Goal: Communication & Community: Answer question/provide support

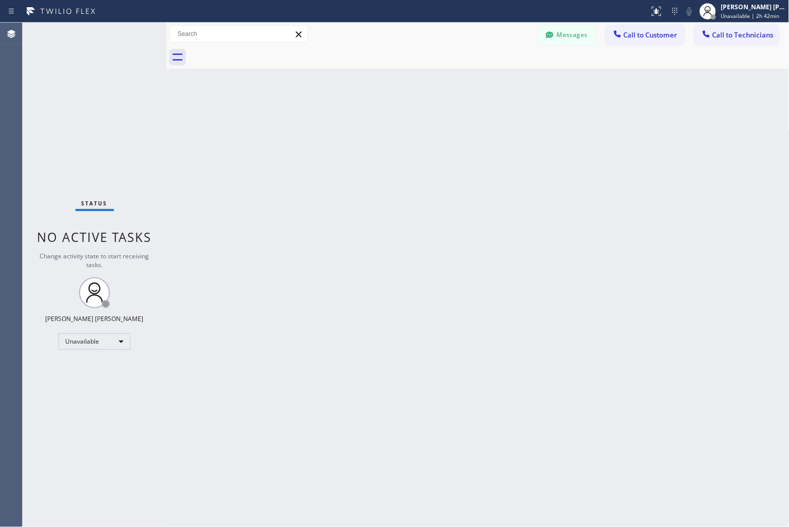
click at [642, 143] on div "Back to Dashboard Change Sender ID Customers Technicians KD Krissy Do [DATE] 02…" at bounding box center [477, 275] width 623 height 504
click at [766, 10] on div "[PERSON_NAME] [PERSON_NAME]" at bounding box center [753, 7] width 65 height 9
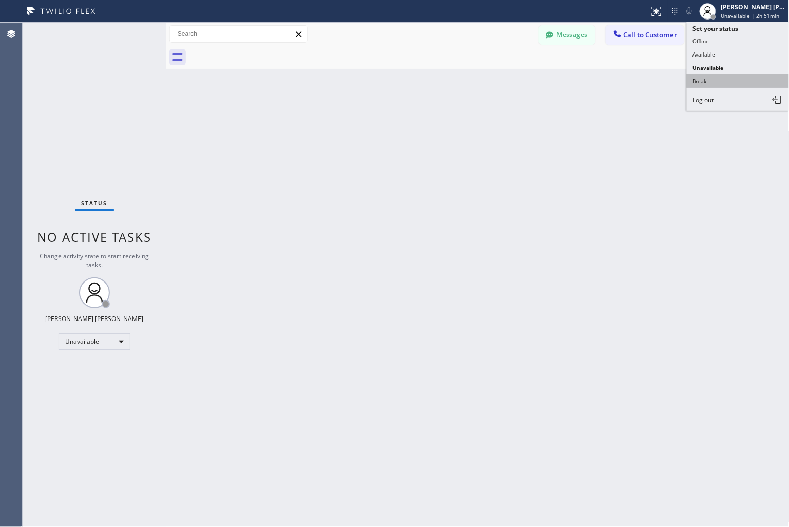
click at [727, 83] on button "Break" at bounding box center [738, 80] width 103 height 13
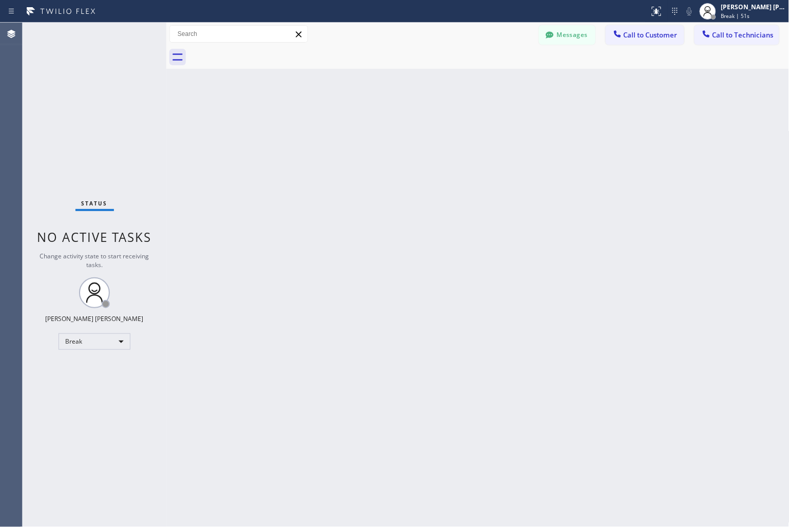
click at [576, 237] on div "Back to Dashboard Change Sender ID Customers Technicians KD Krissy Do [DATE] 02…" at bounding box center [477, 275] width 623 height 504
click at [370, 125] on div "Back to Dashboard Change Sender ID Customers Technicians KD Krissy Do [DATE] 02…" at bounding box center [477, 275] width 623 height 504
click at [368, 125] on div "Back to Dashboard Change Sender ID Customers Technicians KD Krissy Do [DATE] 02…" at bounding box center [477, 275] width 623 height 504
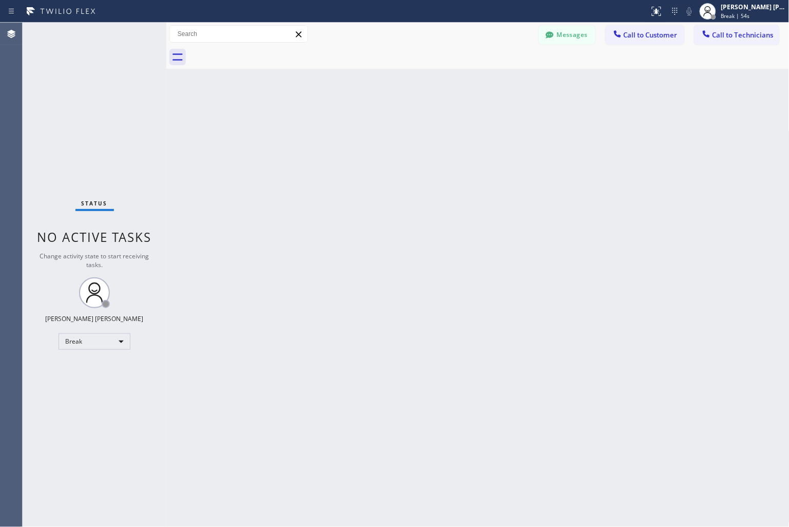
click at [368, 125] on div "Back to Dashboard Change Sender ID Customers Technicians KD Krissy Do [DATE] 02…" at bounding box center [477, 275] width 623 height 504
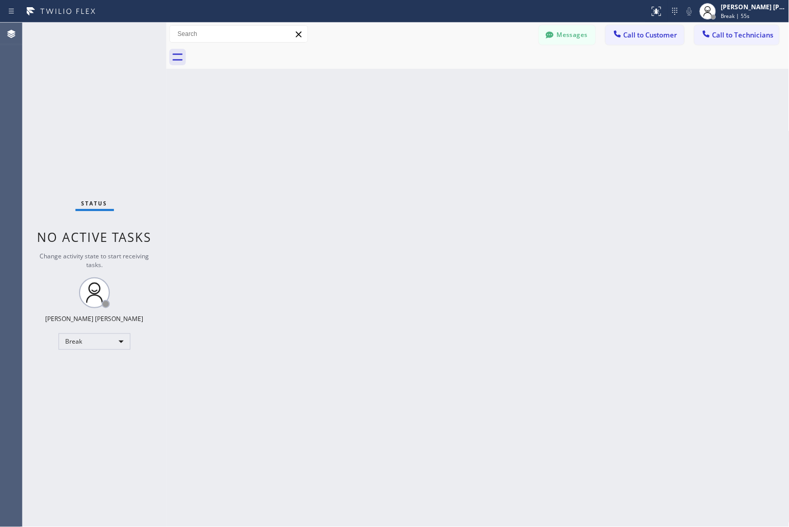
click at [368, 125] on div "Back to Dashboard Change Sender ID Customers Technicians KD Krissy Do [DATE] 02…" at bounding box center [477, 275] width 623 height 504
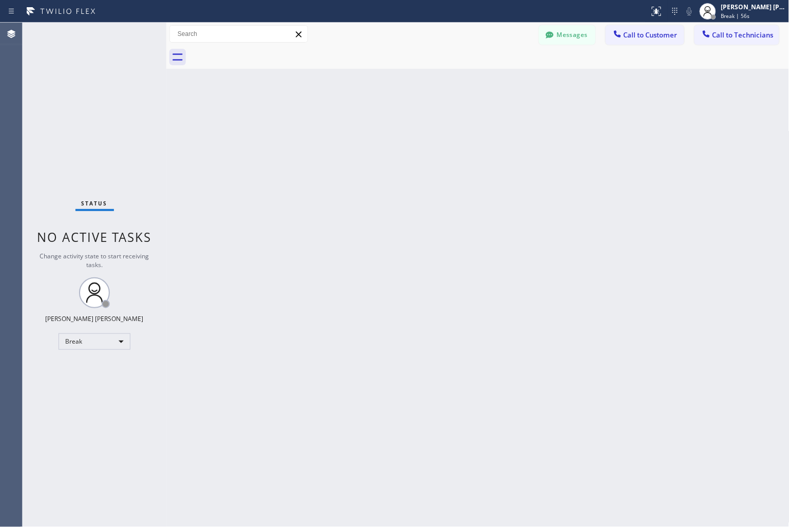
click at [368, 125] on div "Back to Dashboard Change Sender ID Customers Technicians KD Krissy Do [DATE] 02…" at bounding box center [477, 275] width 623 height 504
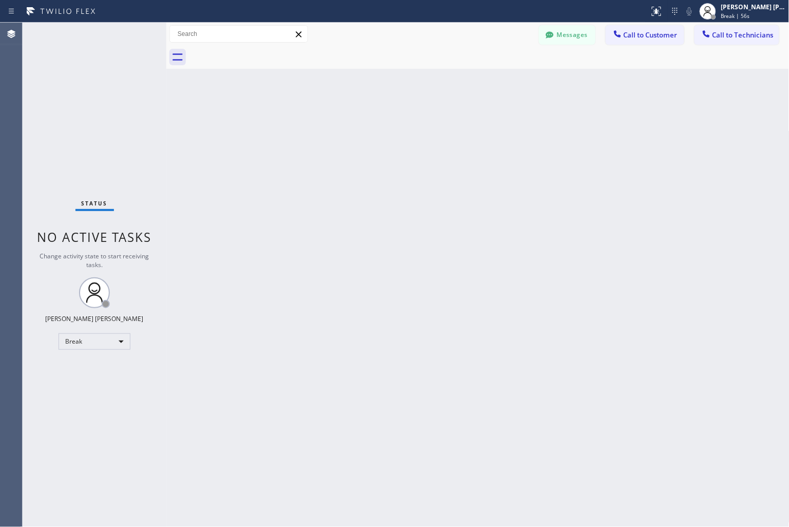
click at [368, 125] on div "Back to Dashboard Change Sender ID Customers Technicians KD Krissy Do [DATE] 02…" at bounding box center [477, 275] width 623 height 504
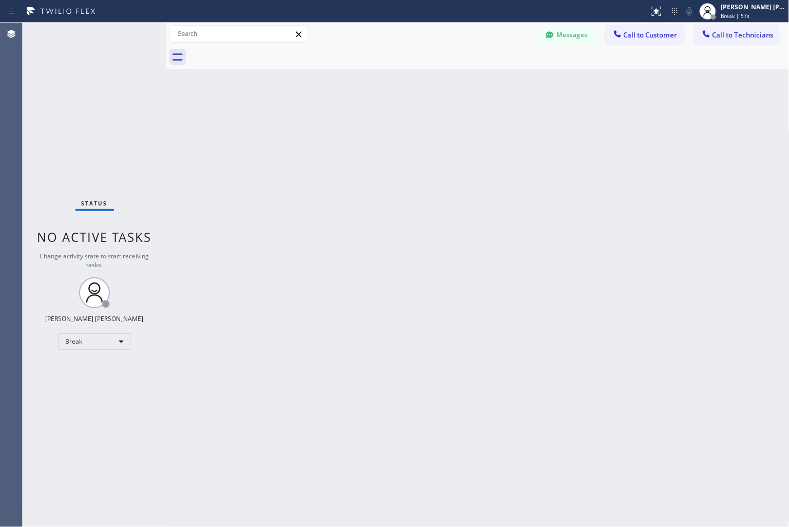
click at [368, 125] on div "Back to Dashboard Change Sender ID Customers Technicians KD Krissy Do [DATE] 02…" at bounding box center [477, 275] width 623 height 504
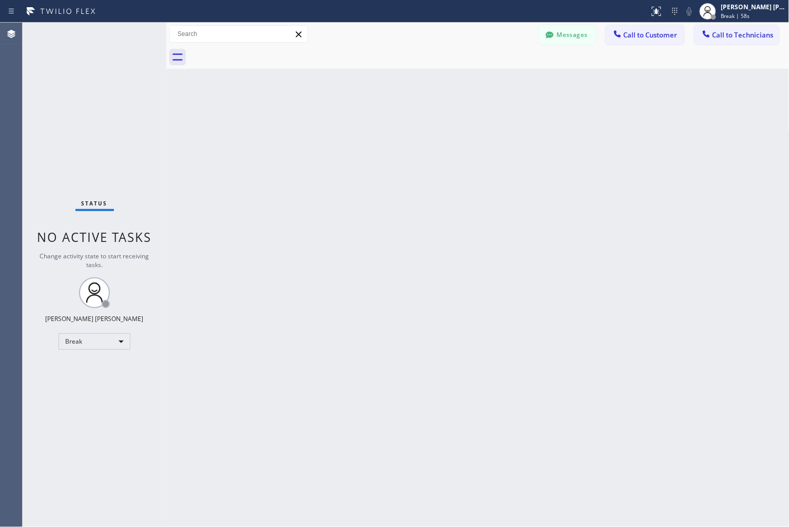
click at [368, 125] on div "Back to Dashboard Change Sender ID Customers Technicians KD Krissy Do [DATE] 02…" at bounding box center [477, 275] width 623 height 504
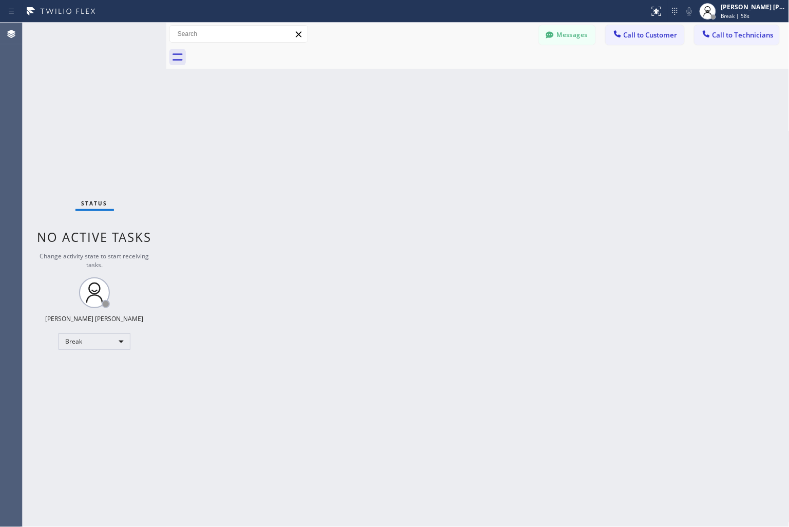
click at [368, 125] on div "Back to Dashboard Change Sender ID Customers Technicians KD Krissy Do [DATE] 02…" at bounding box center [477, 275] width 623 height 504
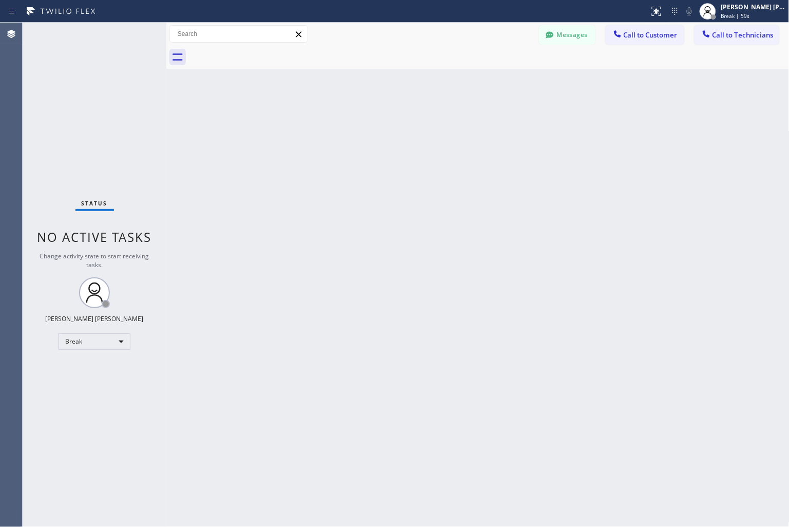
click at [368, 125] on div "Back to Dashboard Change Sender ID Customers Technicians KD Krissy Do [DATE] 02…" at bounding box center [477, 275] width 623 height 504
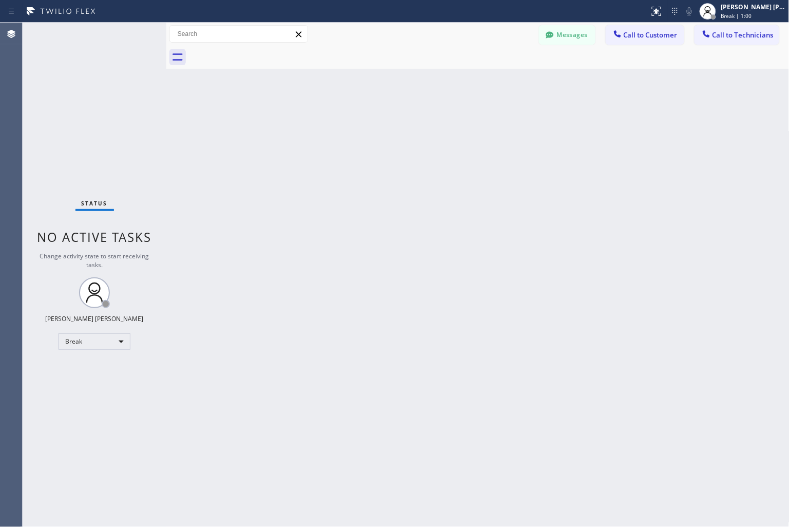
click at [368, 125] on div "Back to Dashboard Change Sender ID Customers Technicians KD Krissy Do [DATE] 02…" at bounding box center [477, 275] width 623 height 504
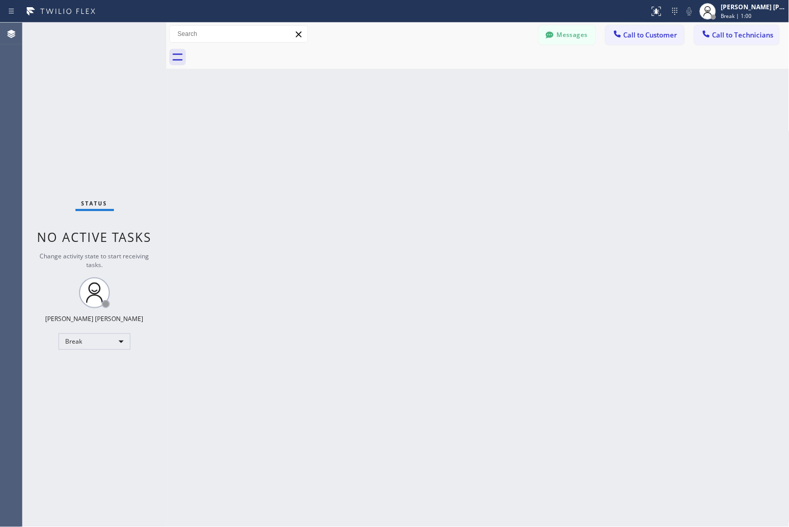
click at [368, 125] on div "Back to Dashboard Change Sender ID Customers Technicians KD Krissy Do [DATE] 02…" at bounding box center [477, 275] width 623 height 504
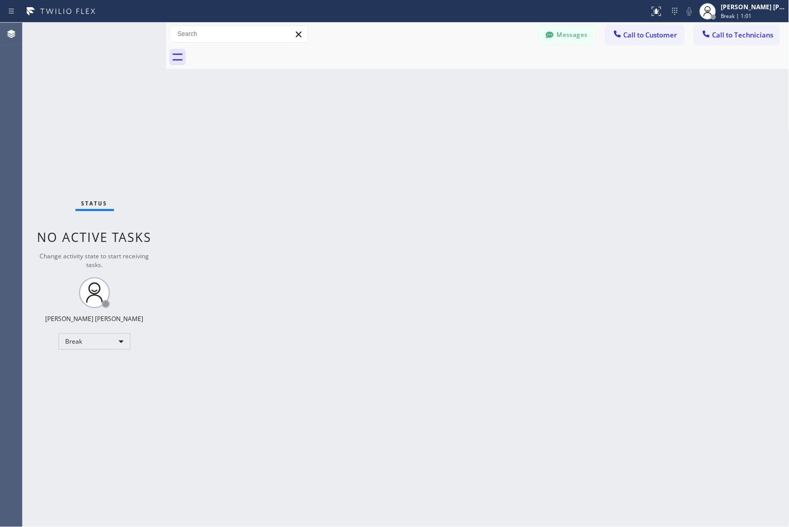
click at [368, 125] on div "Back to Dashboard Change Sender ID Customers Technicians KD Krissy Do [DATE] 02…" at bounding box center [477, 275] width 623 height 504
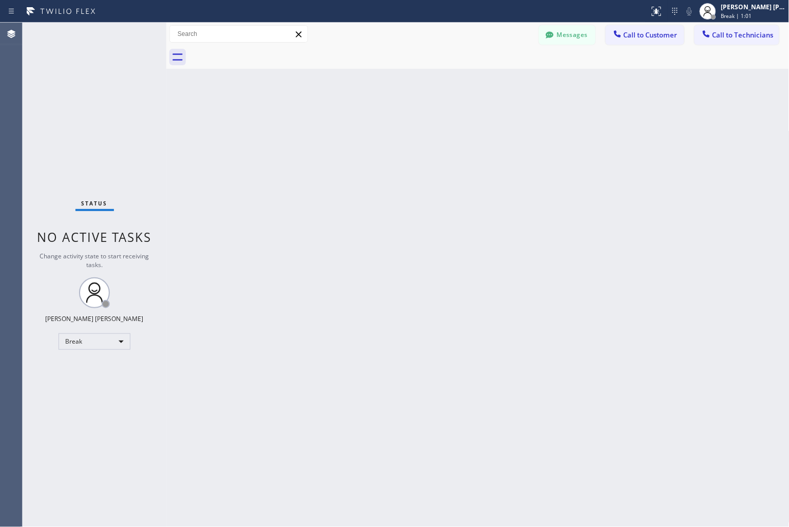
click at [368, 125] on div "Back to Dashboard Change Sender ID Customers Technicians KD Krissy Do [DATE] 02…" at bounding box center [477, 275] width 623 height 504
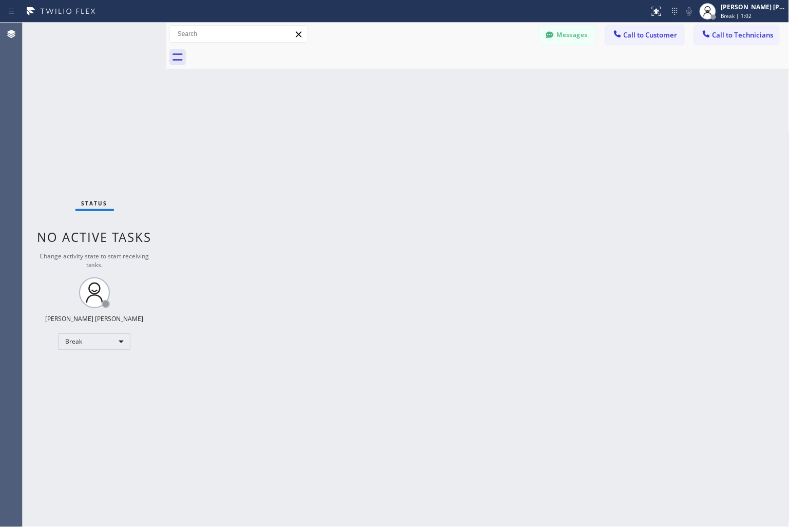
click at [368, 125] on div "Back to Dashboard Change Sender ID Customers Technicians KD Krissy Do [DATE] 02…" at bounding box center [477, 275] width 623 height 504
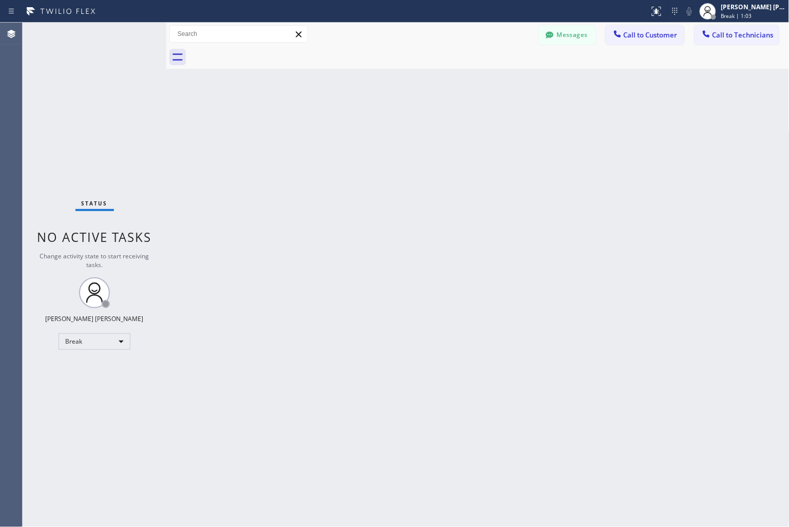
click at [368, 125] on div "Back to Dashboard Change Sender ID Customers Technicians KD Krissy Do [DATE] 02…" at bounding box center [477, 275] width 623 height 504
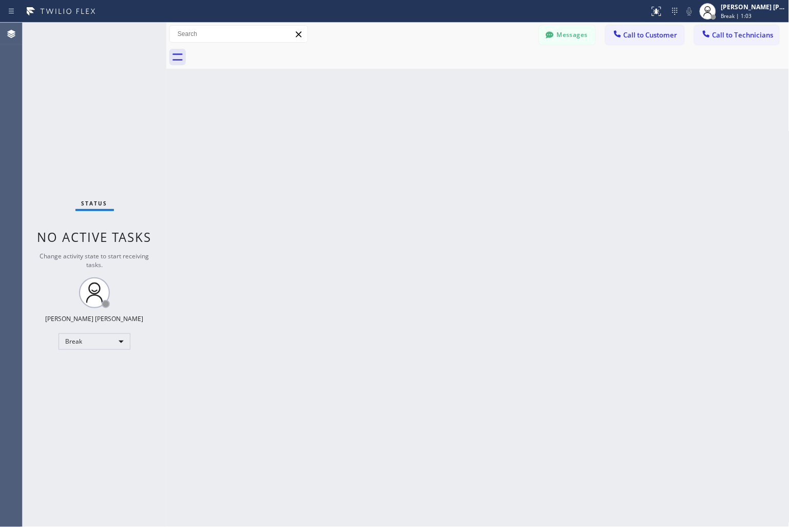
click at [368, 125] on div "Back to Dashboard Change Sender ID Customers Technicians KD Krissy Do [DATE] 02…" at bounding box center [477, 275] width 623 height 504
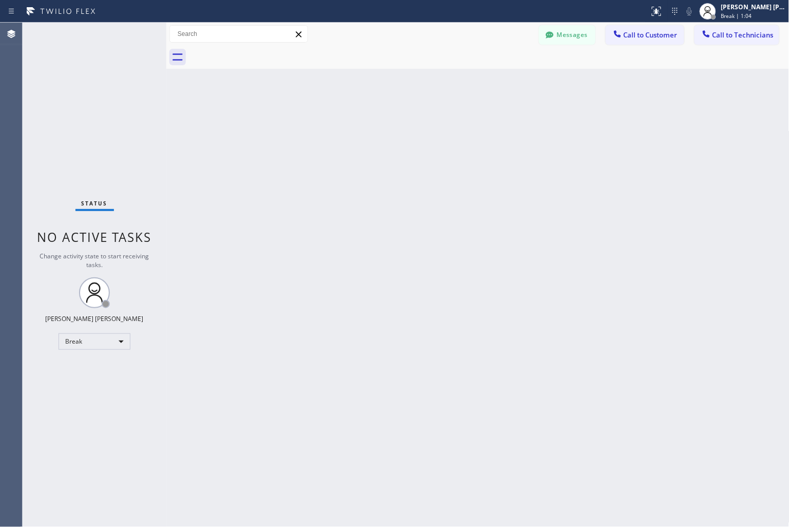
click at [368, 125] on div "Back to Dashboard Change Sender ID Customers Technicians KD Krissy Do [DATE] 02…" at bounding box center [477, 275] width 623 height 504
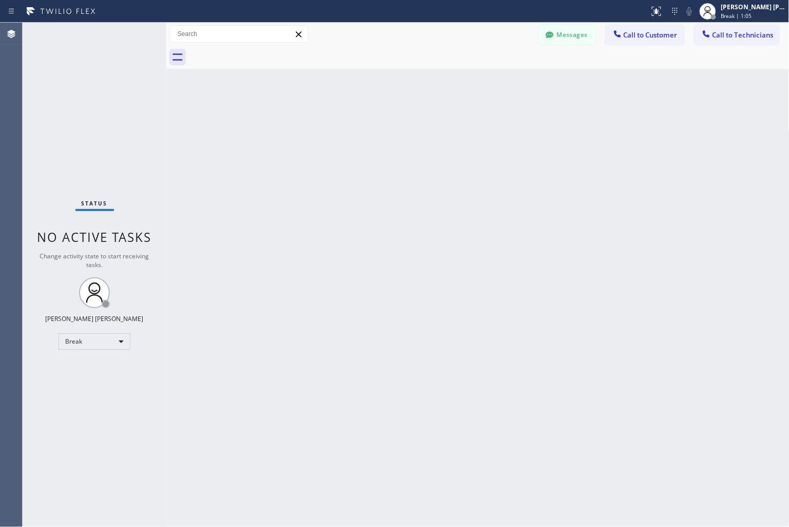
click at [368, 125] on div "Back to Dashboard Change Sender ID Customers Technicians KD Krissy Do [DATE] 02…" at bounding box center [477, 275] width 623 height 504
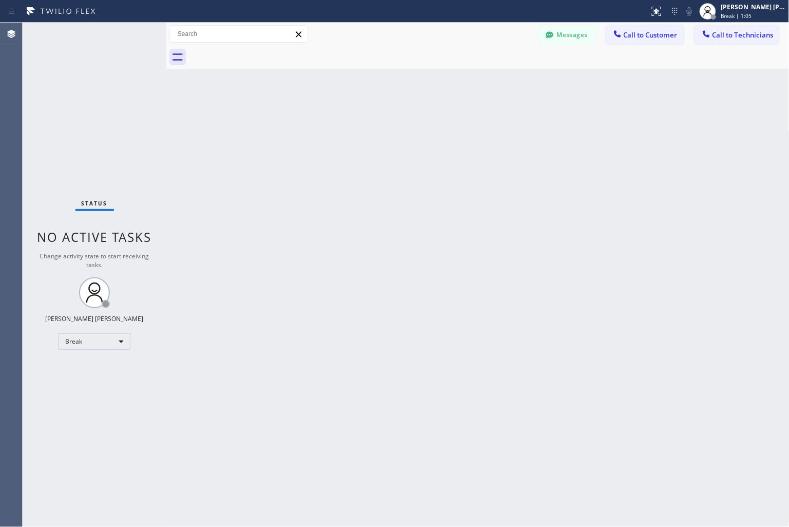
click at [368, 125] on div "Back to Dashboard Change Sender ID Customers Technicians KD Krissy Do [DATE] 02…" at bounding box center [477, 275] width 623 height 504
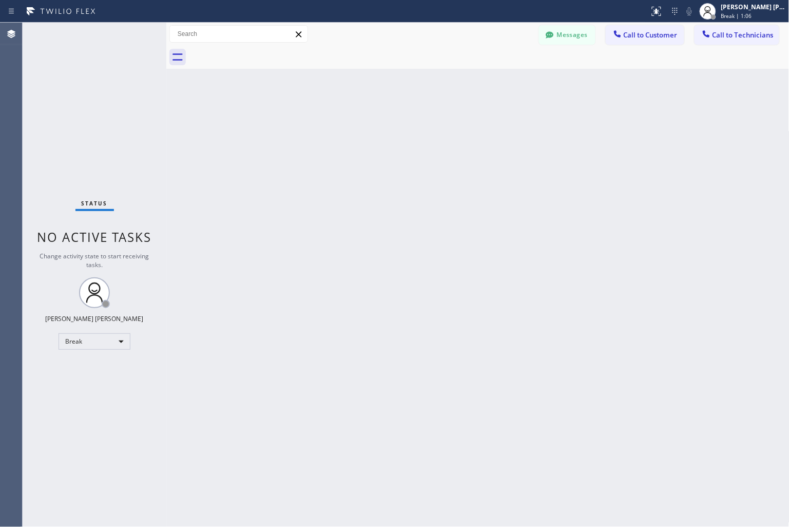
click at [368, 125] on div "Back to Dashboard Change Sender ID Customers Technicians KD Krissy Do [DATE] 02…" at bounding box center [477, 275] width 623 height 504
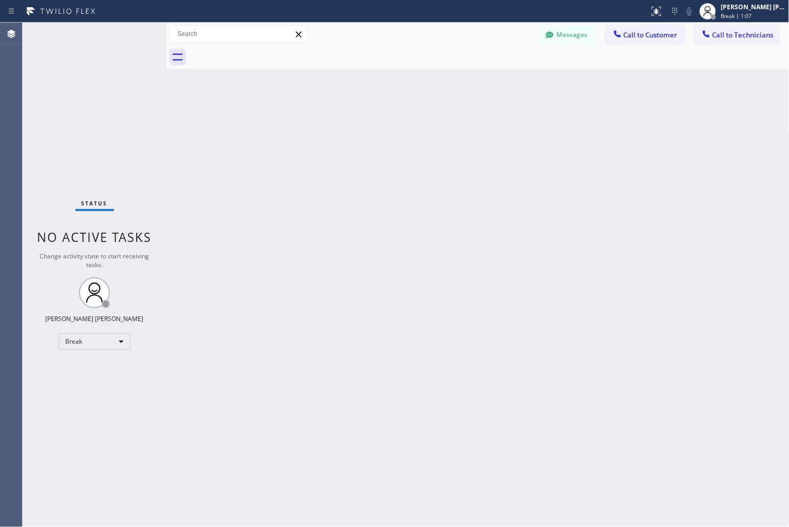
click at [368, 125] on div "Back to Dashboard Change Sender ID Customers Technicians KD Krissy Do [DATE] 02…" at bounding box center [477, 275] width 623 height 504
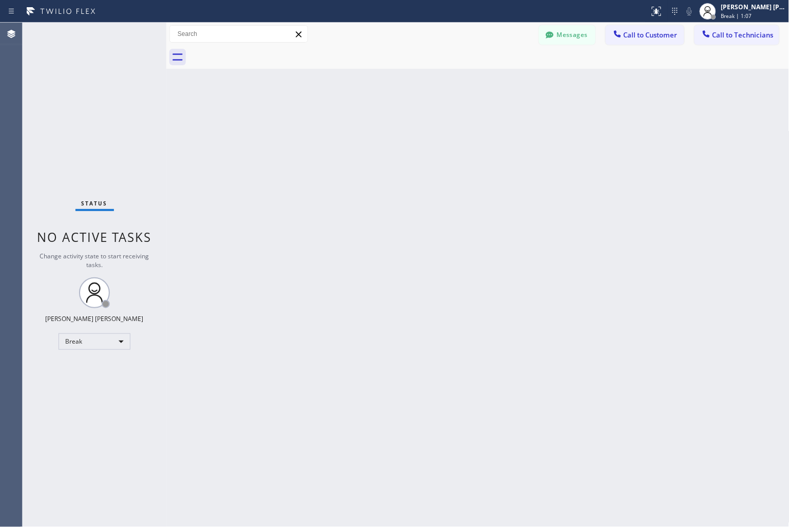
click at [368, 125] on div "Back to Dashboard Change Sender ID Customers Technicians KD Krissy Do [DATE] 02…" at bounding box center [477, 275] width 623 height 504
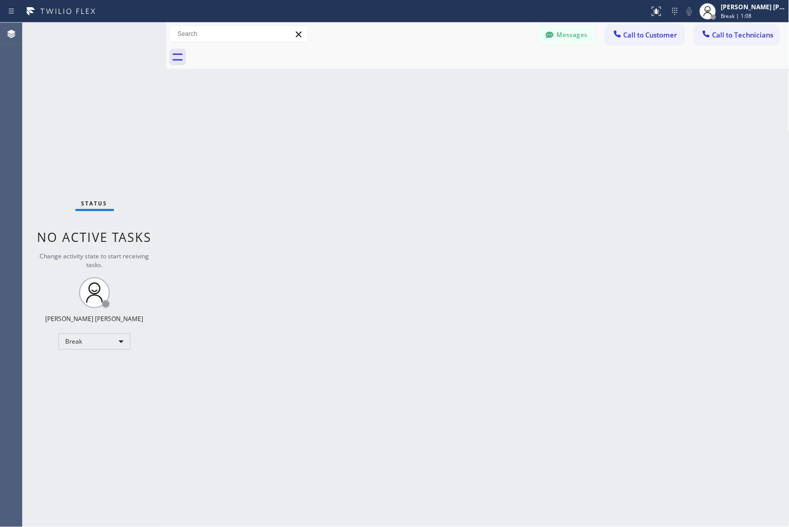
click at [368, 125] on div "Back to Dashboard Change Sender ID Customers Technicians KD Krissy Do [DATE] 02…" at bounding box center [477, 275] width 623 height 504
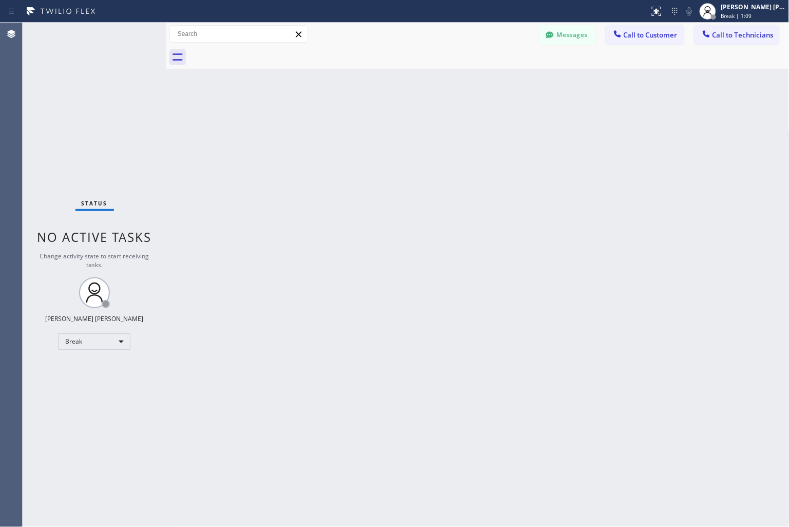
click at [368, 125] on div "Back to Dashboard Change Sender ID Customers Technicians KD Krissy Do [DATE] 02…" at bounding box center [477, 275] width 623 height 504
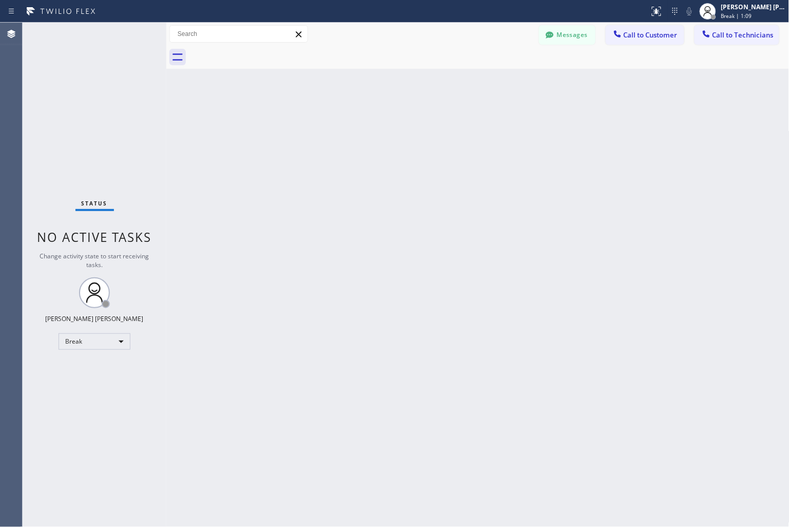
click at [368, 125] on div "Back to Dashboard Change Sender ID Customers Technicians KD Krissy Do [DATE] 02…" at bounding box center [477, 275] width 623 height 504
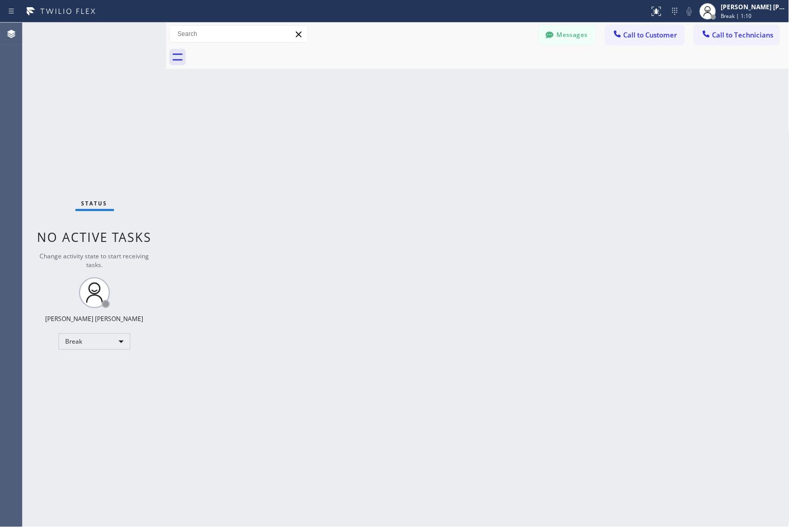
click at [368, 125] on div "Back to Dashboard Change Sender ID Customers Technicians KD Krissy Do [DATE] 02…" at bounding box center [477, 275] width 623 height 504
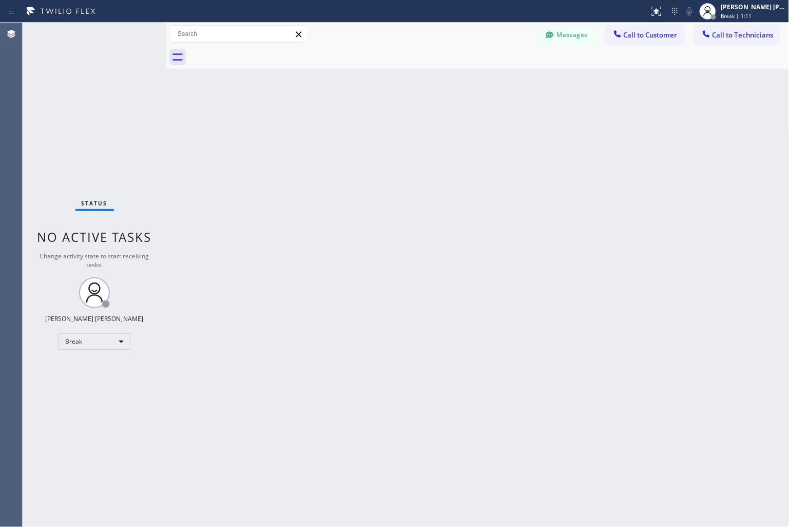
click at [368, 125] on div "Back to Dashboard Change Sender ID Customers Technicians KD Krissy Do [DATE] 02…" at bounding box center [477, 275] width 623 height 504
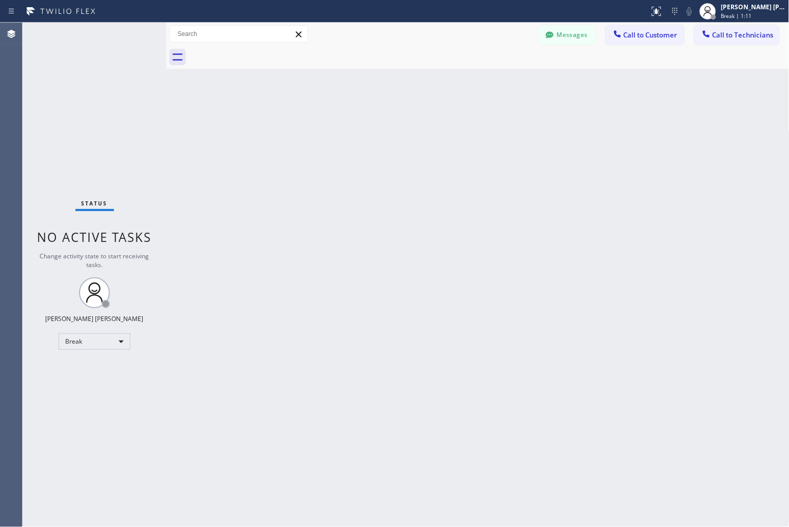
click at [368, 125] on div "Back to Dashboard Change Sender ID Customers Technicians KD Krissy Do [DATE] 02…" at bounding box center [477, 275] width 623 height 504
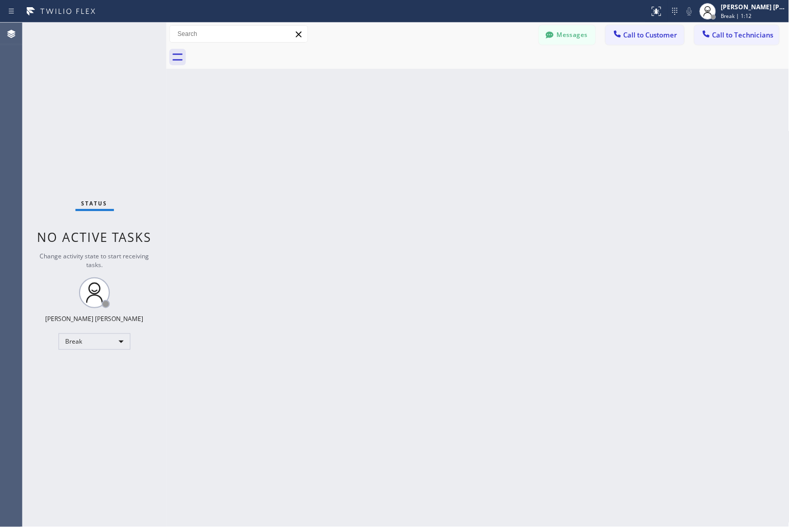
click at [368, 125] on div "Back to Dashboard Change Sender ID Customers Technicians KD Krissy Do [DATE] 02…" at bounding box center [477, 275] width 623 height 504
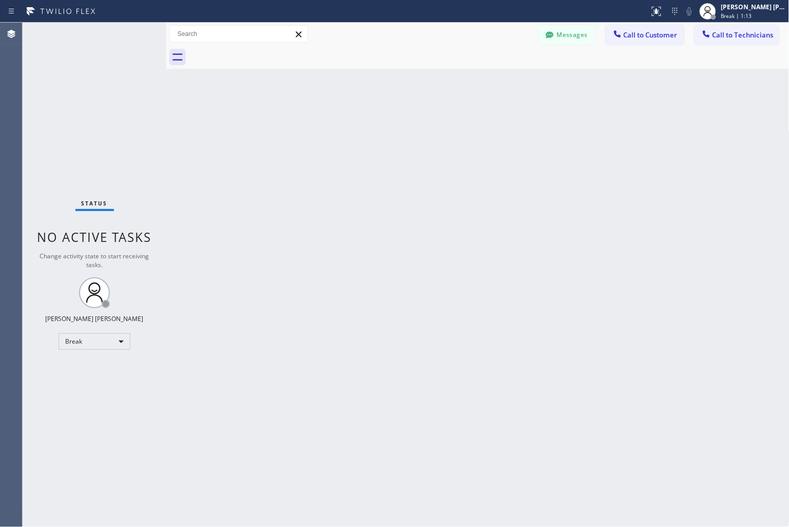
click at [368, 125] on div "Back to Dashboard Change Sender ID Customers Technicians KD Krissy Do [DATE] 02…" at bounding box center [477, 275] width 623 height 504
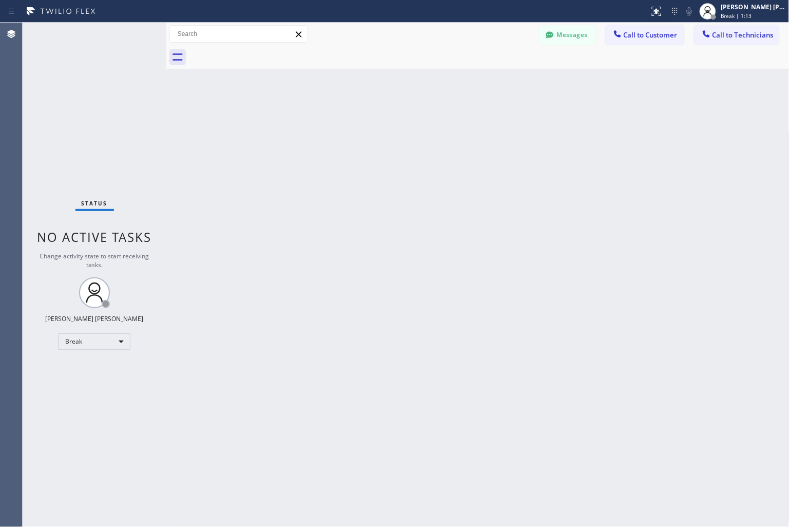
click at [368, 125] on div "Back to Dashboard Change Sender ID Customers Technicians KD Krissy Do [DATE] 02…" at bounding box center [477, 275] width 623 height 504
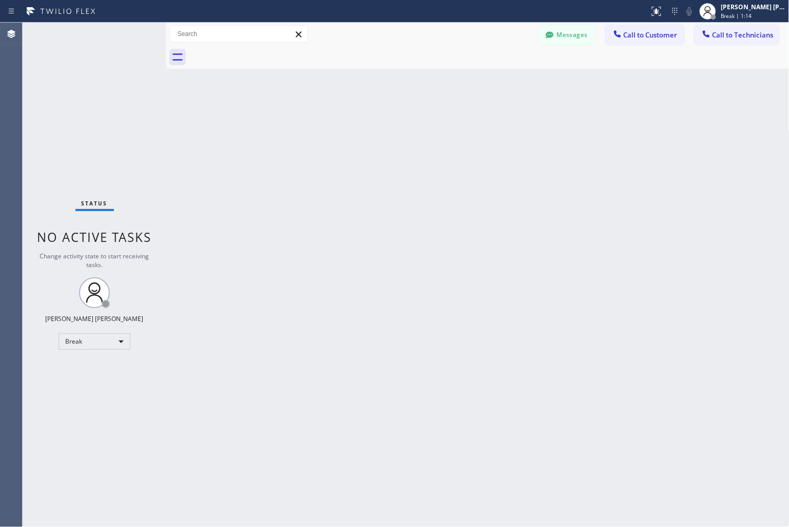
click at [368, 125] on div "Back to Dashboard Change Sender ID Customers Technicians KD Krissy Do [DATE] 02…" at bounding box center [477, 275] width 623 height 504
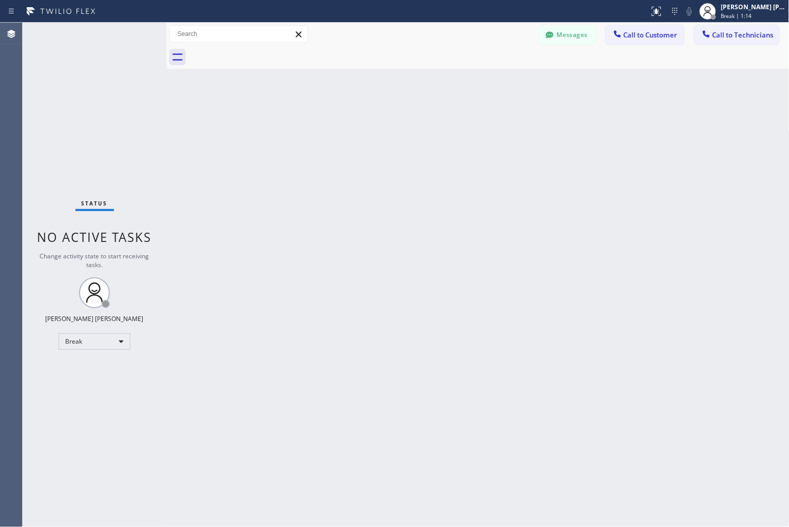
click at [368, 125] on div "Back to Dashboard Change Sender ID Customers Technicians KD Krissy Do [DATE] 02…" at bounding box center [477, 275] width 623 height 504
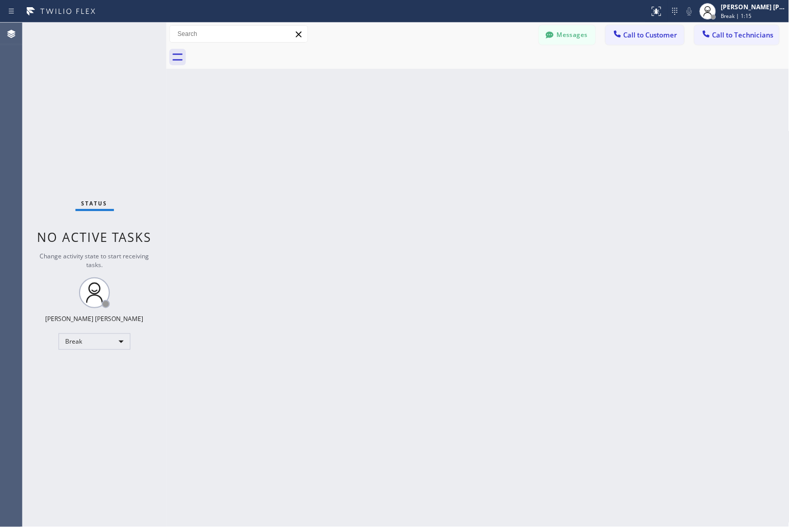
click at [368, 125] on div "Back to Dashboard Change Sender ID Customers Technicians KD Krissy Do [DATE] 02…" at bounding box center [477, 275] width 623 height 504
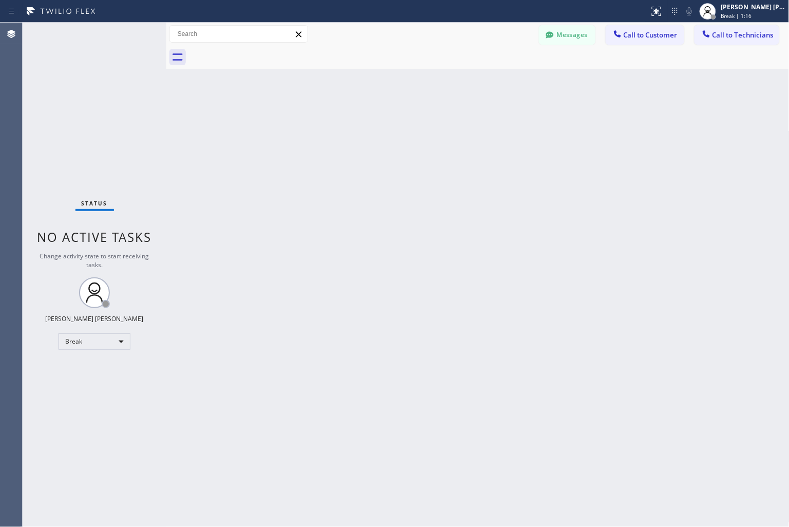
click at [368, 125] on div "Back to Dashboard Change Sender ID Customers Technicians KD Krissy Do [DATE] 02…" at bounding box center [477, 275] width 623 height 504
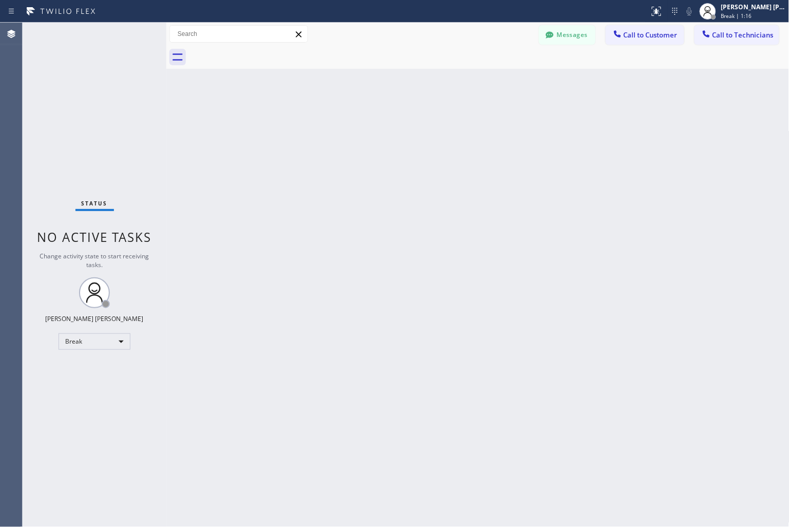
click at [368, 125] on div "Back to Dashboard Change Sender ID Customers Technicians KD Krissy Do [DATE] 02…" at bounding box center [477, 275] width 623 height 504
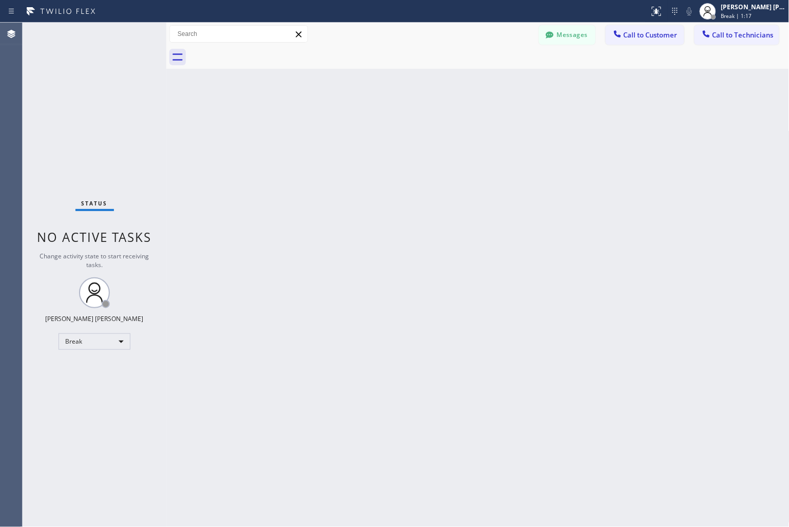
click at [368, 125] on div "Back to Dashboard Change Sender ID Customers Technicians KD Krissy Do [DATE] 02…" at bounding box center [477, 275] width 623 height 504
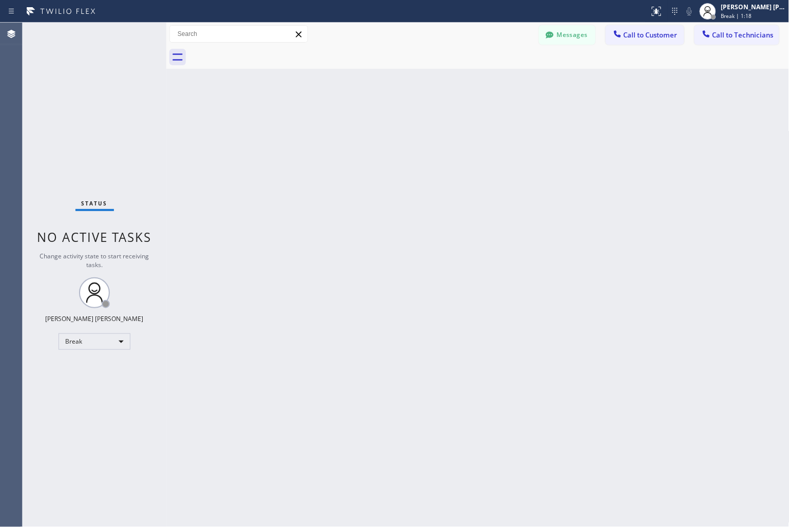
click at [368, 125] on div "Back to Dashboard Change Sender ID Customers Technicians KD Krissy Do [DATE] 02…" at bounding box center [477, 275] width 623 height 504
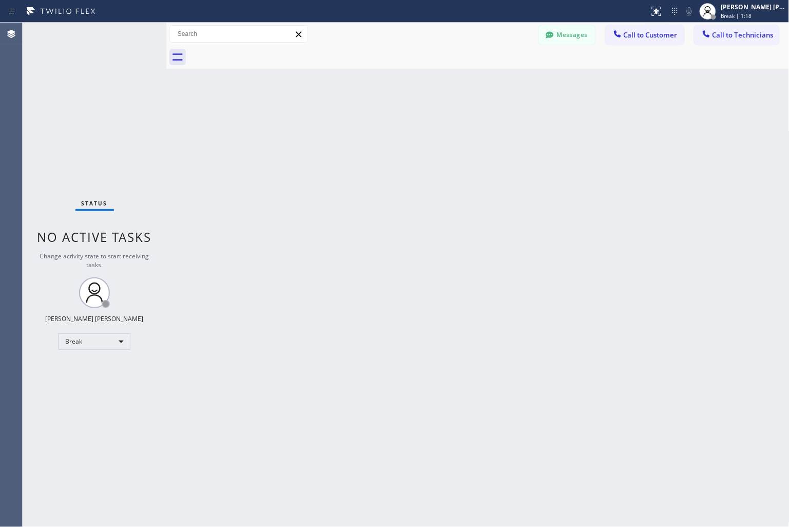
click at [368, 125] on div "Back to Dashboard Change Sender ID Customers Technicians KD Krissy Do [DATE] 02…" at bounding box center [477, 275] width 623 height 504
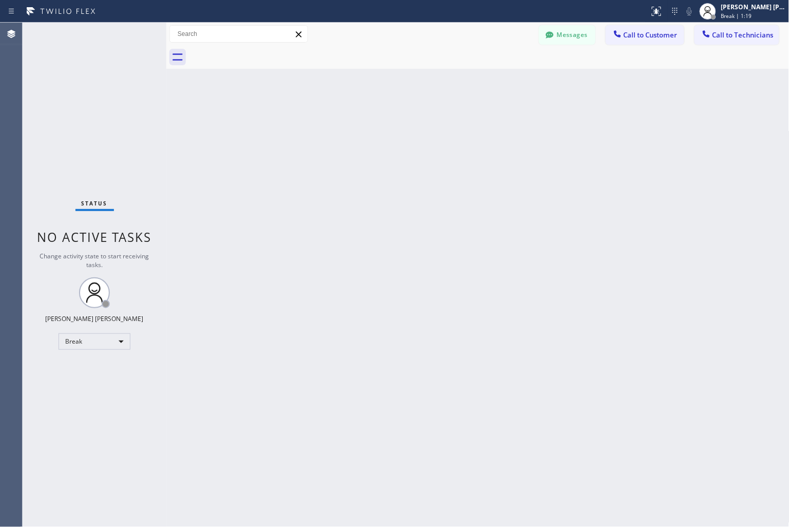
click at [368, 125] on div "Back to Dashboard Change Sender ID Customers Technicians KD Krissy Do [DATE] 02…" at bounding box center [477, 275] width 623 height 504
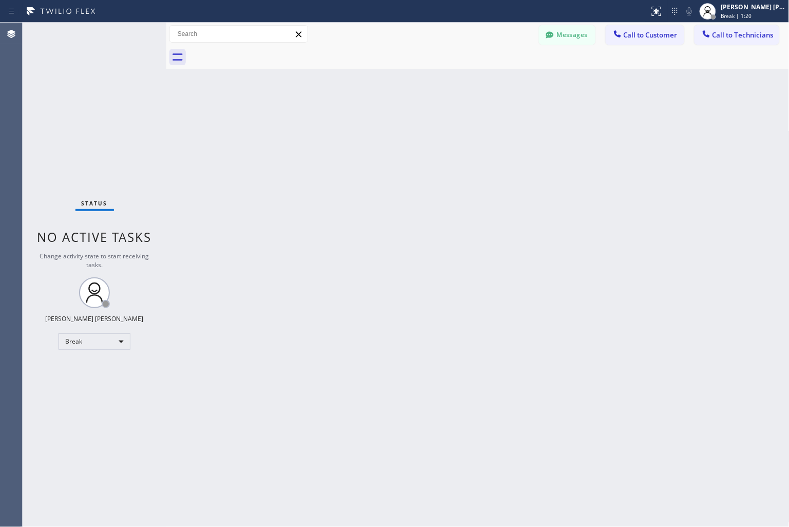
click at [368, 125] on div "Back to Dashboard Change Sender ID Customers Technicians KD Krissy Do [DATE] 02…" at bounding box center [477, 275] width 623 height 504
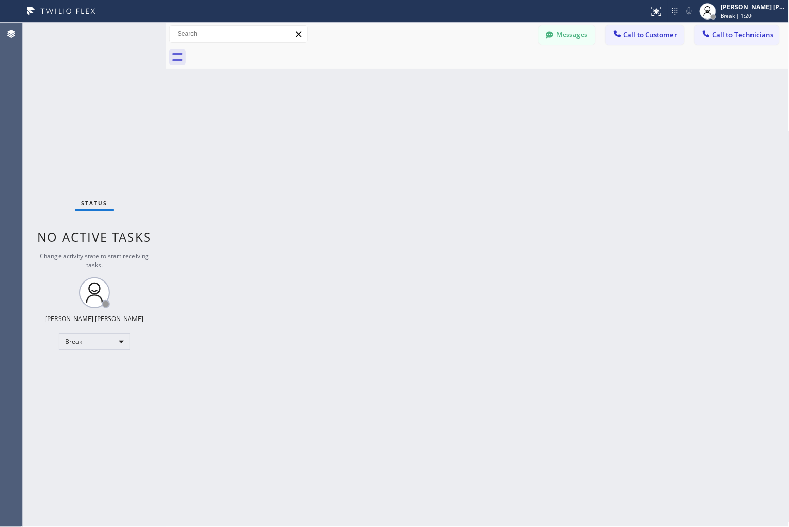
click at [368, 125] on div "Back to Dashboard Change Sender ID Customers Technicians KD Krissy Do [DATE] 02…" at bounding box center [477, 275] width 623 height 504
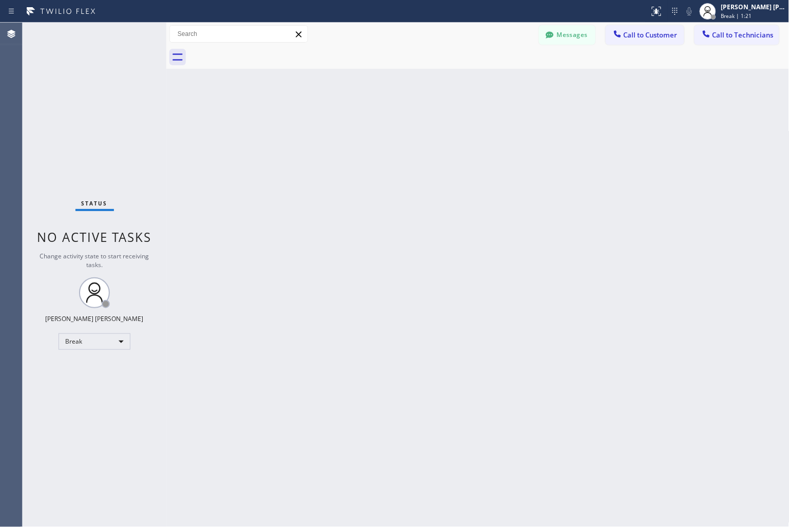
click at [368, 125] on div "Back to Dashboard Change Sender ID Customers Technicians KD Krissy Do [DATE] 02…" at bounding box center [477, 275] width 623 height 504
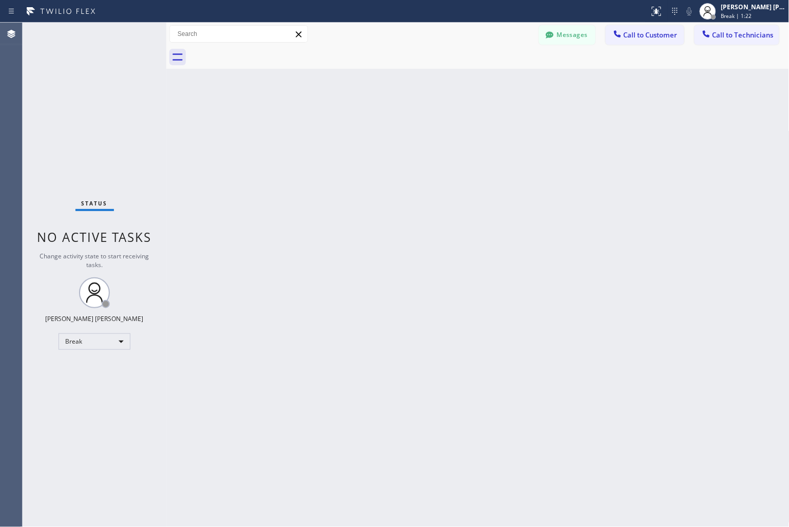
click at [368, 125] on div "Back to Dashboard Change Sender ID Customers Technicians KD Krissy Do [DATE] 02…" at bounding box center [477, 275] width 623 height 504
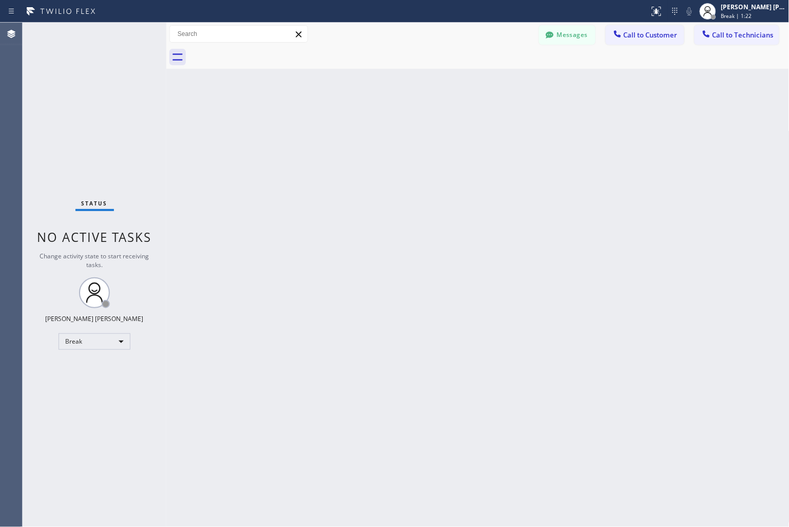
click at [368, 125] on div "Back to Dashboard Change Sender ID Customers Technicians KD Krissy Do [DATE] 02…" at bounding box center [477, 275] width 623 height 504
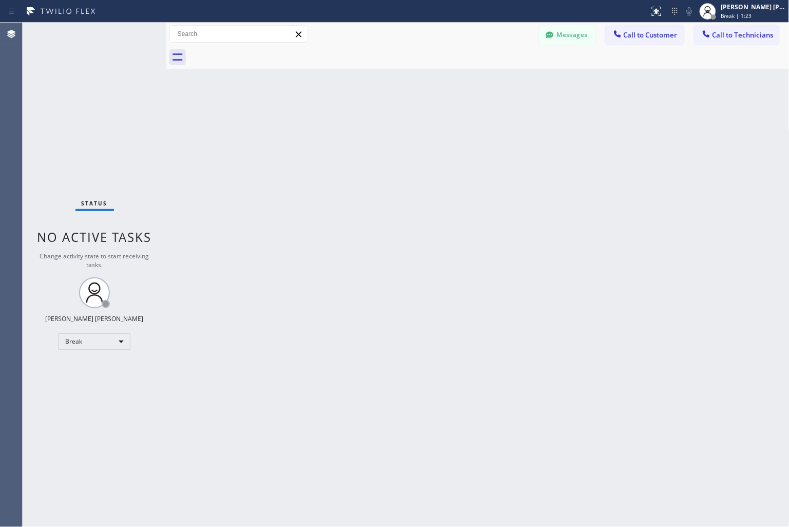
click at [368, 125] on div "Back to Dashboard Change Sender ID Customers Technicians KD Krissy Do [DATE] 02…" at bounding box center [477, 275] width 623 height 504
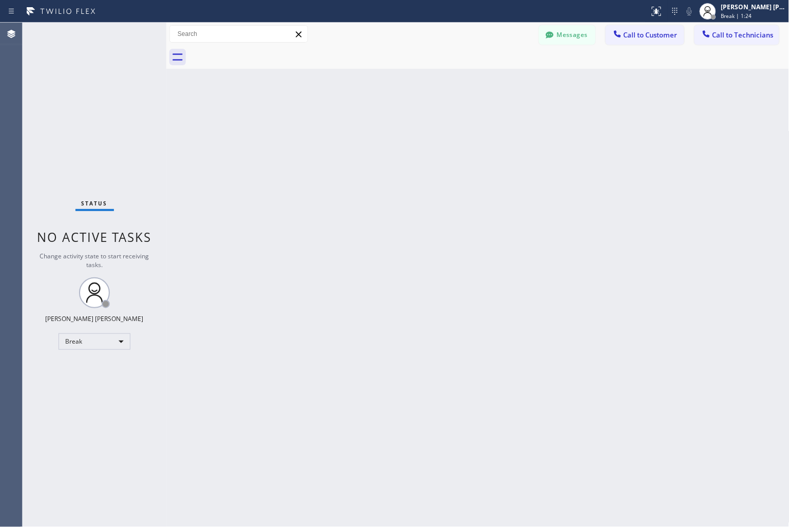
click at [368, 125] on div "Back to Dashboard Change Sender ID Customers Technicians KD Krissy Do [DATE] 02…" at bounding box center [477, 275] width 623 height 504
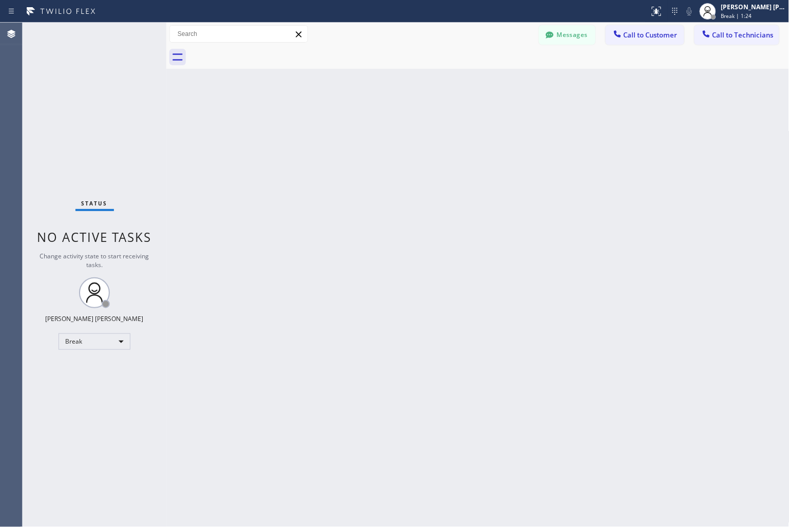
click at [368, 125] on div "Back to Dashboard Change Sender ID Customers Technicians KD Krissy Do [DATE] 02…" at bounding box center [477, 275] width 623 height 504
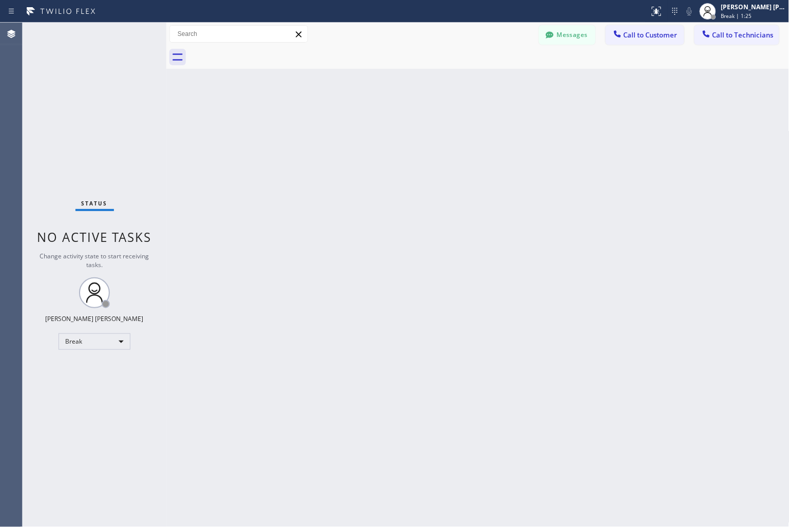
click at [368, 125] on div "Back to Dashboard Change Sender ID Customers Technicians KD Krissy Do [DATE] 02…" at bounding box center [477, 275] width 623 height 504
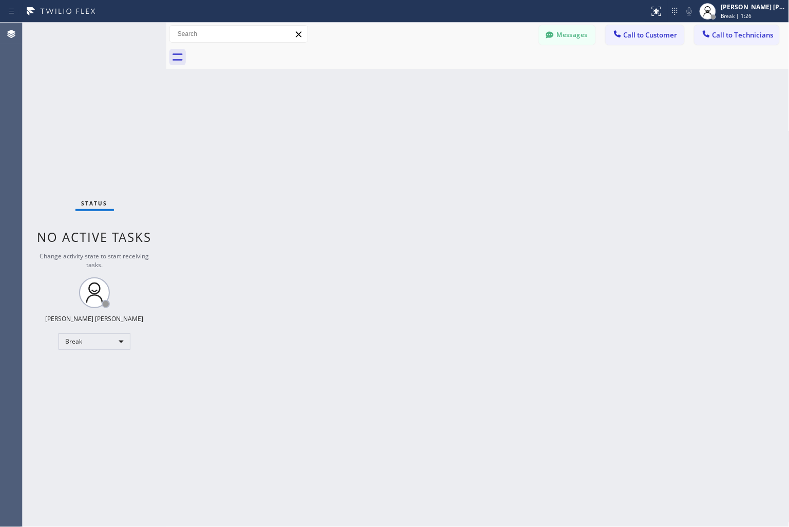
click at [368, 125] on div "Back to Dashboard Change Sender ID Customers Technicians KD Krissy Do [DATE] 02…" at bounding box center [477, 275] width 623 height 504
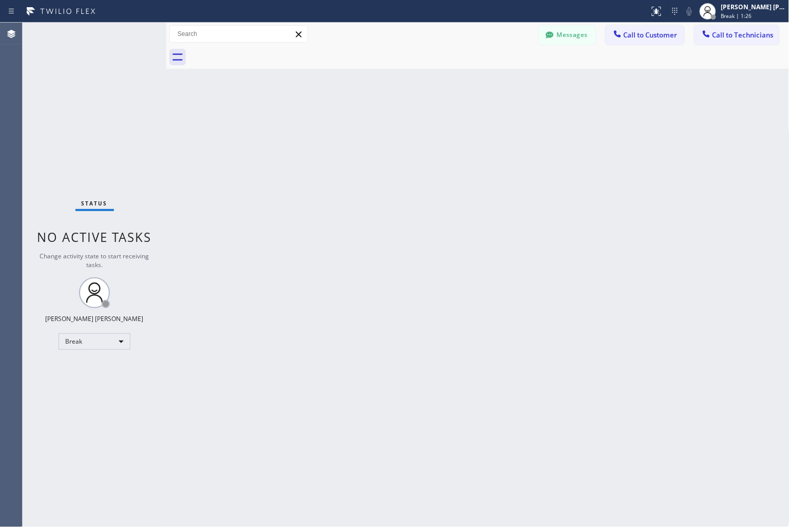
click at [368, 125] on div "Back to Dashboard Change Sender ID Customers Technicians KD Krissy Do [DATE] 02…" at bounding box center [477, 275] width 623 height 504
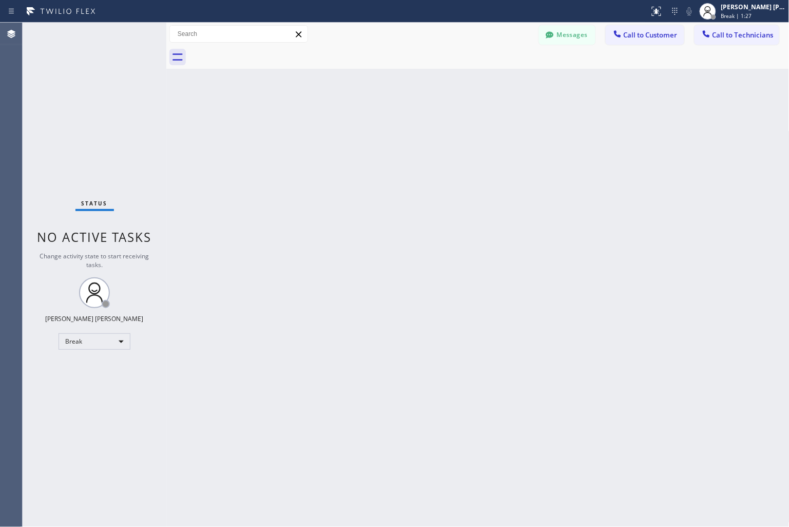
click at [368, 125] on div "Back to Dashboard Change Sender ID Customers Technicians KD Krissy Do [DATE] 02…" at bounding box center [477, 275] width 623 height 504
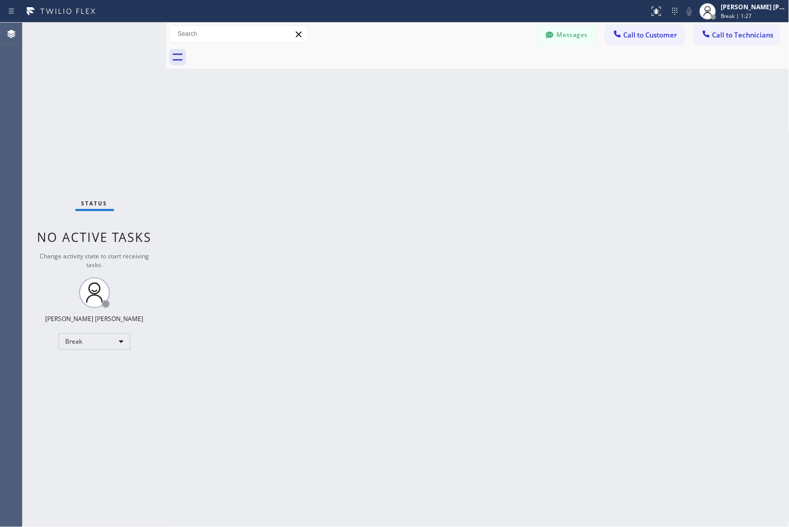
click at [368, 125] on div "Back to Dashboard Change Sender ID Customers Technicians KD Krissy Do [DATE] 02…" at bounding box center [477, 275] width 623 height 504
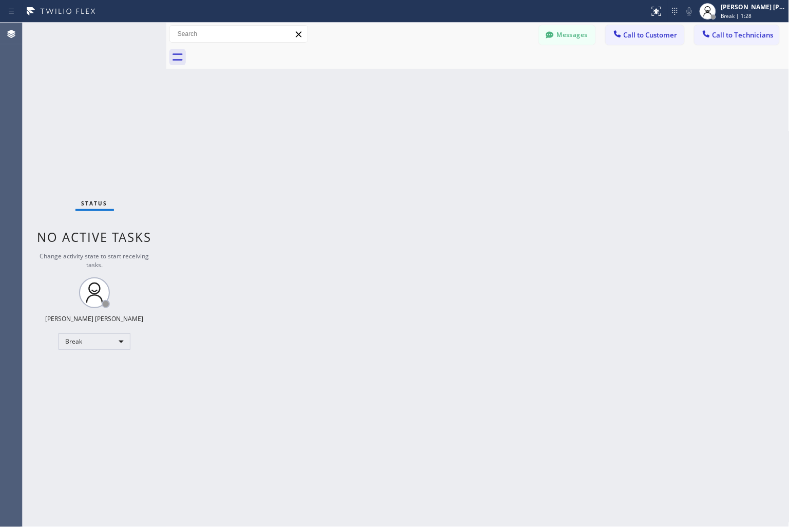
click at [368, 125] on div "Back to Dashboard Change Sender ID Customers Technicians KD Krissy Do [DATE] 02…" at bounding box center [477, 275] width 623 height 504
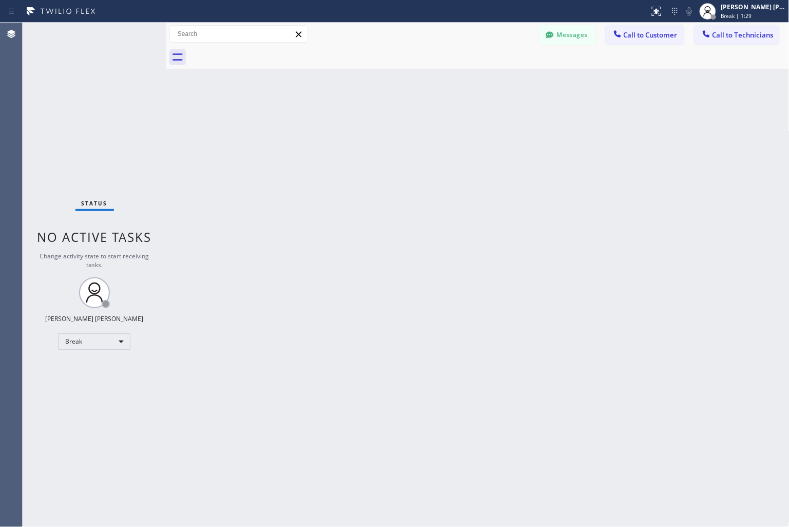
click at [368, 125] on div "Back to Dashboard Change Sender ID Customers Technicians KD Krissy Do [DATE] 02…" at bounding box center [477, 275] width 623 height 504
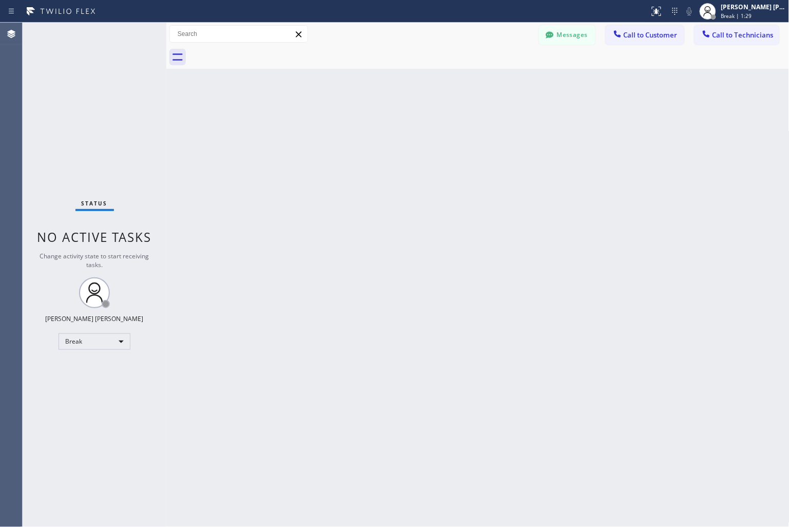
click at [368, 125] on div "Back to Dashboard Change Sender ID Customers Technicians KD Krissy Do [DATE] 02…" at bounding box center [477, 275] width 623 height 504
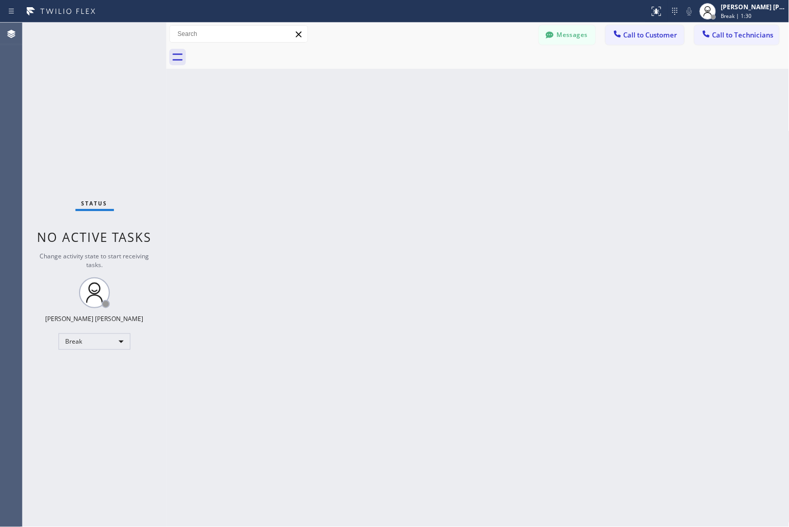
click at [368, 125] on div "Back to Dashboard Change Sender ID Customers Technicians KD Krissy Do [DATE] 02…" at bounding box center [477, 275] width 623 height 504
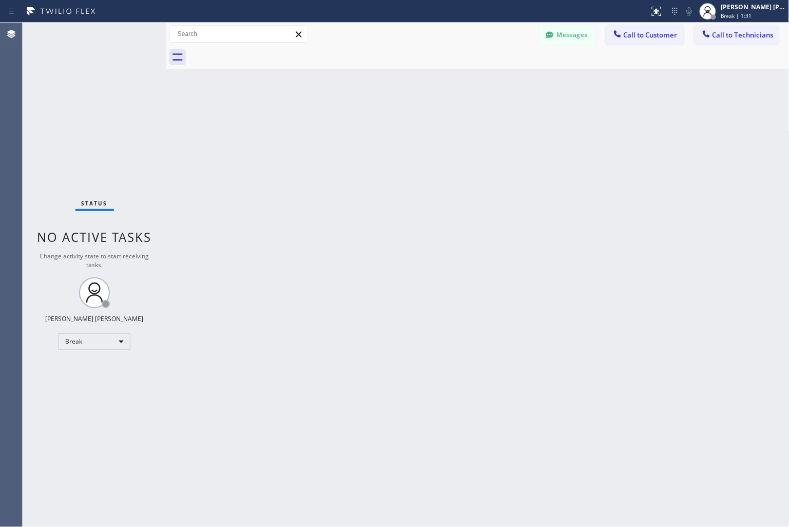
click at [368, 125] on div "Back to Dashboard Change Sender ID Customers Technicians KD Krissy Do [DATE] 02…" at bounding box center [477, 275] width 623 height 504
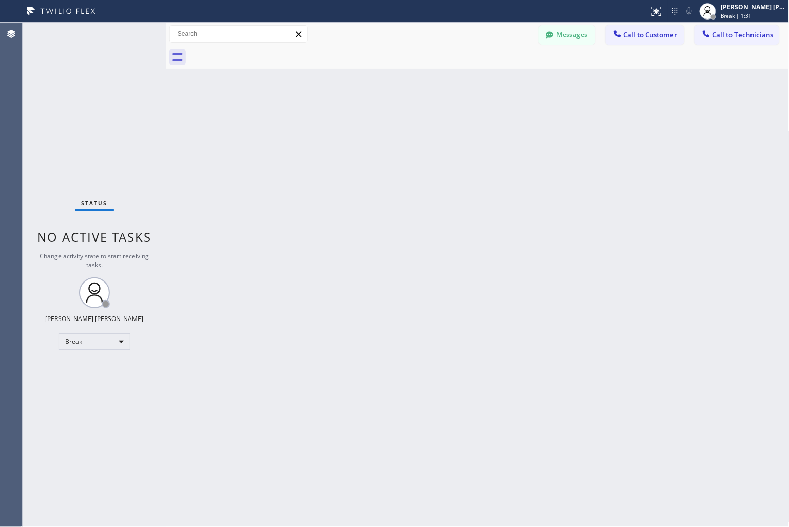
click at [368, 125] on div "Back to Dashboard Change Sender ID Customers Technicians KD Krissy Do [DATE] 02…" at bounding box center [477, 275] width 623 height 504
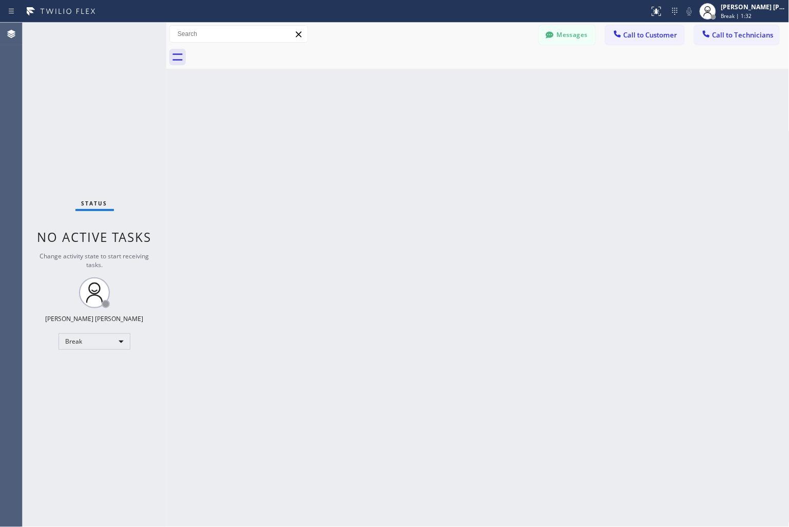
click at [368, 125] on div "Back to Dashboard Change Sender ID Customers Technicians KD Krissy Do [DATE] 02…" at bounding box center [477, 275] width 623 height 504
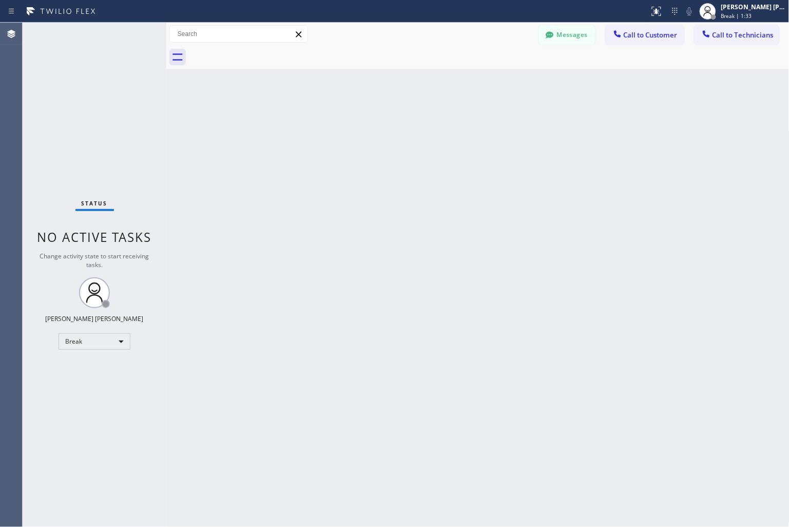
click at [368, 125] on div "Back to Dashboard Change Sender ID Customers Technicians KD Krissy Do [DATE] 02…" at bounding box center [477, 275] width 623 height 504
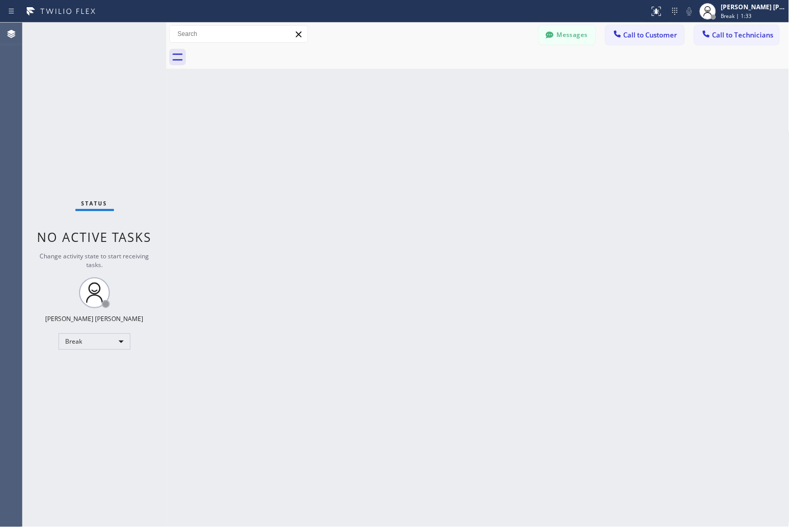
click at [368, 125] on div "Back to Dashboard Change Sender ID Customers Technicians KD Krissy Do [DATE] 02…" at bounding box center [477, 275] width 623 height 504
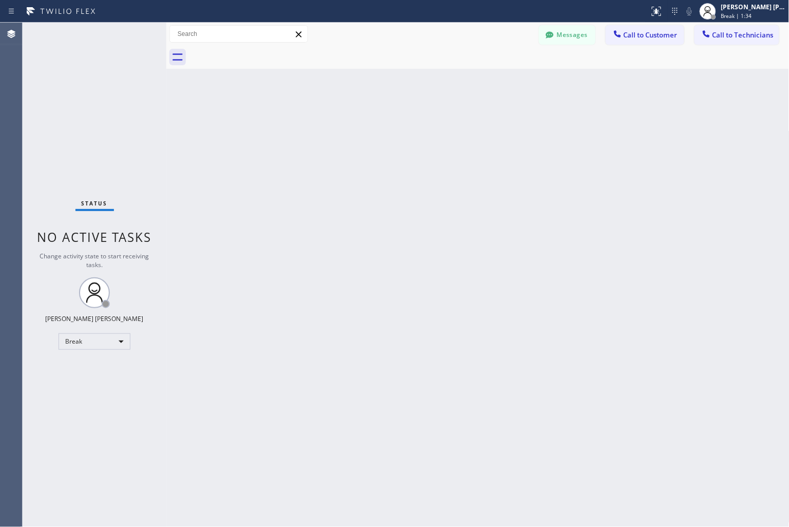
click at [368, 125] on div "Back to Dashboard Change Sender ID Customers Technicians KD Krissy Do [DATE] 02…" at bounding box center [477, 275] width 623 height 504
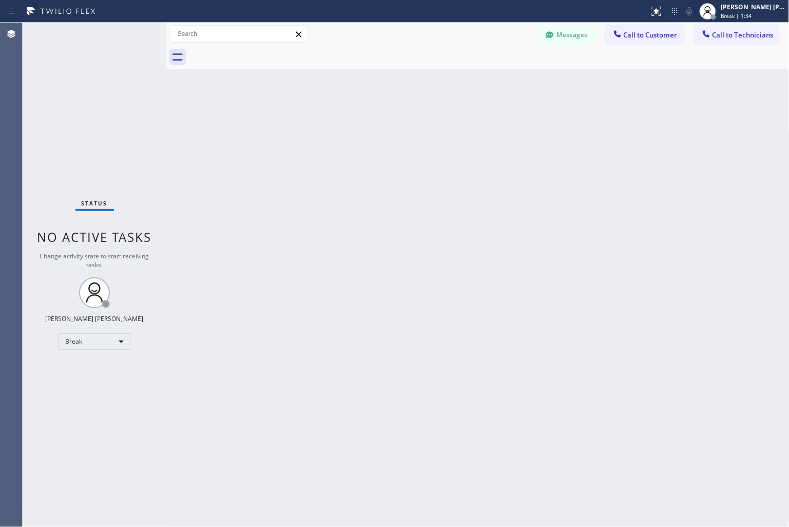
click at [368, 125] on div "Back to Dashboard Change Sender ID Customers Technicians KD Krissy Do [DATE] 02…" at bounding box center [477, 275] width 623 height 504
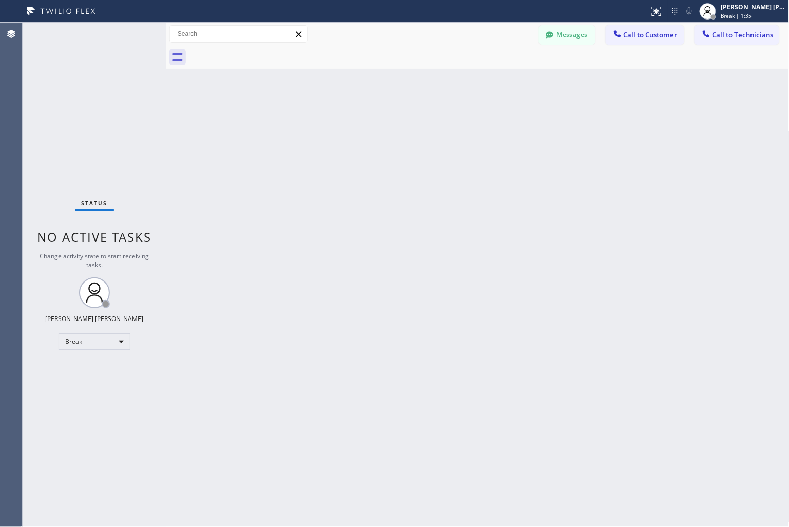
click at [368, 125] on div "Back to Dashboard Change Sender ID Customers Technicians KD Krissy Do [DATE] 02…" at bounding box center [477, 275] width 623 height 504
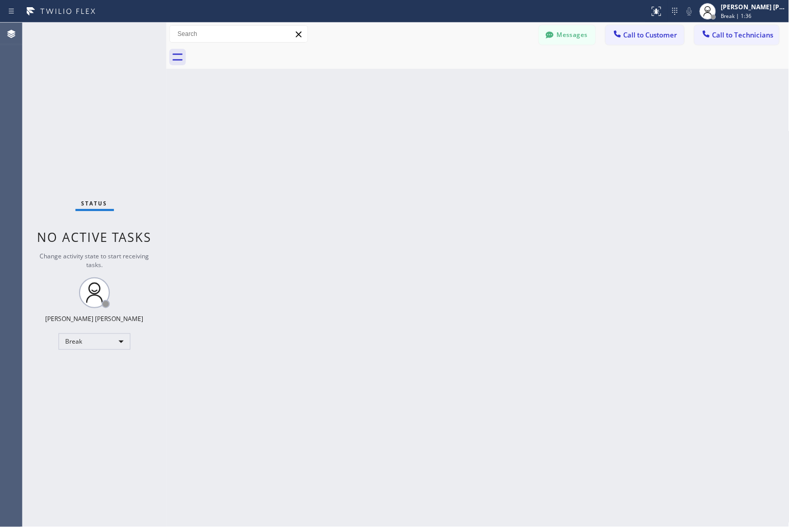
click at [368, 125] on div "Back to Dashboard Change Sender ID Customers Technicians KD Krissy Do [DATE] 02…" at bounding box center [477, 275] width 623 height 504
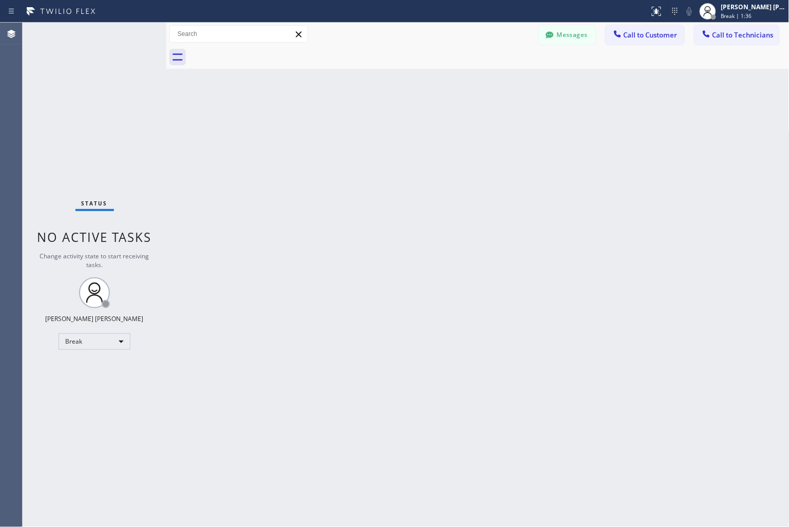
click at [368, 125] on div "Back to Dashboard Change Sender ID Customers Technicians KD Krissy Do [DATE] 02…" at bounding box center [477, 275] width 623 height 504
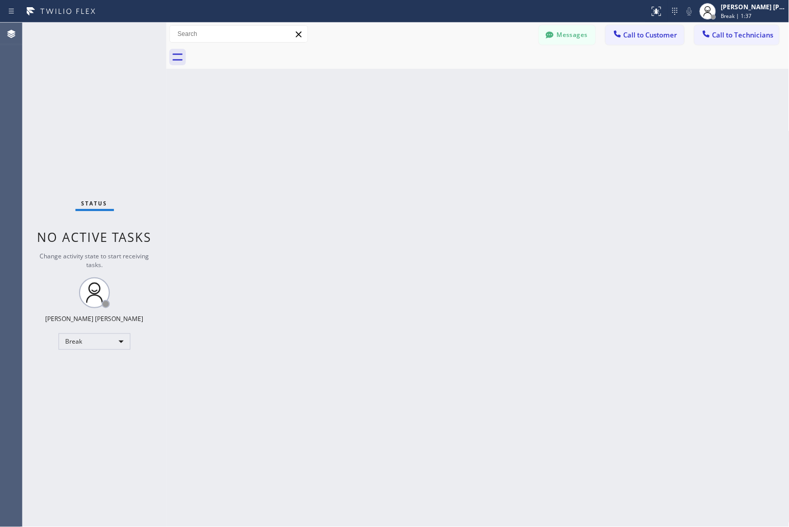
click at [368, 125] on div "Back to Dashboard Change Sender ID Customers Technicians KD Krissy Do [DATE] 02…" at bounding box center [477, 275] width 623 height 504
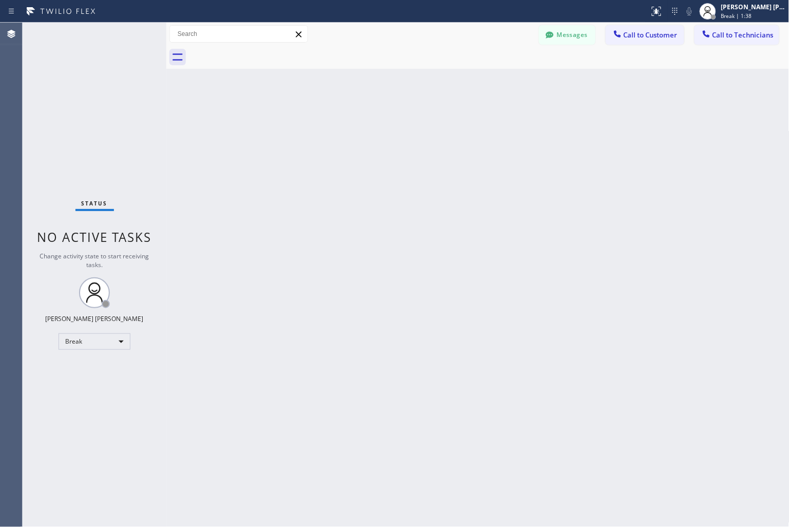
click at [368, 125] on div "Back to Dashboard Change Sender ID Customers Technicians KD Krissy Do [DATE] 02…" at bounding box center [477, 275] width 623 height 504
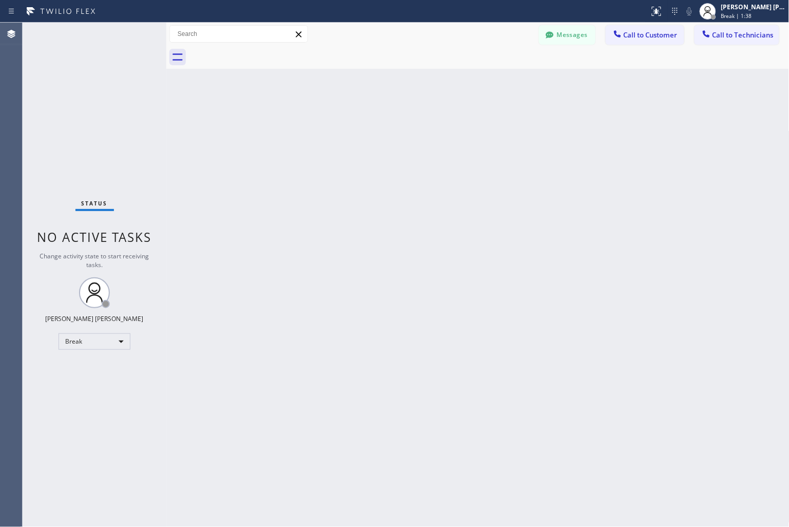
click at [368, 125] on div "Back to Dashboard Change Sender ID Customers Technicians KD Krissy Do [DATE] 02…" at bounding box center [477, 275] width 623 height 504
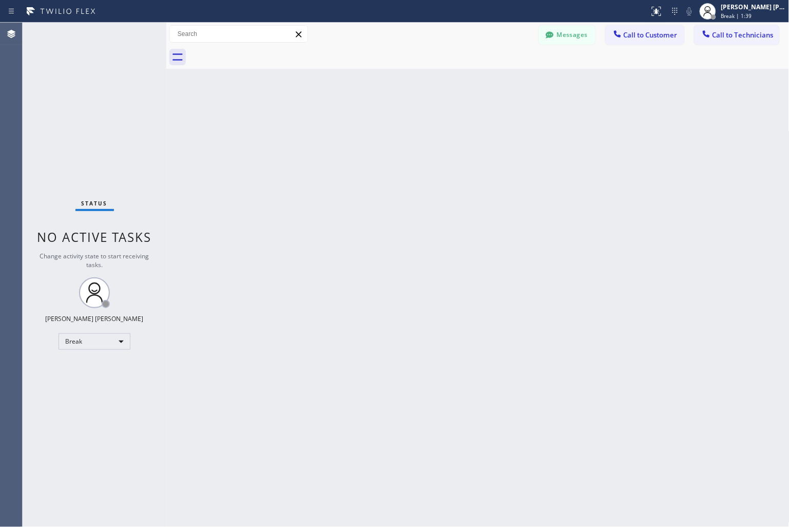
click at [368, 125] on div "Back to Dashboard Change Sender ID Customers Technicians KD Krissy Do [DATE] 02…" at bounding box center [477, 275] width 623 height 504
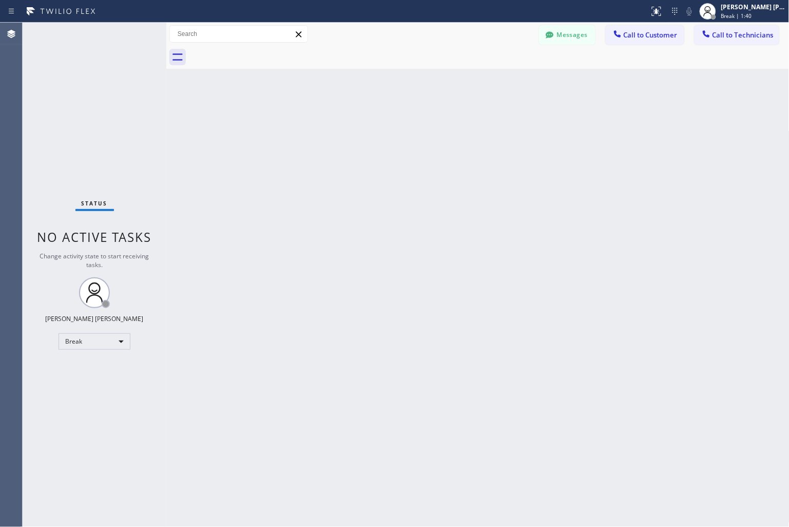
click at [368, 125] on div "Back to Dashboard Change Sender ID Customers Technicians KD Krissy Do [DATE] 02…" at bounding box center [477, 275] width 623 height 504
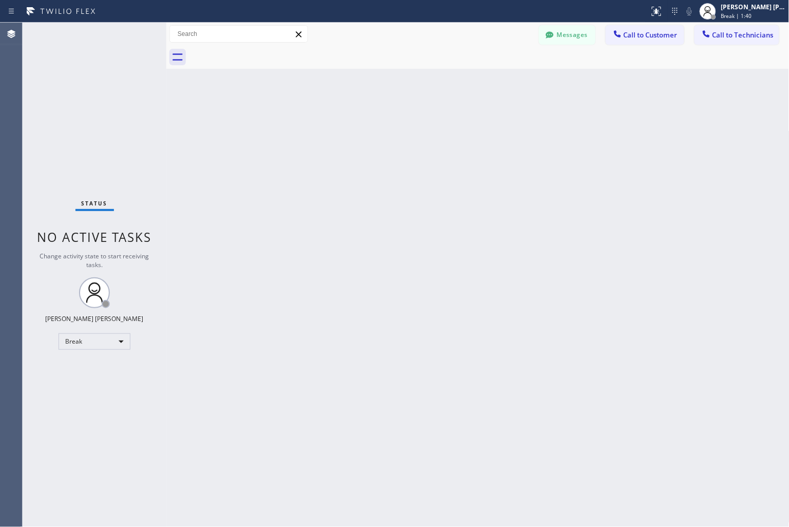
click at [368, 125] on div "Back to Dashboard Change Sender ID Customers Technicians KD Krissy Do [DATE] 02…" at bounding box center [477, 275] width 623 height 504
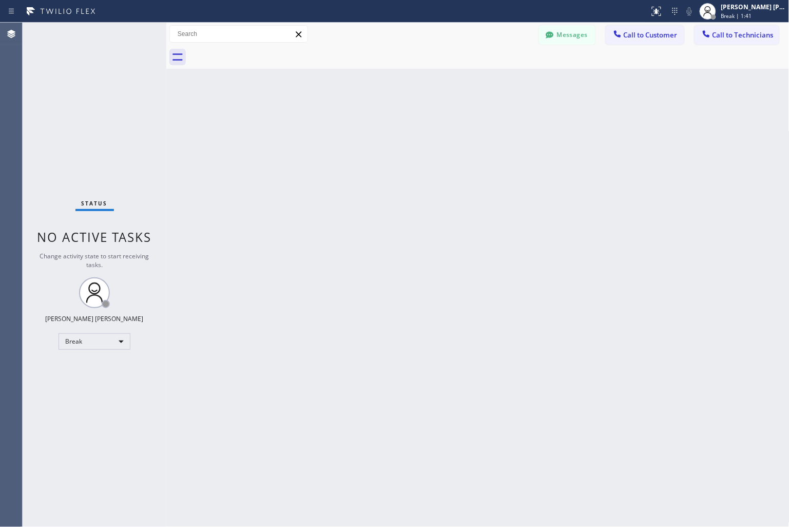
click at [368, 125] on div "Back to Dashboard Change Sender ID Customers Technicians KD Krissy Do [DATE] 02…" at bounding box center [477, 275] width 623 height 504
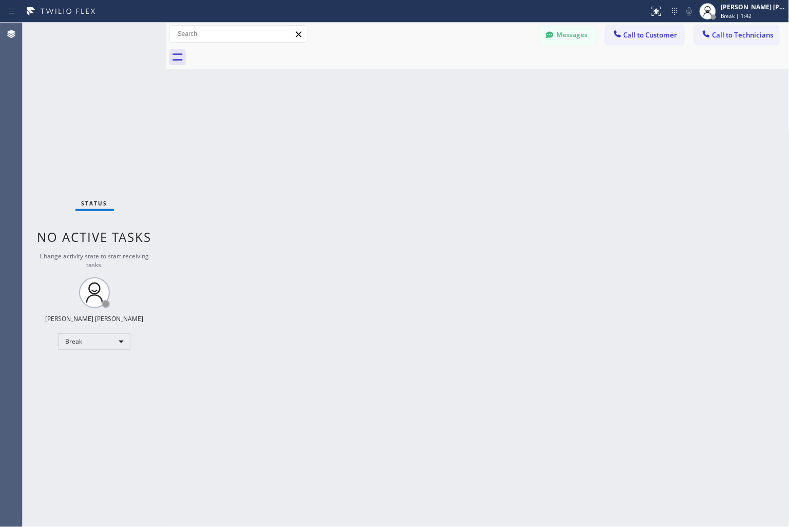
click at [368, 125] on div "Back to Dashboard Change Sender ID Customers Technicians KD Krissy Do [DATE] 02…" at bounding box center [477, 275] width 623 height 504
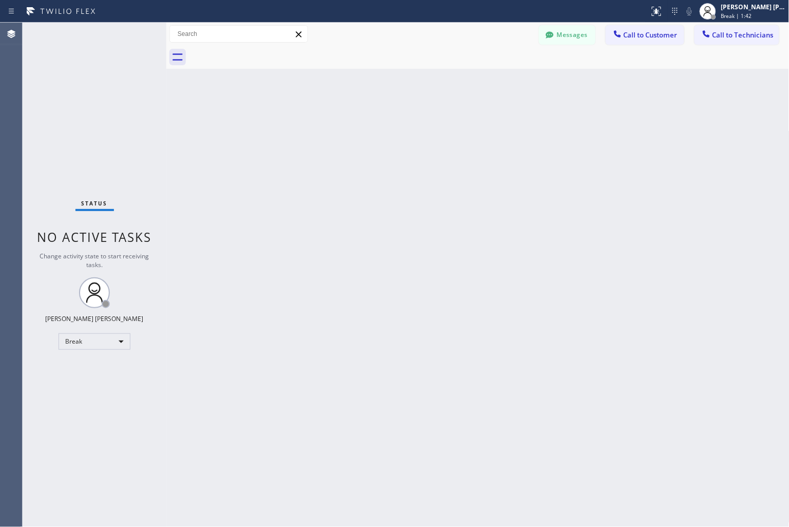
click at [368, 125] on div "Back to Dashboard Change Sender ID Customers Technicians KD Krissy Do [DATE] 02…" at bounding box center [477, 275] width 623 height 504
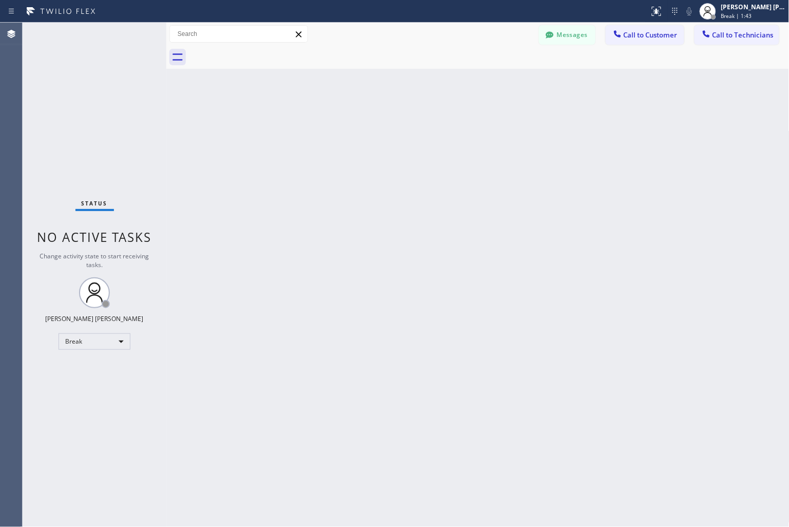
click at [368, 125] on div "Back to Dashboard Change Sender ID Customers Technicians KD Krissy Do [DATE] 02…" at bounding box center [477, 275] width 623 height 504
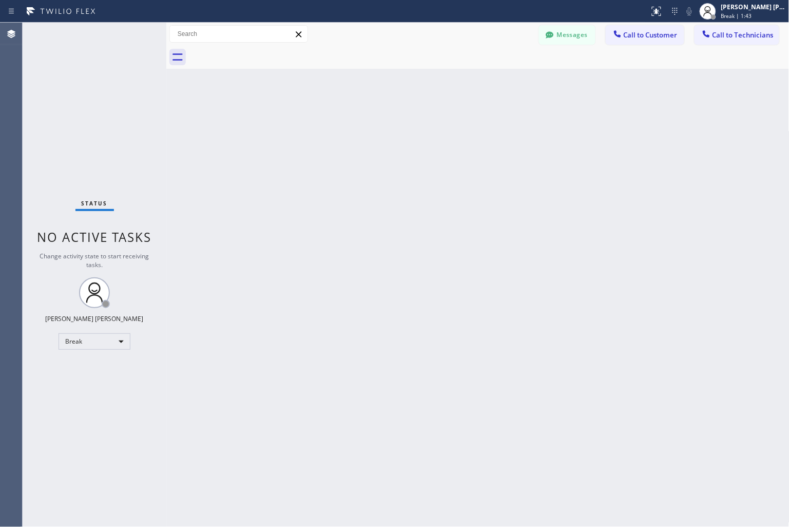
click at [368, 125] on div "Back to Dashboard Change Sender ID Customers Technicians KD Krissy Do [DATE] 02…" at bounding box center [477, 275] width 623 height 504
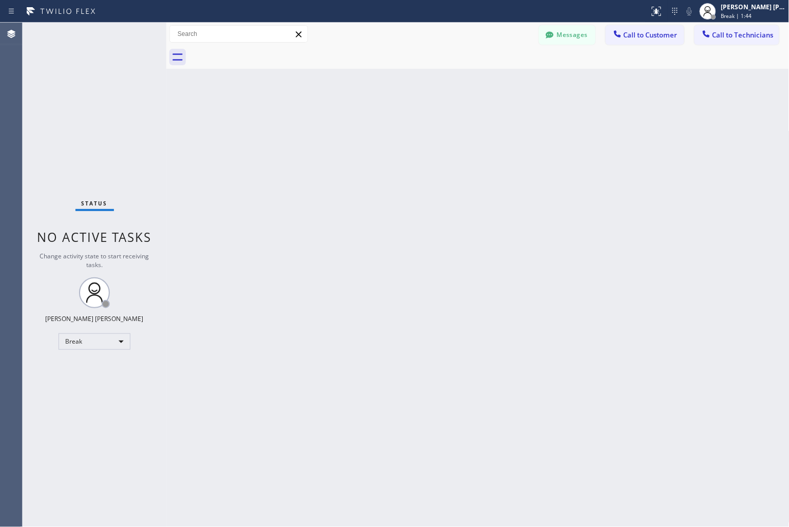
click at [368, 125] on div "Back to Dashboard Change Sender ID Customers Technicians KD Krissy Do [DATE] 02…" at bounding box center [477, 275] width 623 height 504
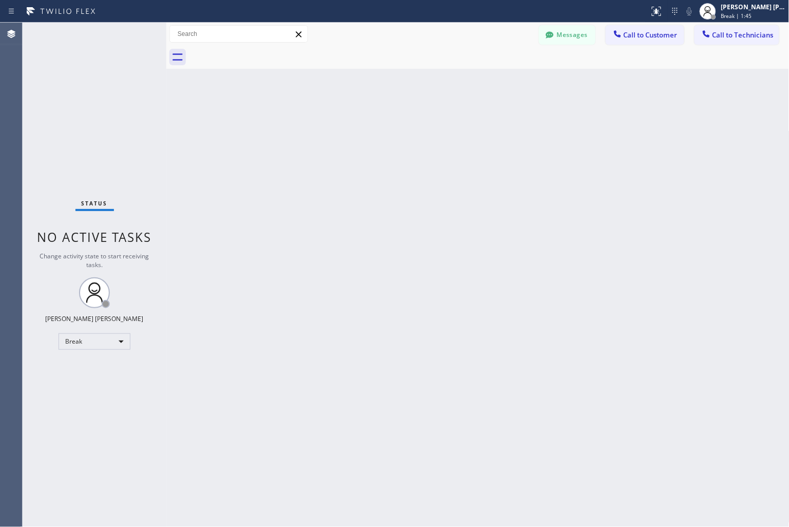
click at [368, 125] on div "Back to Dashboard Change Sender ID Customers Technicians KD Krissy Do [DATE] 02…" at bounding box center [477, 275] width 623 height 504
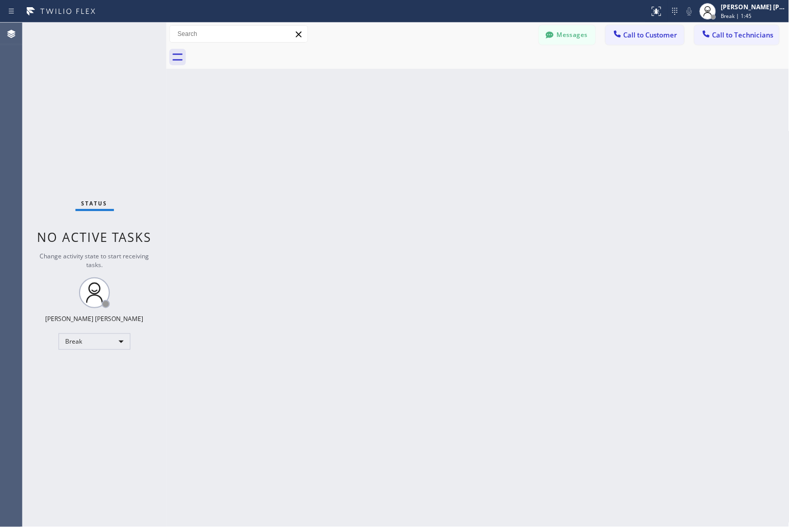
click at [368, 125] on div "Back to Dashboard Change Sender ID Customers Technicians KD Krissy Do [DATE] 02…" at bounding box center [477, 275] width 623 height 504
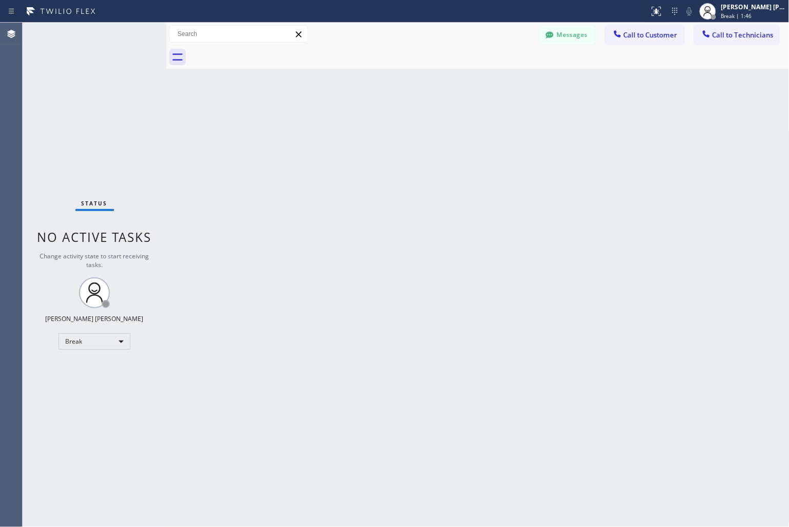
click at [368, 125] on div "Back to Dashboard Change Sender ID Customers Technicians KD Krissy Do [DATE] 02…" at bounding box center [477, 275] width 623 height 504
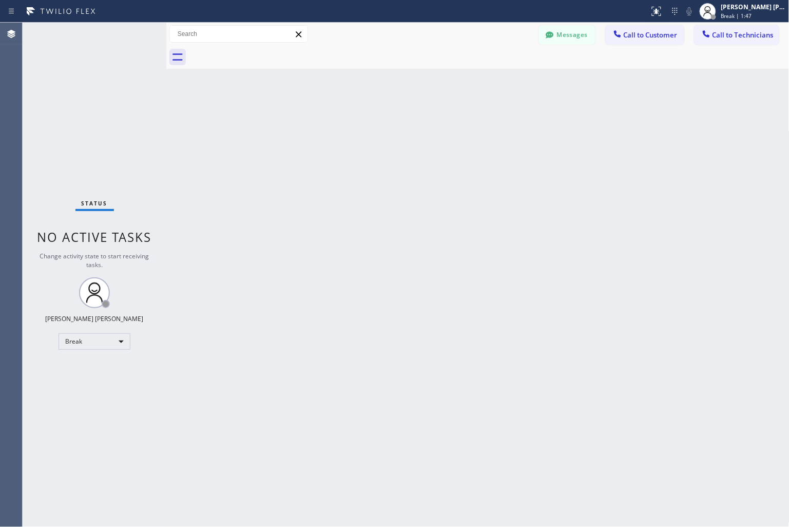
click at [368, 125] on div "Back to Dashboard Change Sender ID Customers Technicians KD Krissy Do [DATE] 02…" at bounding box center [477, 275] width 623 height 504
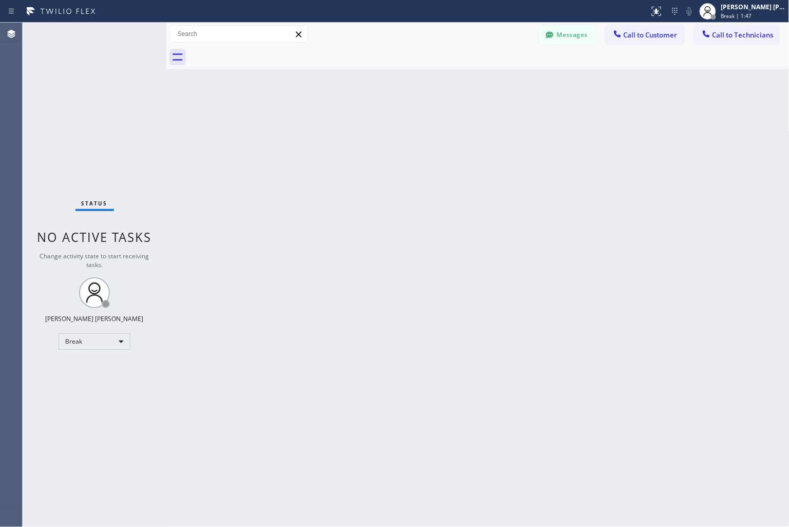
click at [368, 125] on div "Back to Dashboard Change Sender ID Customers Technicians KD Krissy Do [DATE] 02…" at bounding box center [477, 275] width 623 height 504
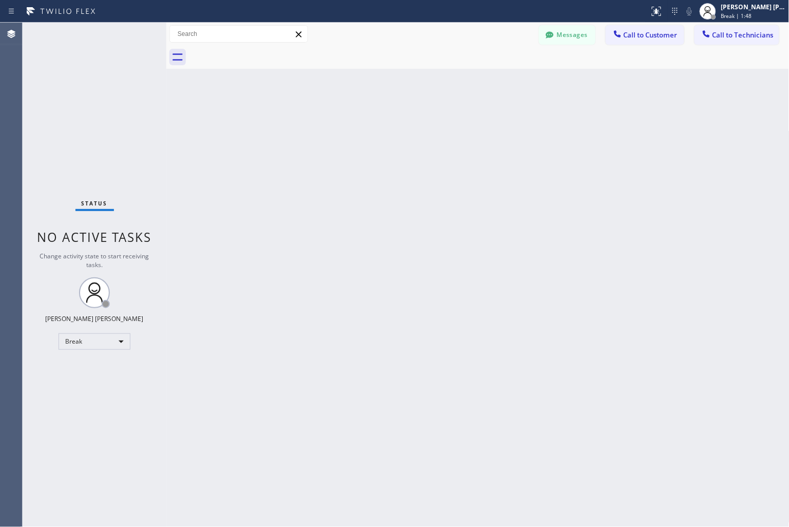
click at [368, 125] on div "Back to Dashboard Change Sender ID Customers Technicians KD Krissy Do [DATE] 02…" at bounding box center [477, 275] width 623 height 504
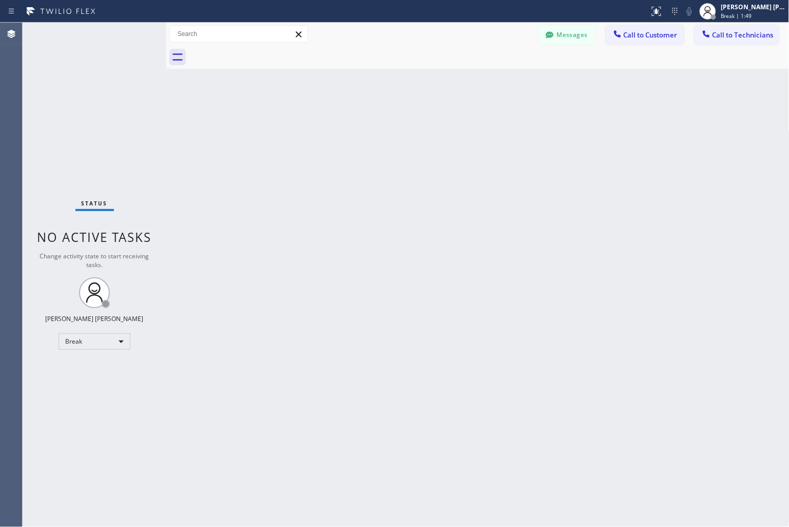
click at [368, 125] on div "Back to Dashboard Change Sender ID Customers Technicians KD Krissy Do [DATE] 02…" at bounding box center [477, 275] width 623 height 504
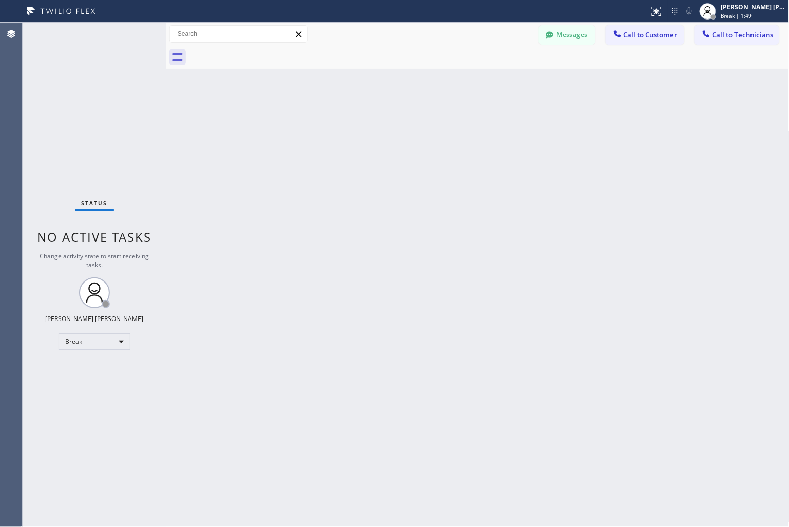
click at [368, 125] on div "Back to Dashboard Change Sender ID Customers Technicians KD Krissy Do [DATE] 02…" at bounding box center [477, 275] width 623 height 504
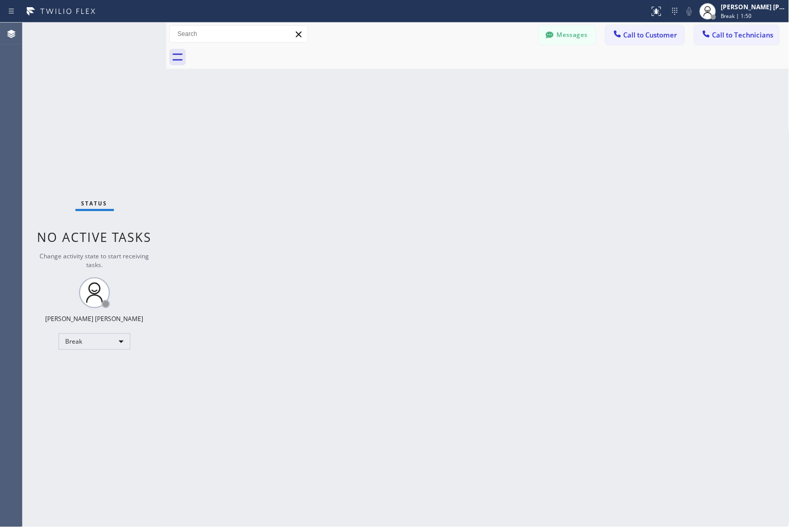
click at [368, 125] on div "Back to Dashboard Change Sender ID Customers Technicians KD Krissy Do [DATE] 02…" at bounding box center [477, 275] width 623 height 504
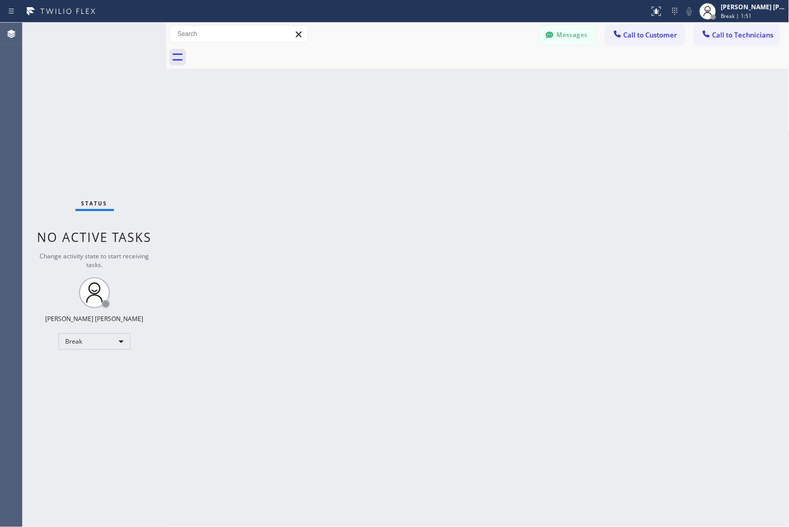
click at [368, 125] on div "Back to Dashboard Change Sender ID Customers Technicians KD Krissy Do [DATE] 02…" at bounding box center [477, 275] width 623 height 504
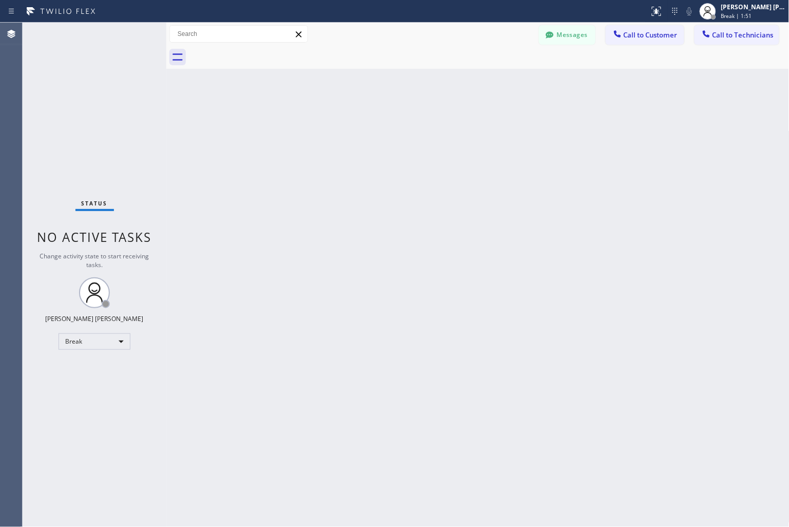
click at [368, 125] on div "Back to Dashboard Change Sender ID Customers Technicians KD Krissy Do [DATE] 02…" at bounding box center [477, 275] width 623 height 504
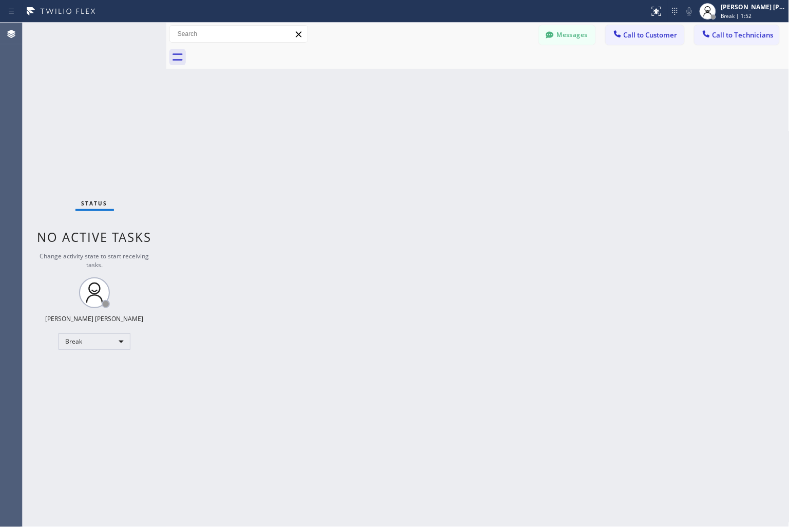
click at [368, 125] on div "Back to Dashboard Change Sender ID Customers Technicians KD Krissy Do [DATE] 02…" at bounding box center [477, 275] width 623 height 504
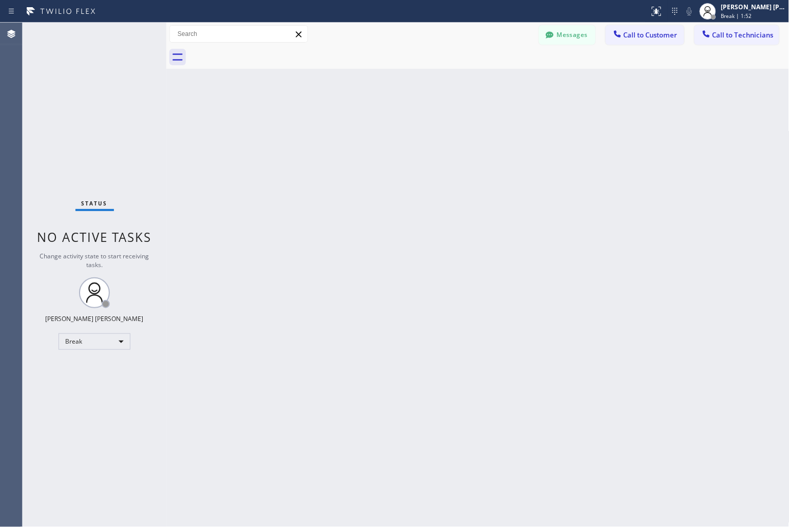
click at [368, 125] on div "Back to Dashboard Change Sender ID Customers Technicians KD Krissy Do [DATE] 02…" at bounding box center [477, 275] width 623 height 504
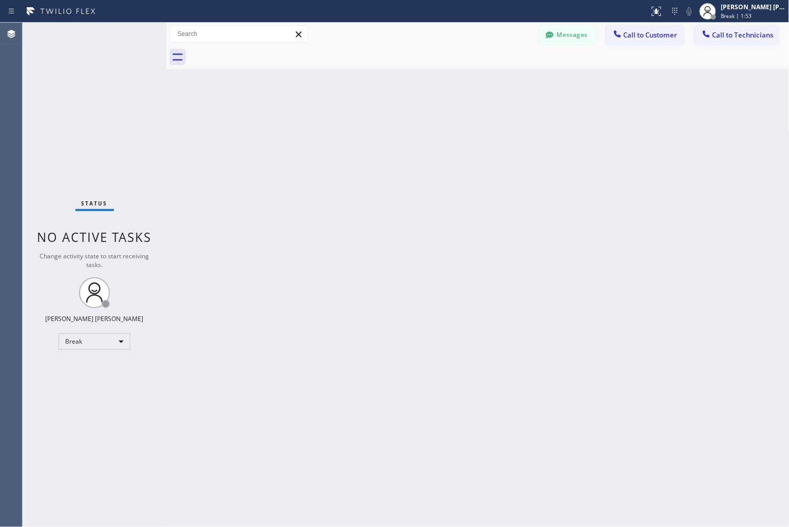
click at [368, 125] on div "Back to Dashboard Change Sender ID Customers Technicians KD Krissy Do [DATE] 02…" at bounding box center [477, 275] width 623 height 504
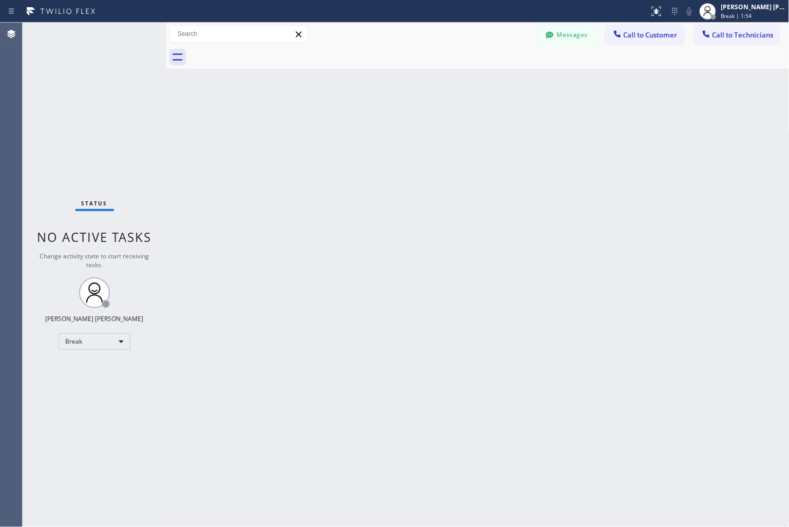
click at [368, 125] on div "Back to Dashboard Change Sender ID Customers Technicians KD Krissy Do [DATE] 02…" at bounding box center [477, 275] width 623 height 504
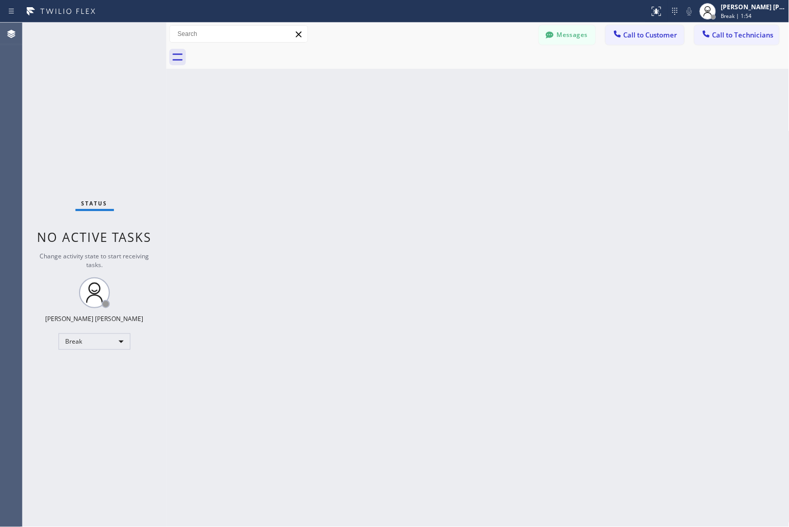
click at [368, 125] on div "Back to Dashboard Change Sender ID Customers Technicians KD Krissy Do [DATE] 02…" at bounding box center [477, 275] width 623 height 504
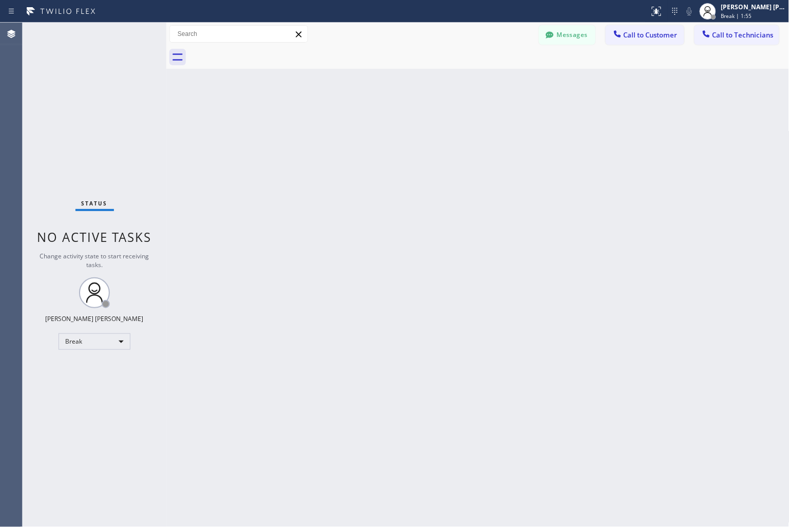
click at [368, 125] on div "Back to Dashboard Change Sender ID Customers Technicians KD Krissy Do [DATE] 02…" at bounding box center [477, 275] width 623 height 504
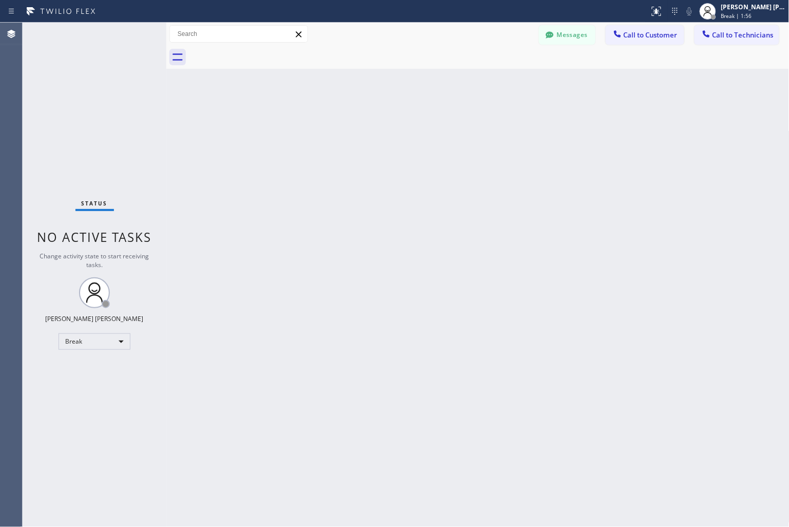
click at [368, 125] on div "Back to Dashboard Change Sender ID Customers Technicians KD Krissy Do [DATE] 02…" at bounding box center [477, 275] width 623 height 504
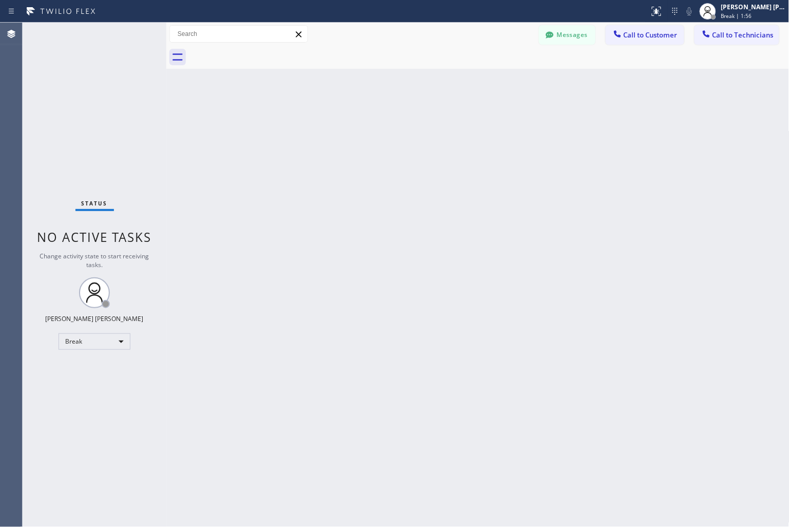
click at [368, 125] on div "Back to Dashboard Change Sender ID Customers Technicians KD Krissy Do [DATE] 02…" at bounding box center [477, 275] width 623 height 504
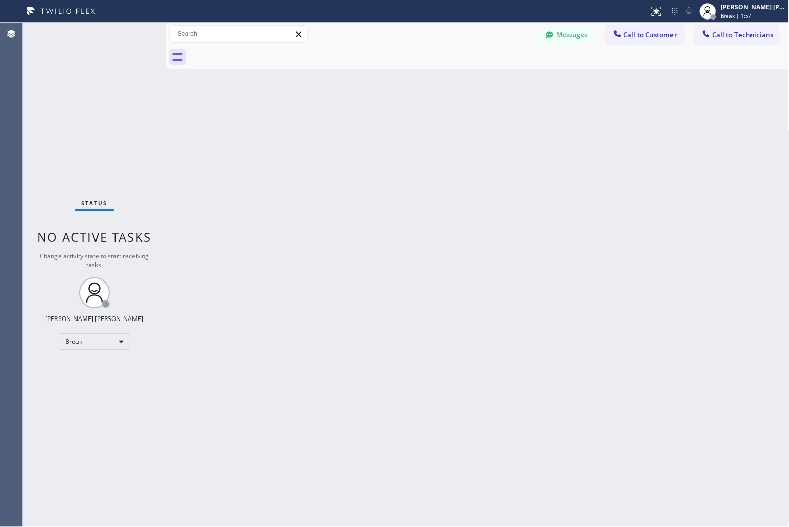
click at [368, 125] on div "Back to Dashboard Change Sender ID Customers Technicians KD Krissy Do [DATE] 02…" at bounding box center [477, 275] width 623 height 504
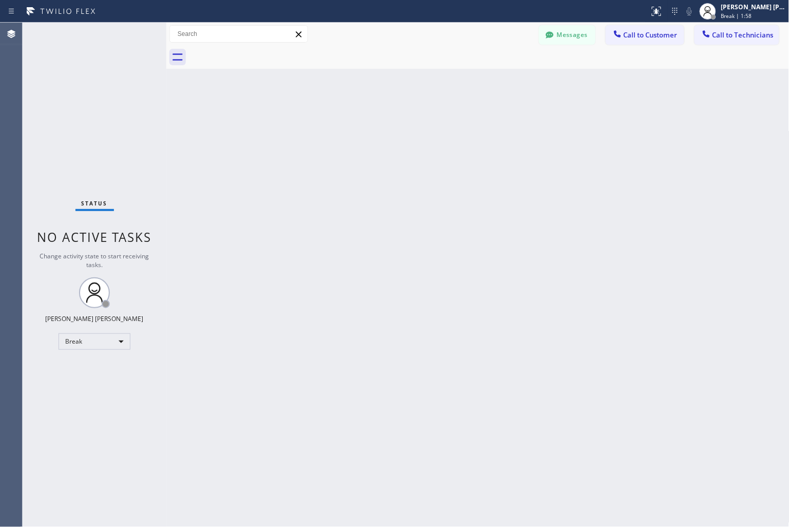
click at [368, 125] on div "Back to Dashboard Change Sender ID Customers Technicians KD Krissy Do [DATE] 02…" at bounding box center [477, 275] width 623 height 504
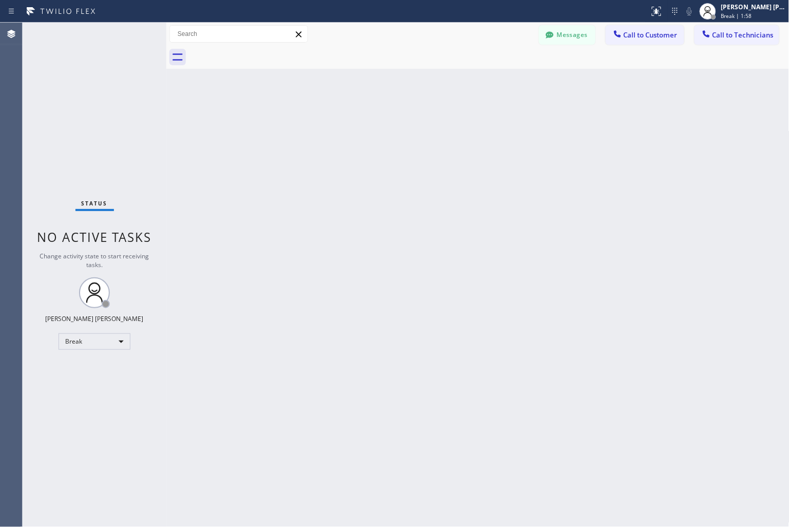
click at [368, 125] on div "Back to Dashboard Change Sender ID Customers Technicians KD Krissy Do [DATE] 02…" at bounding box center [477, 275] width 623 height 504
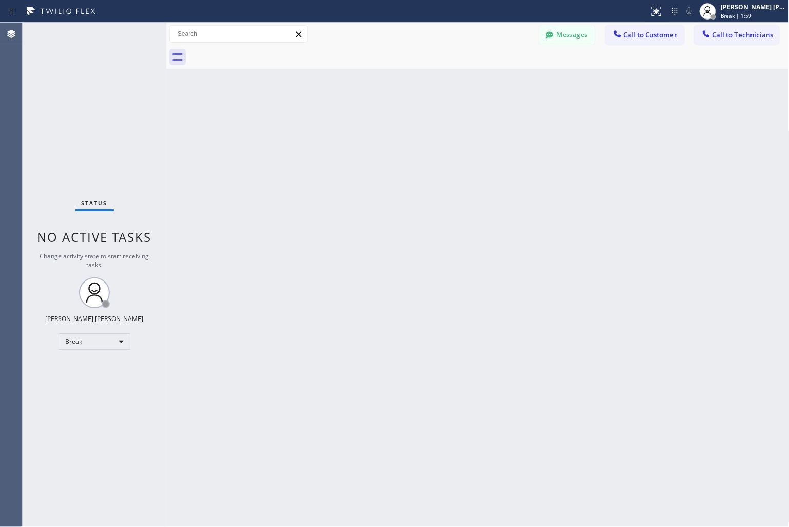
click at [368, 125] on div "Back to Dashboard Change Sender ID Customers Technicians KD Krissy Do [DATE] 02…" at bounding box center [477, 275] width 623 height 504
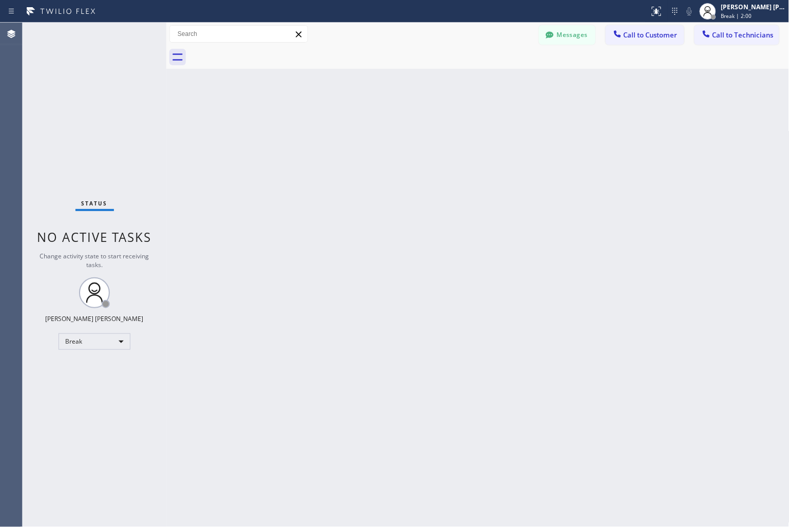
click at [368, 125] on div "Back to Dashboard Change Sender ID Customers Technicians KD Krissy Do [DATE] 02…" at bounding box center [477, 275] width 623 height 504
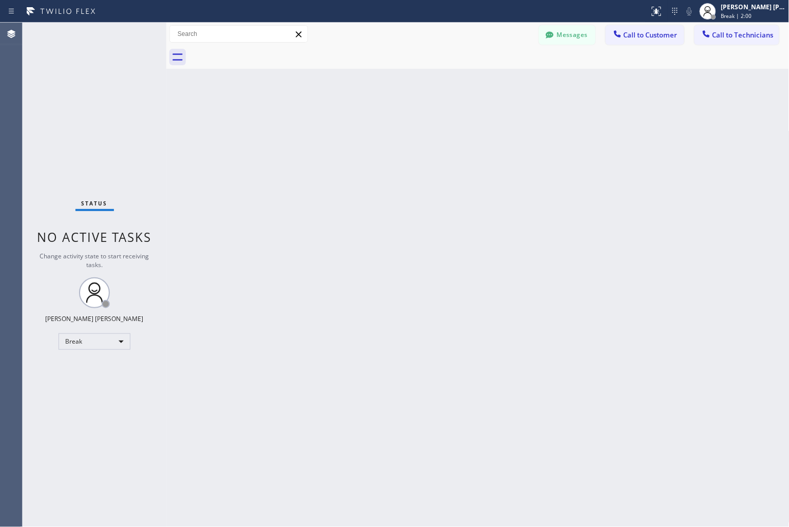
click at [368, 125] on div "Back to Dashboard Change Sender ID Customers Technicians KD Krissy Do [DATE] 02…" at bounding box center [477, 275] width 623 height 504
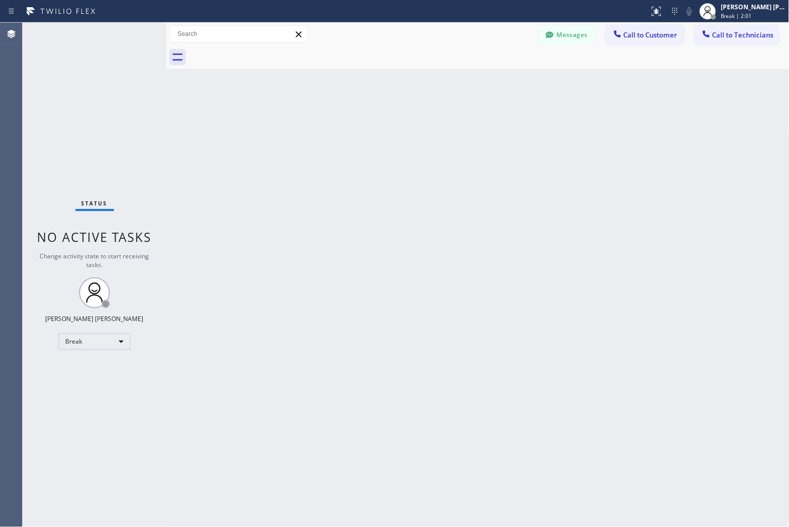
click at [368, 125] on div "Back to Dashboard Change Sender ID Customers Technicians KD Krissy Do [DATE] 02…" at bounding box center [477, 275] width 623 height 504
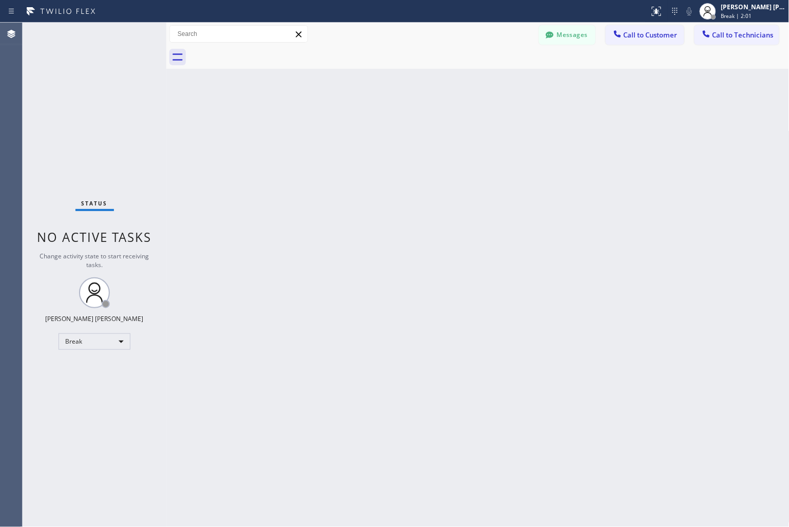
click at [368, 125] on div "Back to Dashboard Change Sender ID Customers Technicians KD Krissy Do [DATE] 02…" at bounding box center [477, 275] width 623 height 504
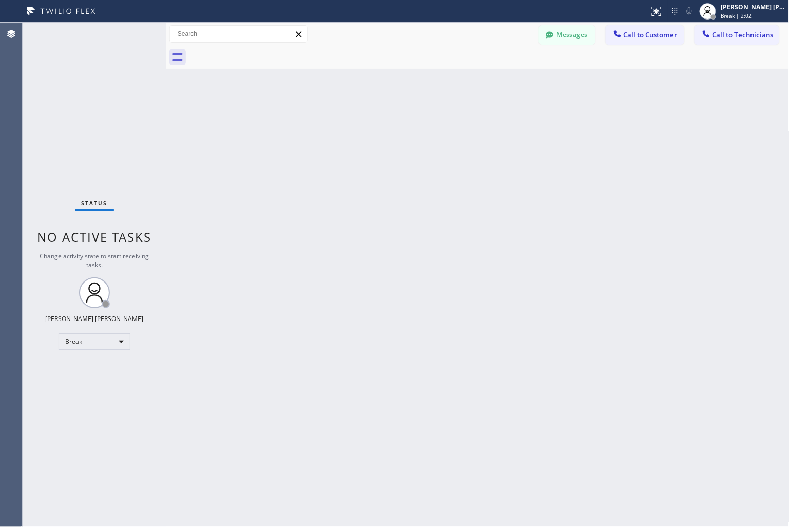
click at [368, 125] on div "Back to Dashboard Change Sender ID Customers Technicians KD Krissy Do [DATE] 02…" at bounding box center [477, 275] width 623 height 504
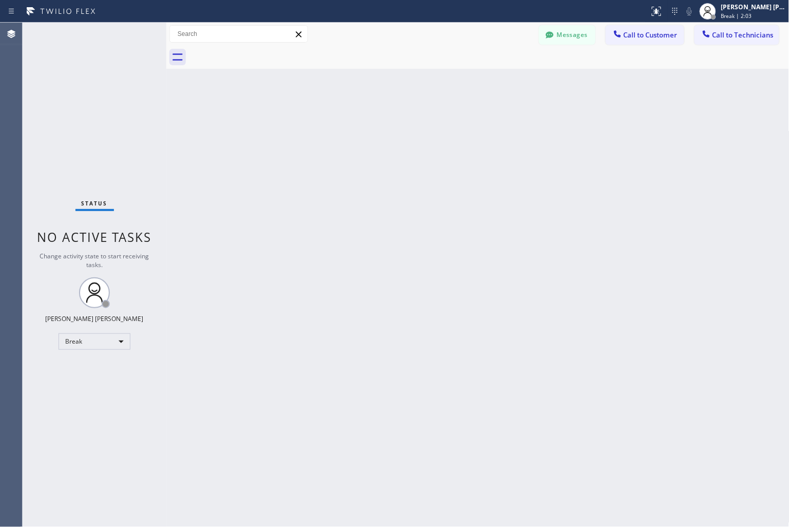
click at [368, 125] on div "Back to Dashboard Change Sender ID Customers Technicians KD Krissy Do [DATE] 02…" at bounding box center [477, 275] width 623 height 504
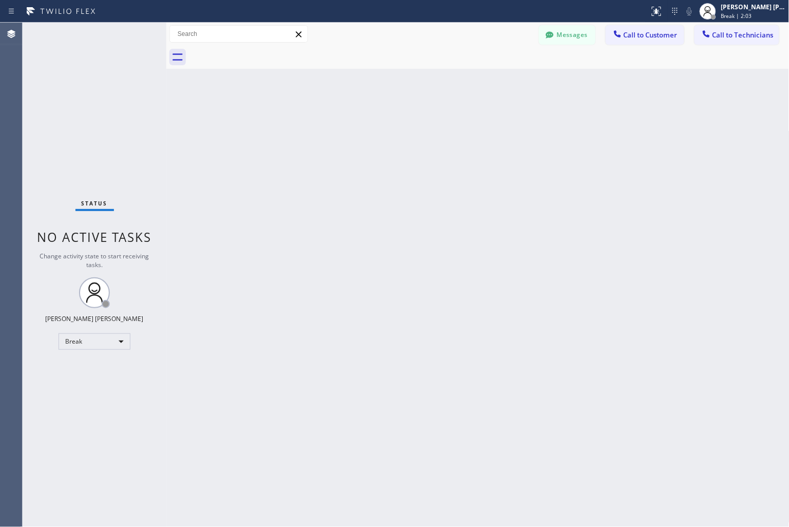
click at [368, 125] on div "Back to Dashboard Change Sender ID Customers Technicians KD Krissy Do [DATE] 02…" at bounding box center [477, 275] width 623 height 504
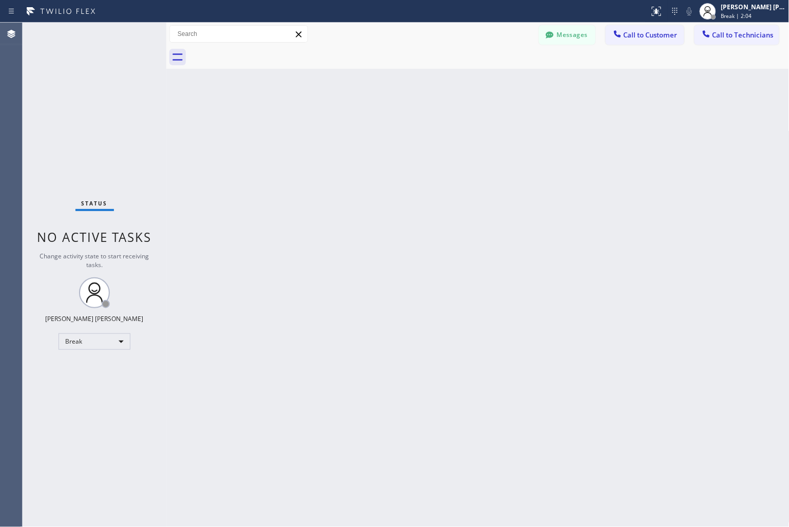
click at [368, 125] on div "Back to Dashboard Change Sender ID Customers Technicians KD Krissy Do [DATE] 02…" at bounding box center [477, 275] width 623 height 504
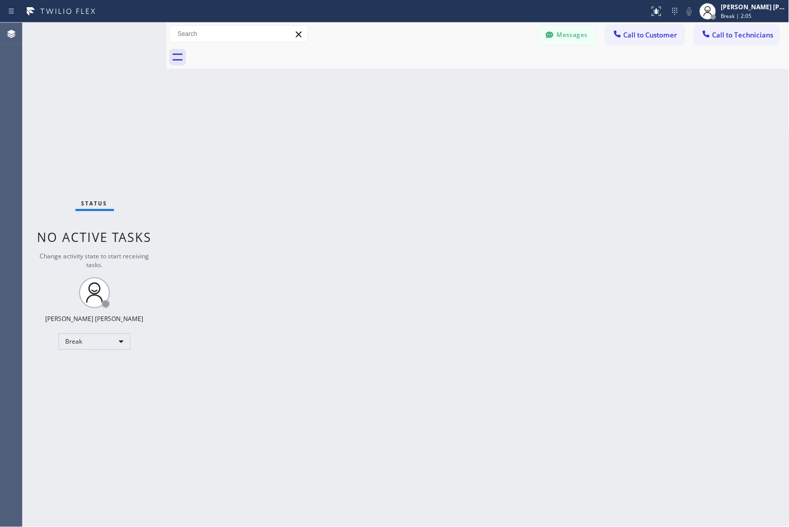
click at [368, 125] on div "Back to Dashboard Change Sender ID Customers Technicians KD Krissy Do [DATE] 02…" at bounding box center [477, 275] width 623 height 504
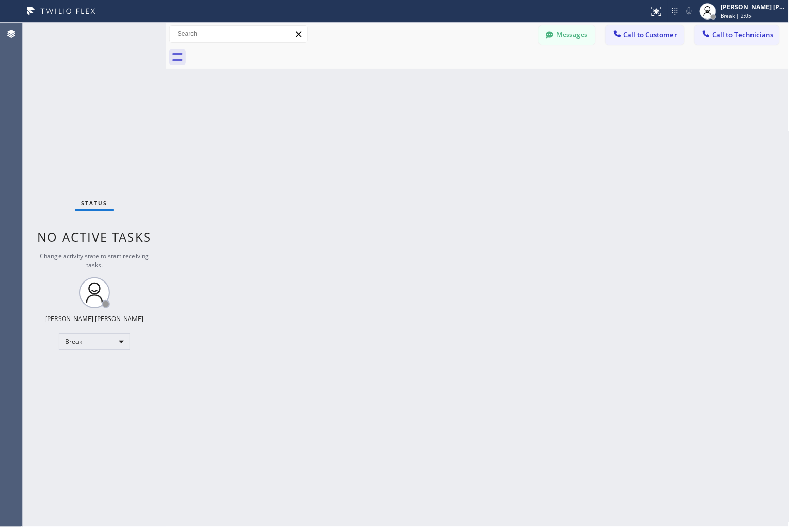
click at [368, 125] on div "Back to Dashboard Change Sender ID Customers Technicians KD Krissy Do [DATE] 02…" at bounding box center [477, 275] width 623 height 504
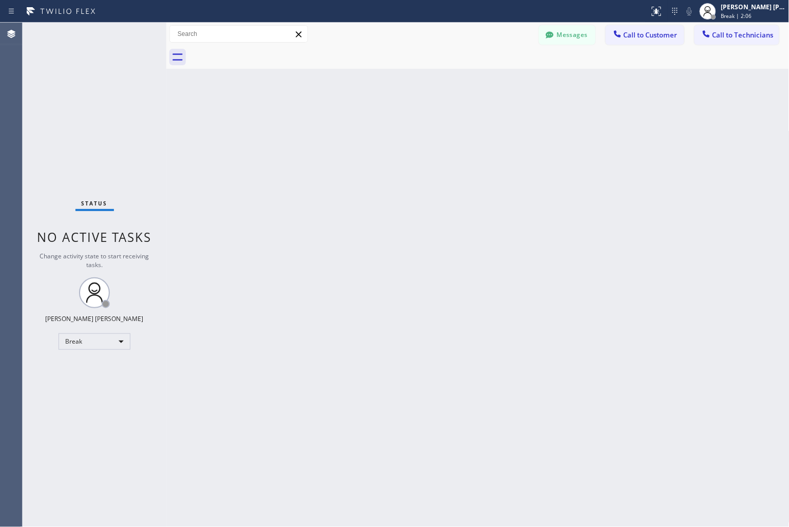
click at [368, 125] on div "Back to Dashboard Change Sender ID Customers Technicians KD Krissy Do [DATE] 02…" at bounding box center [477, 275] width 623 height 504
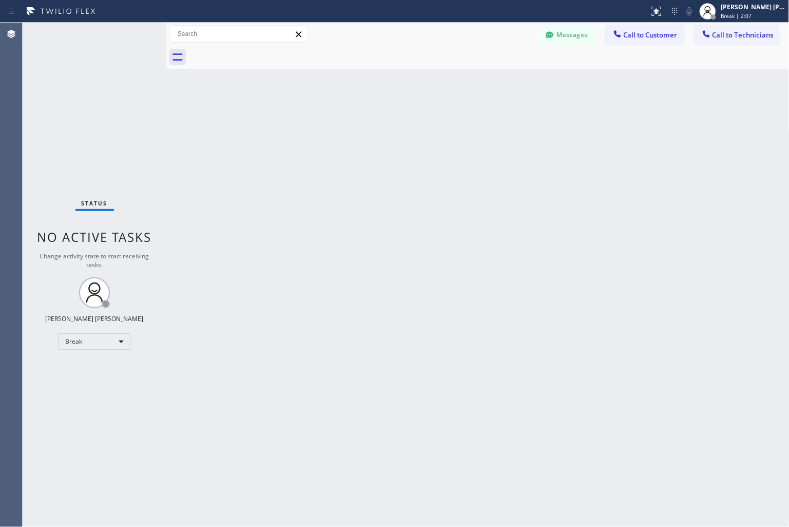
click at [368, 125] on div "Back to Dashboard Change Sender ID Customers Technicians KD Krissy Do [DATE] 02…" at bounding box center [477, 275] width 623 height 504
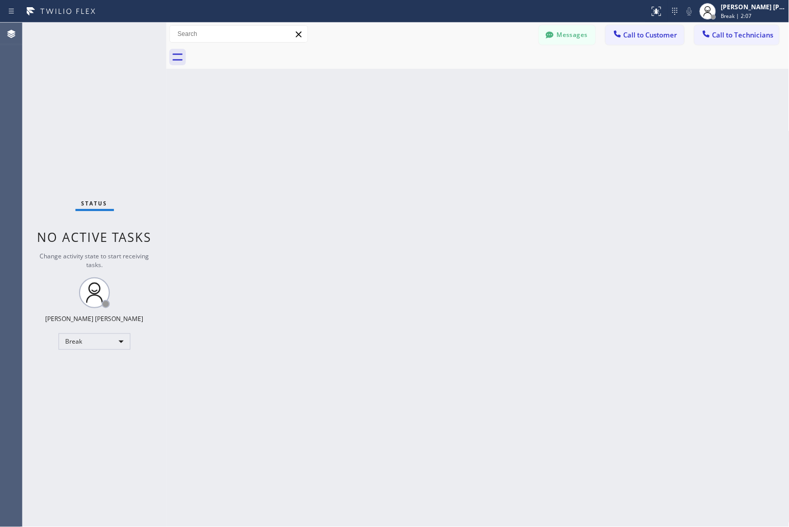
click at [368, 125] on div "Back to Dashboard Change Sender ID Customers Technicians KD Krissy Do [DATE] 02…" at bounding box center [477, 275] width 623 height 504
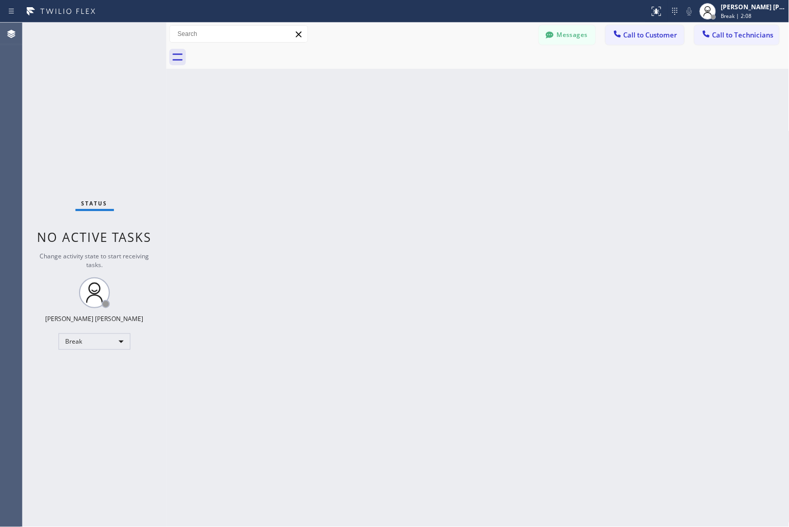
click at [368, 125] on div "Back to Dashboard Change Sender ID Customers Technicians KD Krissy Do [DATE] 02…" at bounding box center [477, 275] width 623 height 504
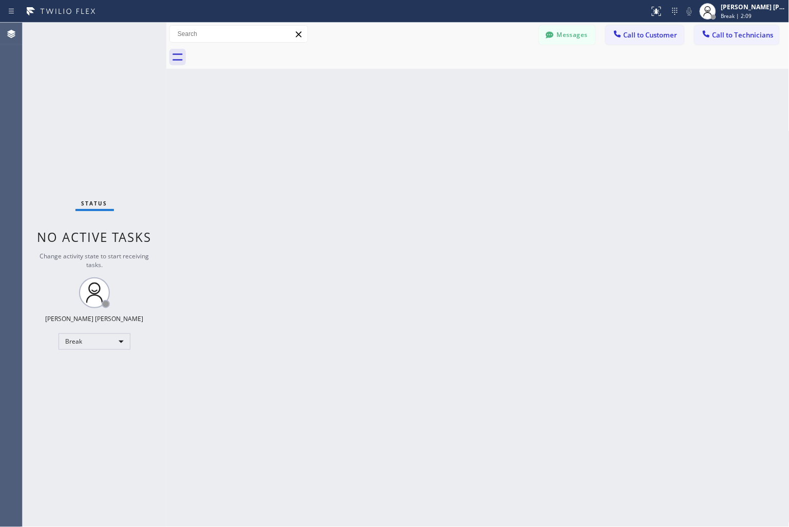
click at [368, 125] on div "Back to Dashboard Change Sender ID Customers Technicians KD Krissy Do [DATE] 02…" at bounding box center [477, 275] width 623 height 504
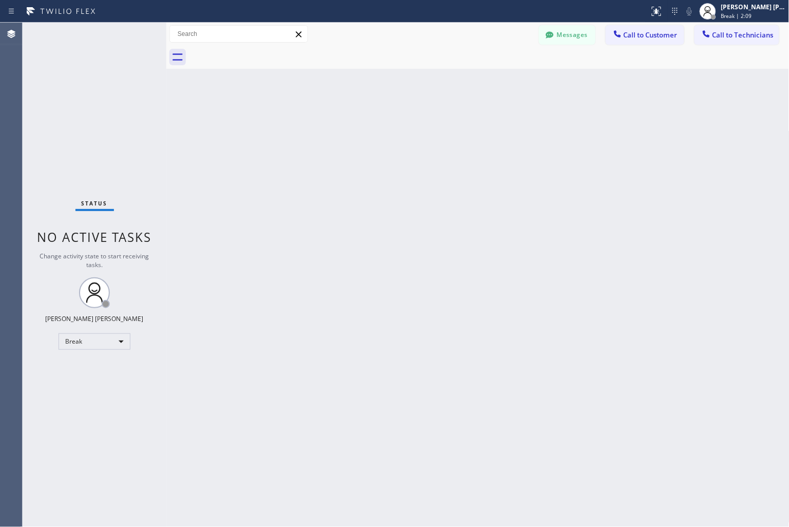
click at [368, 125] on div "Back to Dashboard Change Sender ID Customers Technicians KD Krissy Do [DATE] 02…" at bounding box center [477, 275] width 623 height 504
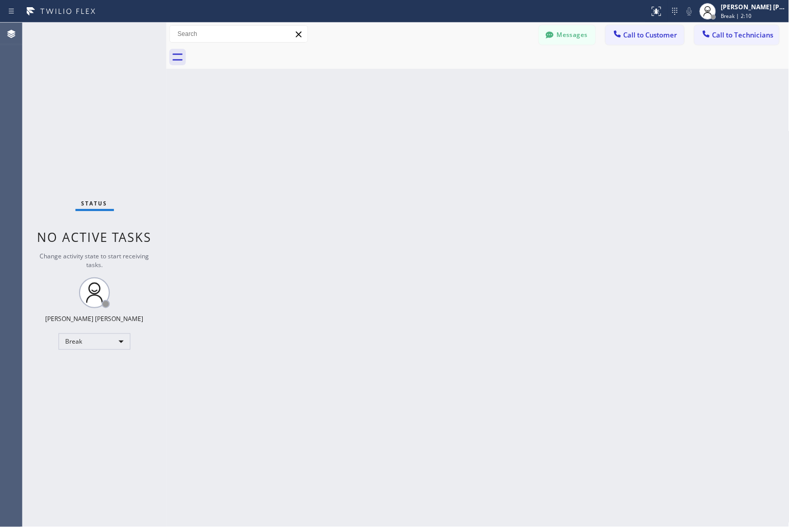
click at [368, 125] on div "Back to Dashboard Change Sender ID Customers Technicians KD Krissy Do [DATE] 02…" at bounding box center [477, 275] width 623 height 504
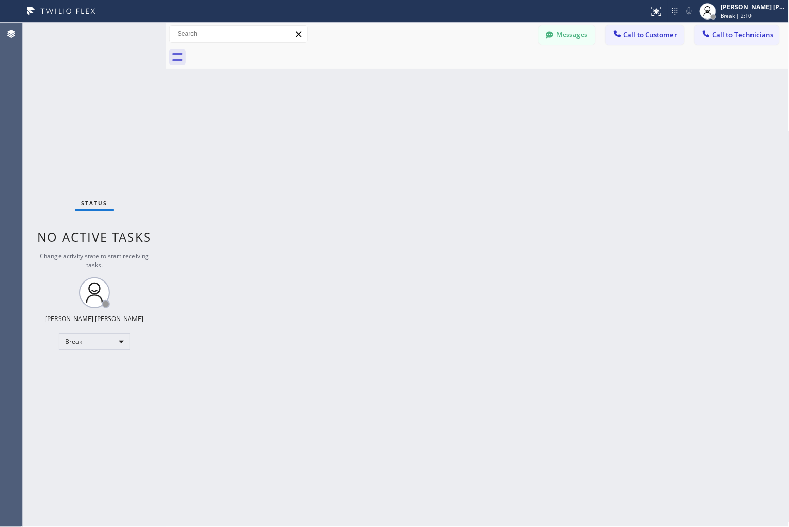
click at [368, 125] on div "Back to Dashboard Change Sender ID Customers Technicians KD Krissy Do [DATE] 02…" at bounding box center [477, 275] width 623 height 504
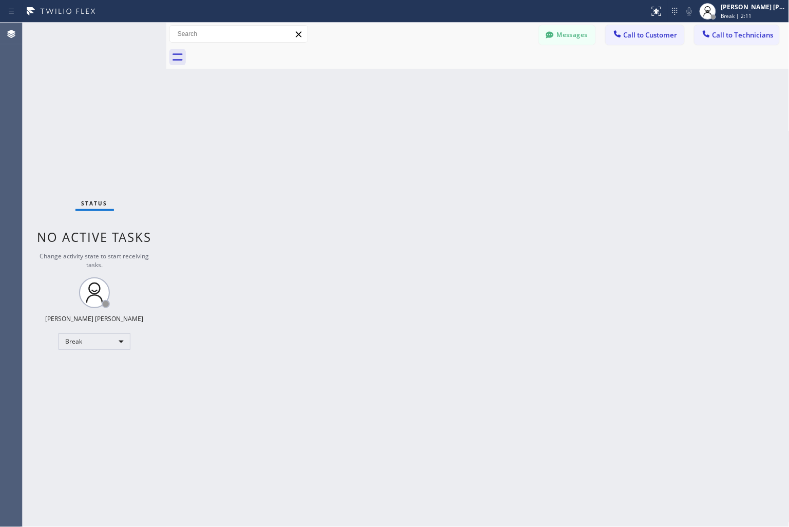
click at [368, 125] on div "Back to Dashboard Change Sender ID Customers Technicians KD Krissy Do [DATE] 02…" at bounding box center [477, 275] width 623 height 504
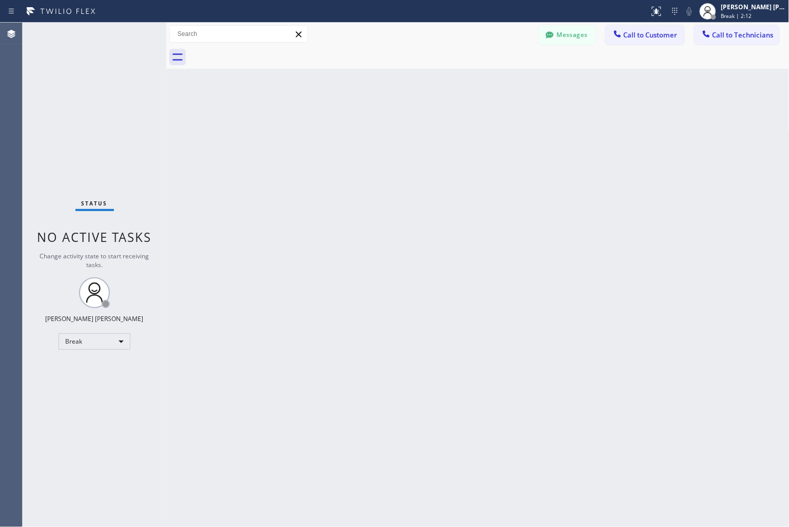
click at [368, 125] on div "Back to Dashboard Change Sender ID Customers Technicians KD Krissy Do [DATE] 02…" at bounding box center [477, 275] width 623 height 504
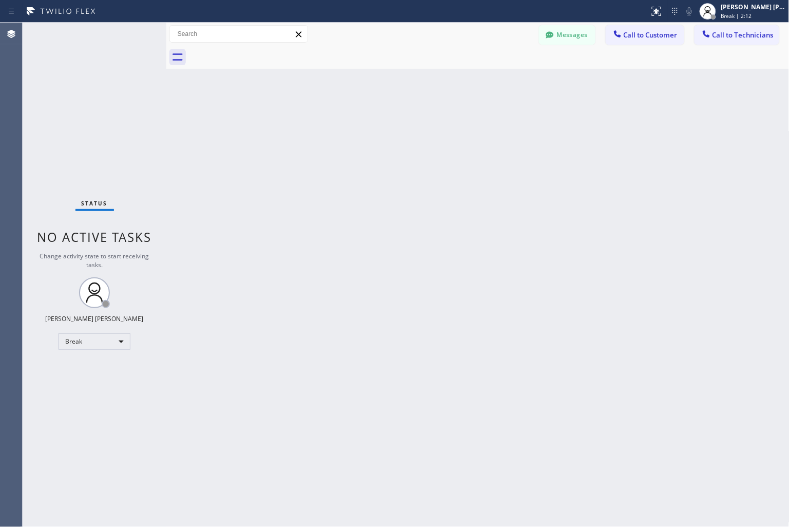
click at [368, 125] on div "Back to Dashboard Change Sender ID Customers Technicians KD Krissy Do [DATE] 02…" at bounding box center [477, 275] width 623 height 504
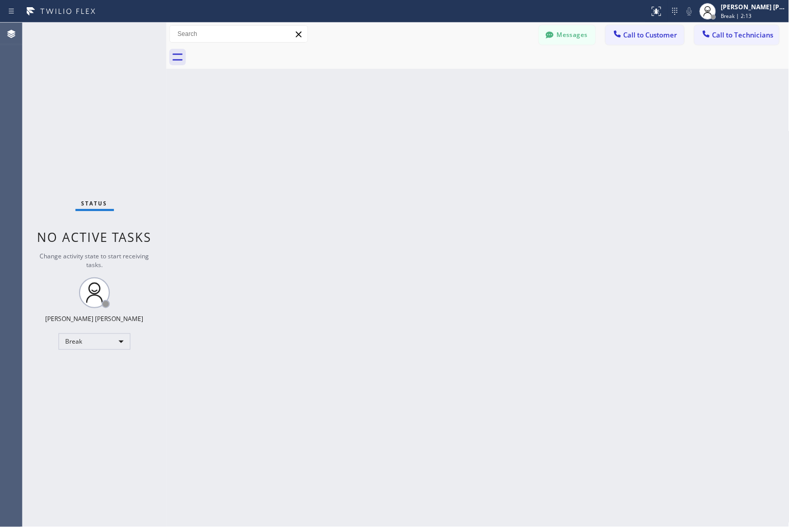
click at [368, 125] on div "Back to Dashboard Change Sender ID Customers Technicians KD Krissy Do [DATE] 02…" at bounding box center [477, 275] width 623 height 504
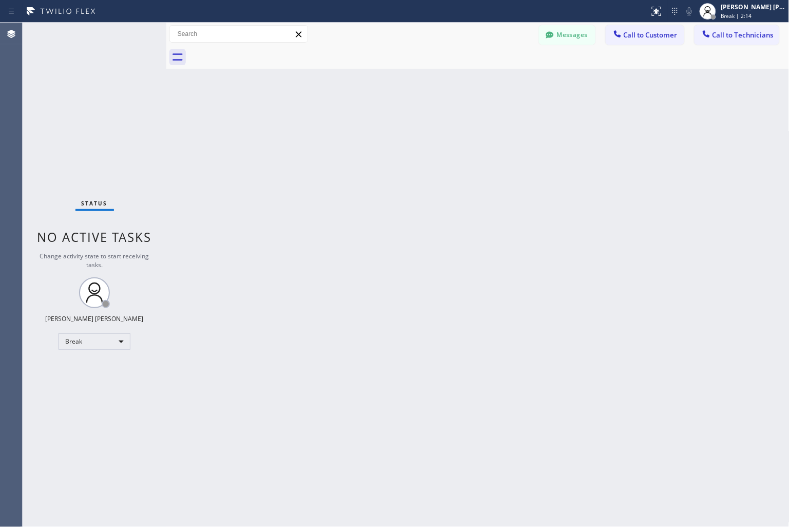
click at [368, 125] on div "Back to Dashboard Change Sender ID Customers Technicians KD Krissy Do [DATE] 02…" at bounding box center [477, 275] width 623 height 504
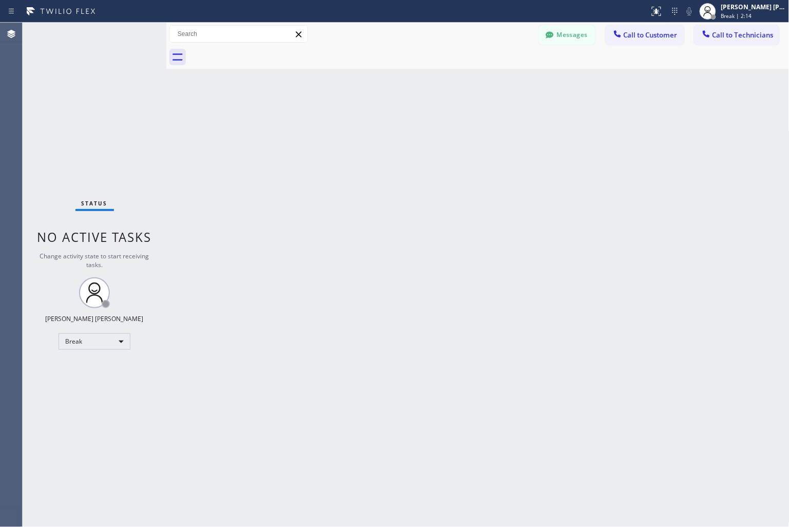
click at [368, 125] on div "Back to Dashboard Change Sender ID Customers Technicians KD Krissy Do [DATE] 02…" at bounding box center [477, 275] width 623 height 504
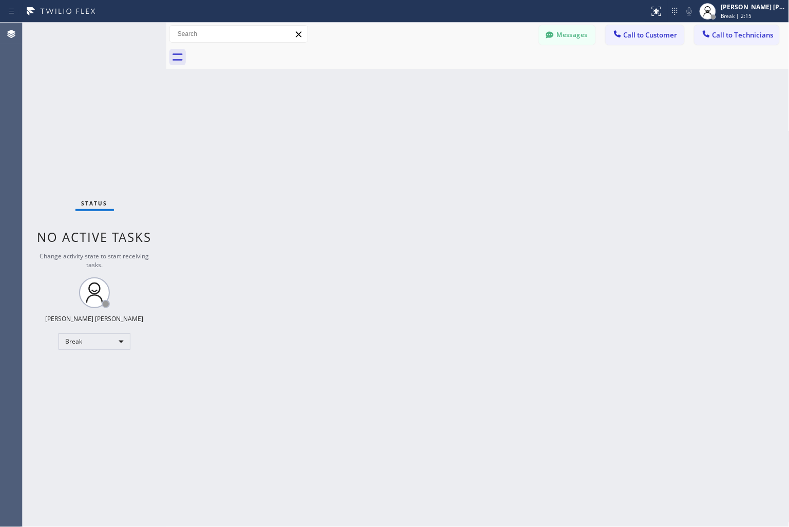
click at [368, 125] on div "Back to Dashboard Change Sender ID Customers Technicians KD Krissy Do [DATE] 02…" at bounding box center [477, 275] width 623 height 504
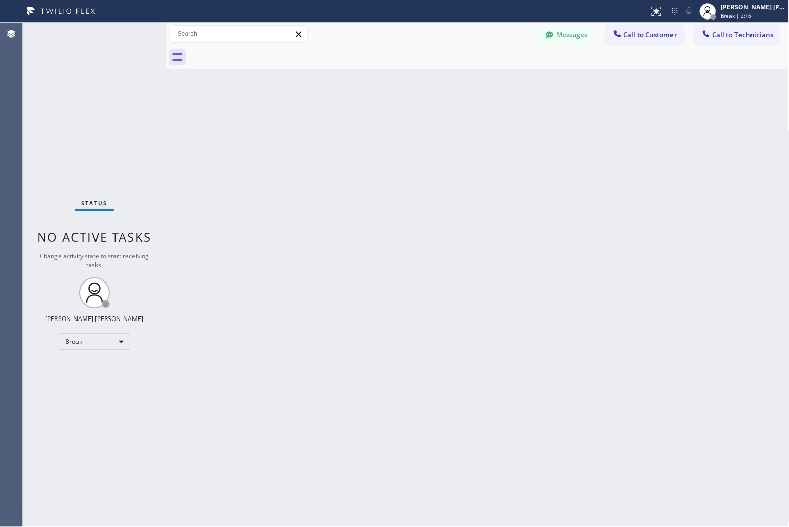
click at [368, 125] on div "Back to Dashboard Change Sender ID Customers Technicians KD Krissy Do [DATE] 02…" at bounding box center [477, 275] width 623 height 504
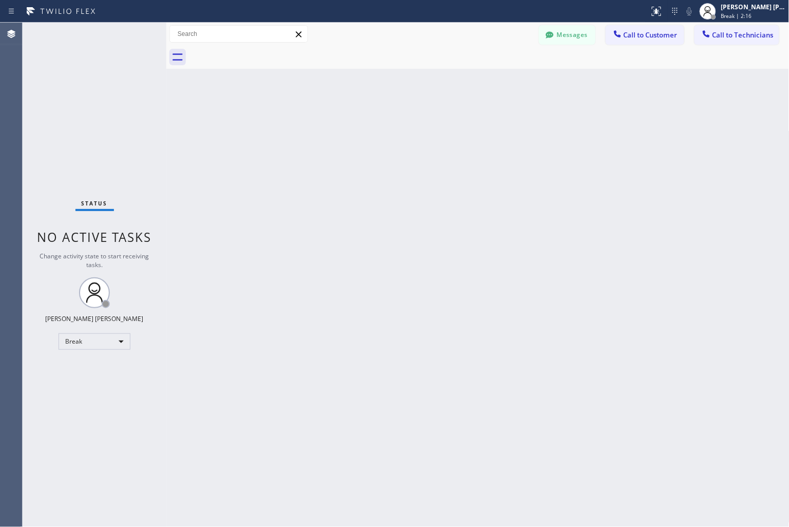
click at [368, 125] on div "Back to Dashboard Change Sender ID Customers Technicians KD Krissy Do [DATE] 02…" at bounding box center [477, 275] width 623 height 504
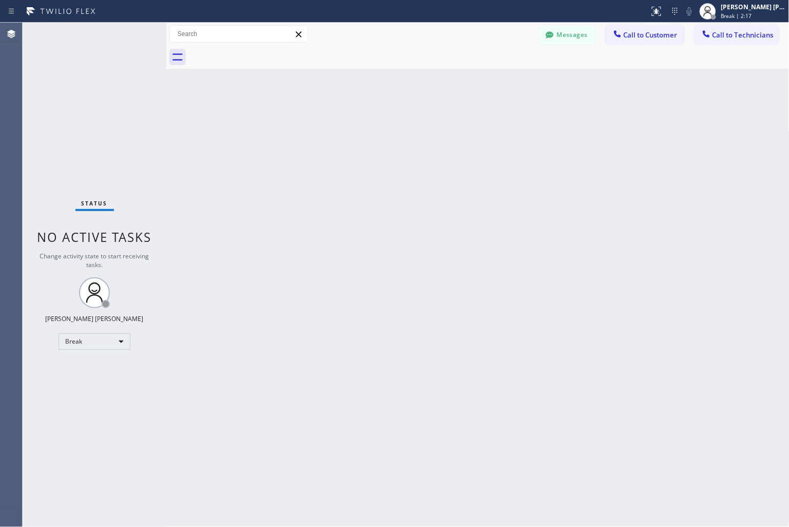
click at [368, 125] on div "Back to Dashboard Change Sender ID Customers Technicians KD Krissy Do [DATE] 02…" at bounding box center [477, 275] width 623 height 504
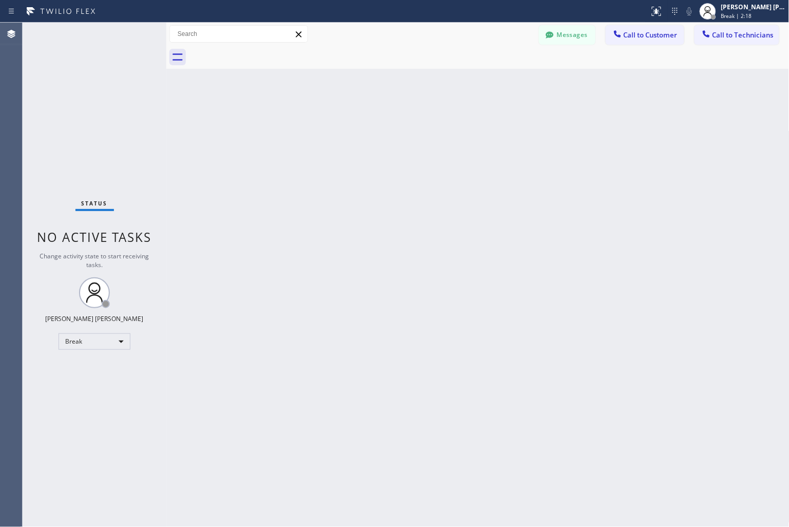
click at [368, 125] on div "Back to Dashboard Change Sender ID Customers Technicians KD Krissy Do [DATE] 02…" at bounding box center [477, 275] width 623 height 504
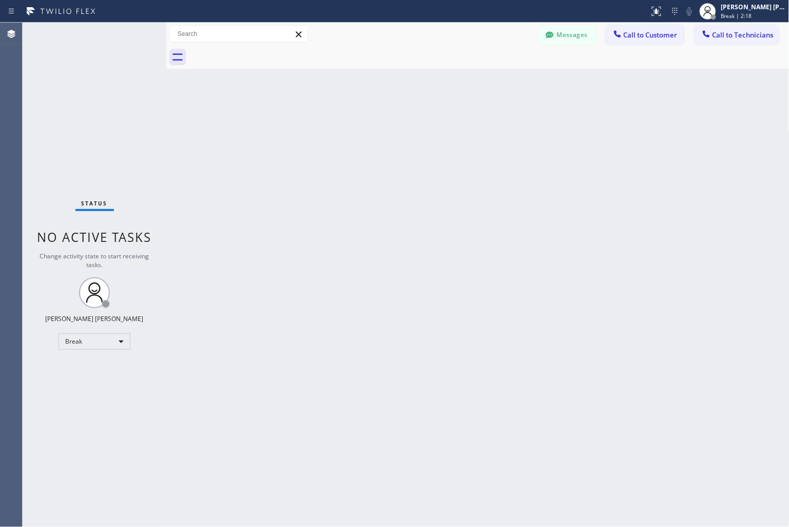
click at [368, 125] on div "Back to Dashboard Change Sender ID Customers Technicians KD Krissy Do [DATE] 02…" at bounding box center [477, 275] width 623 height 504
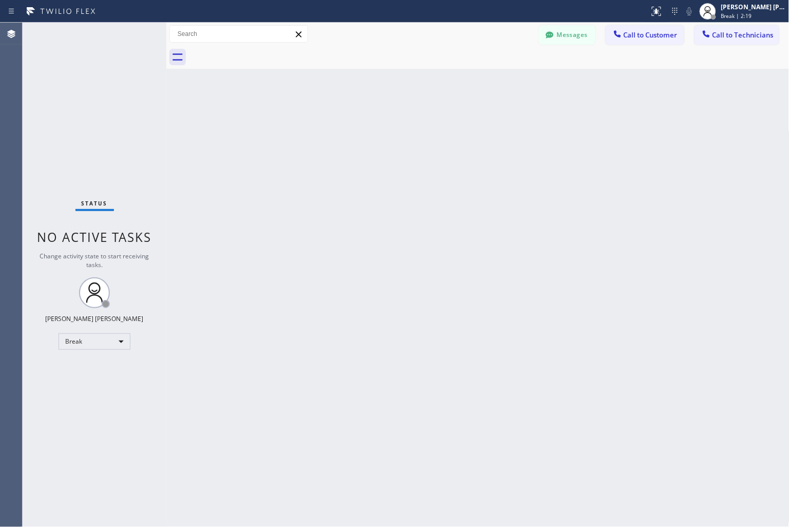
click at [368, 125] on div "Back to Dashboard Change Sender ID Customers Technicians KD Krissy Do [DATE] 02…" at bounding box center [477, 275] width 623 height 504
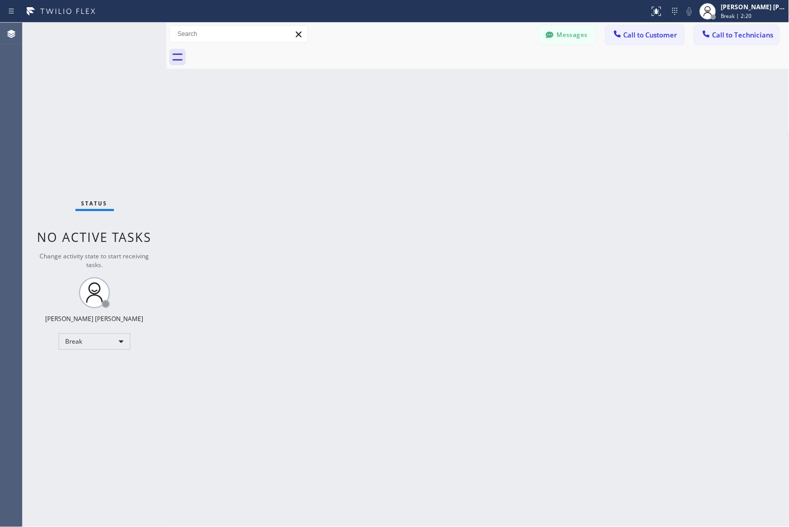
click at [368, 125] on div "Back to Dashboard Change Sender ID Customers Technicians KD Krissy Do [DATE] 02…" at bounding box center [477, 275] width 623 height 504
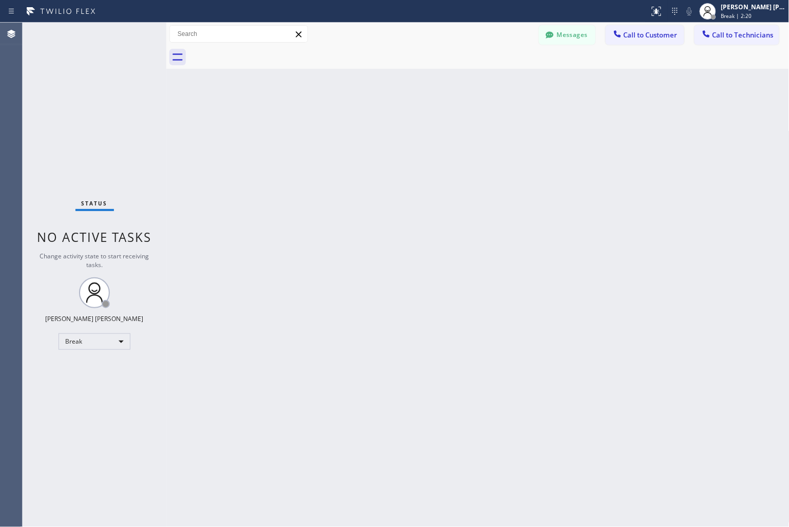
click at [368, 125] on div "Back to Dashboard Change Sender ID Customers Technicians KD Krissy Do [DATE] 02…" at bounding box center [477, 275] width 623 height 504
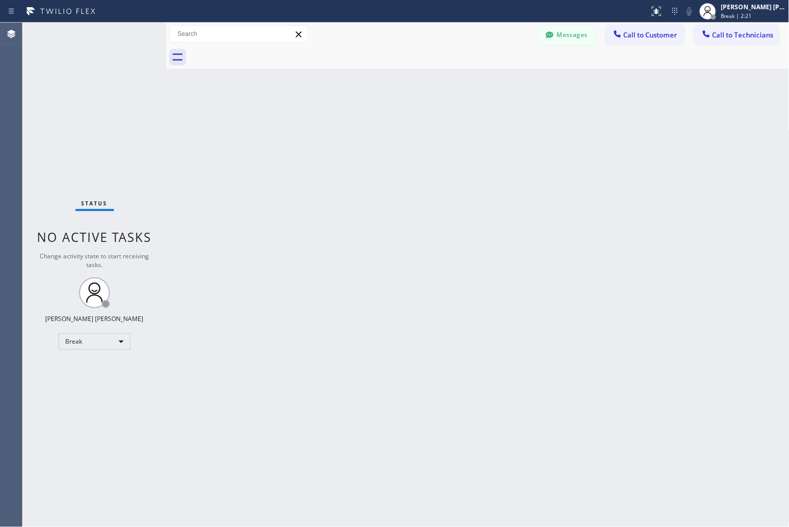
click at [368, 125] on div "Back to Dashboard Change Sender ID Customers Technicians KD Krissy Do [DATE] 02…" at bounding box center [477, 275] width 623 height 504
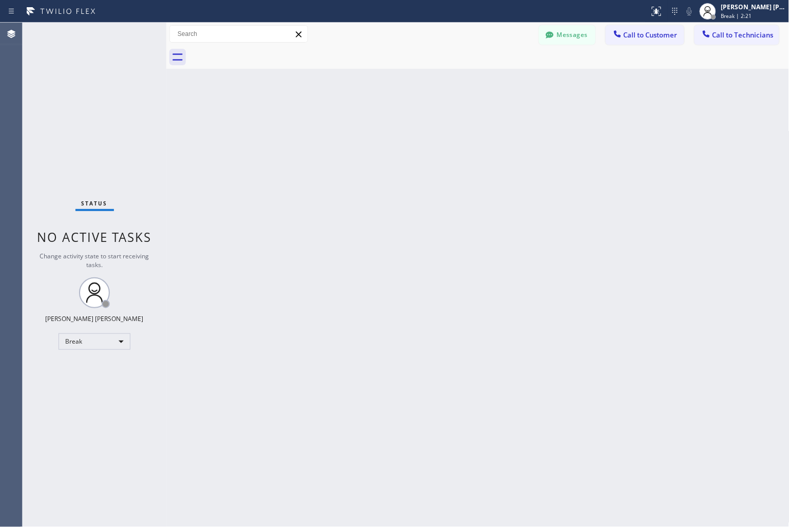
click at [368, 125] on div "Back to Dashboard Change Sender ID Customers Technicians KD Krissy Do [DATE] 02…" at bounding box center [477, 275] width 623 height 504
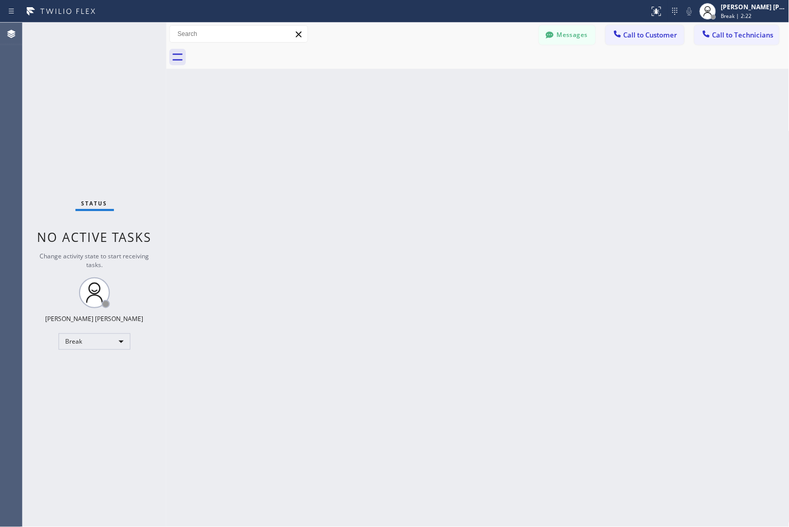
click at [368, 125] on div "Back to Dashboard Change Sender ID Customers Technicians KD Krissy Do [DATE] 02…" at bounding box center [477, 275] width 623 height 504
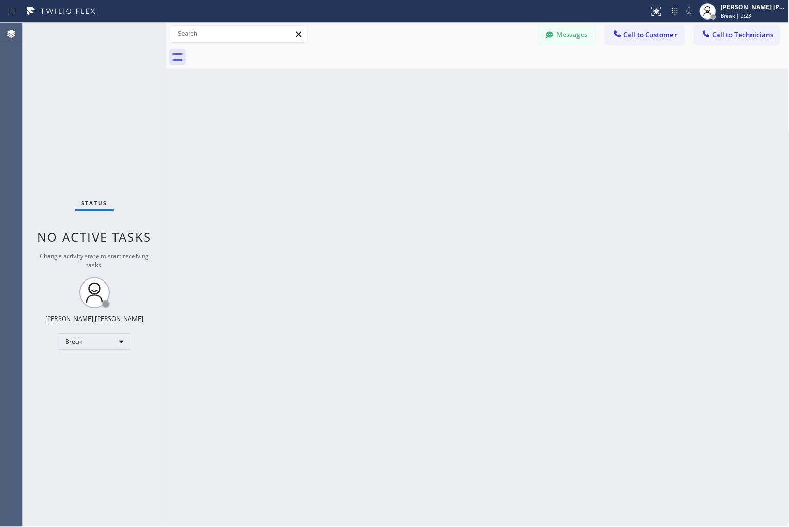
click at [368, 125] on div "Back to Dashboard Change Sender ID Customers Technicians KD Krissy Do [DATE] 02…" at bounding box center [477, 275] width 623 height 504
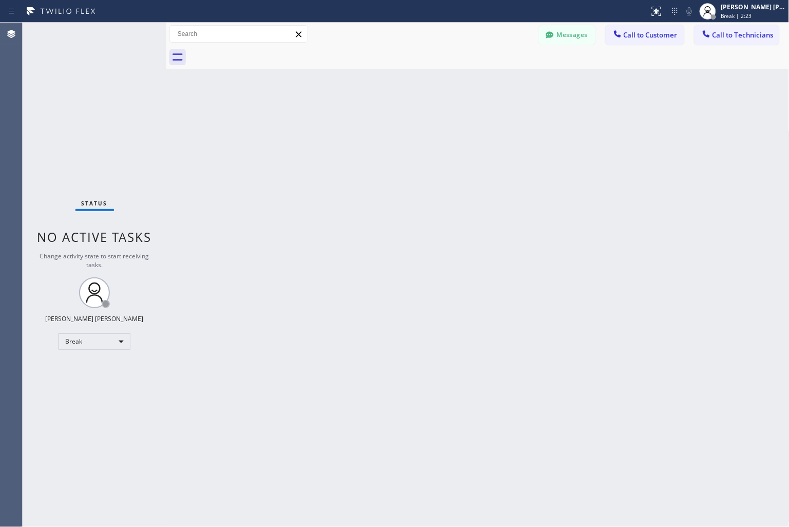
click at [368, 125] on div "Back to Dashboard Change Sender ID Customers Technicians KD Krissy Do [DATE] 02…" at bounding box center [477, 275] width 623 height 504
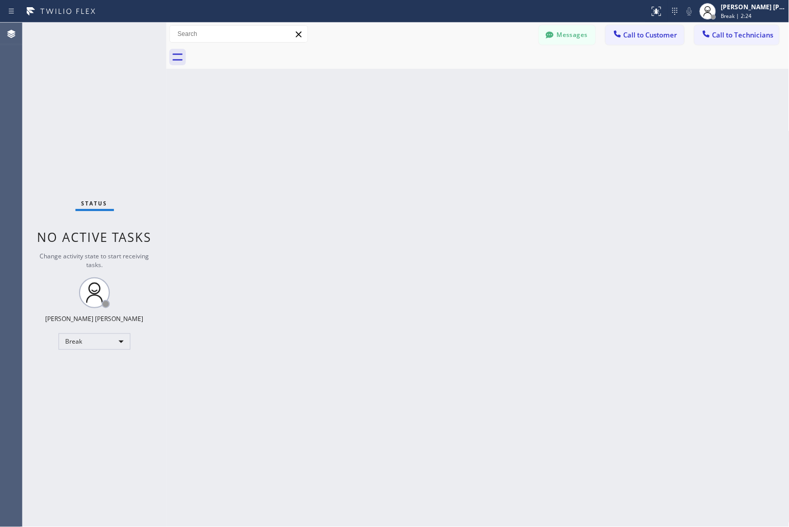
click at [368, 125] on div "Back to Dashboard Change Sender ID Customers Technicians KD Krissy Do [DATE] 02…" at bounding box center [477, 275] width 623 height 504
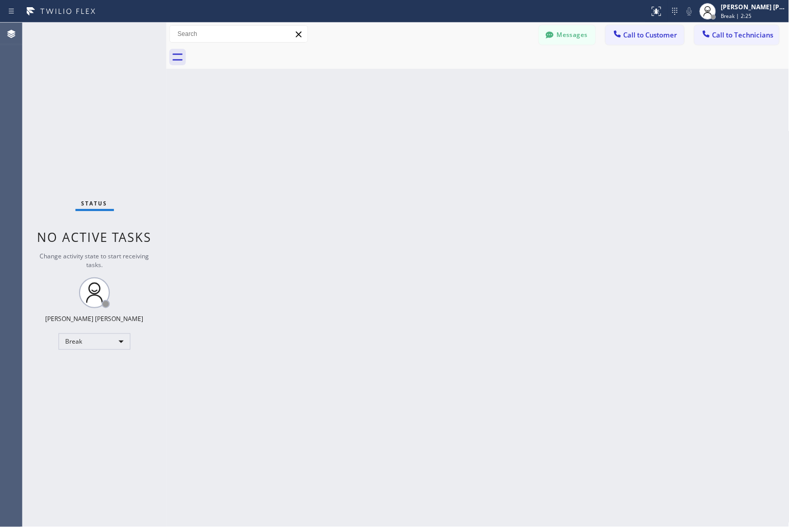
click at [368, 125] on div "Back to Dashboard Change Sender ID Customers Technicians KD Krissy Do [DATE] 02…" at bounding box center [477, 275] width 623 height 504
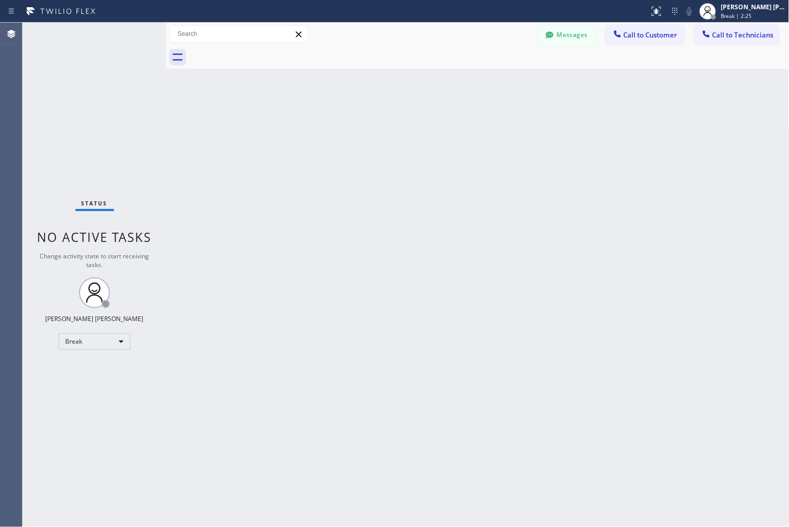
click at [368, 125] on div "Back to Dashboard Change Sender ID Customers Technicians KD Krissy Do [DATE] 02…" at bounding box center [477, 275] width 623 height 504
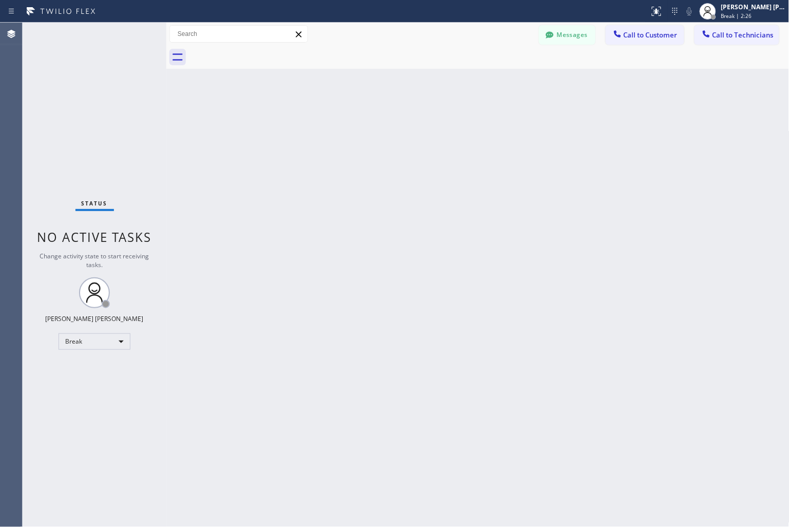
click at [368, 125] on div "Back to Dashboard Change Sender ID Customers Technicians KD Krissy Do [DATE] 02…" at bounding box center [477, 275] width 623 height 504
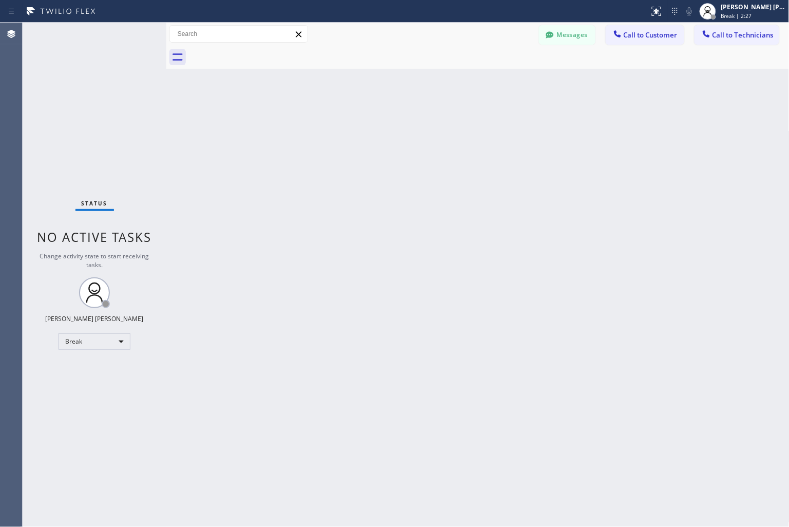
click at [368, 125] on div "Back to Dashboard Change Sender ID Customers Technicians KD Krissy Do [DATE] 02…" at bounding box center [477, 275] width 623 height 504
click at [421, 29] on div "Messages Call to Customer Call to Technicians Outbound call Location Search loc…" at bounding box center [477, 34] width 623 height 18
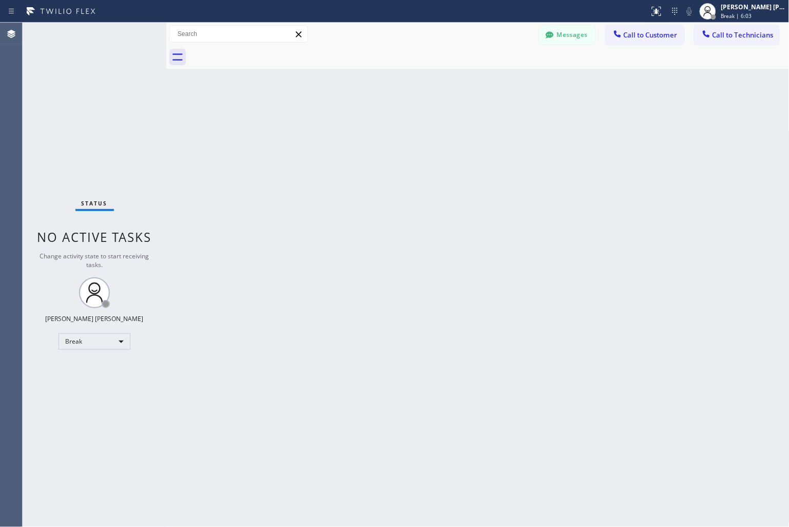
click at [454, 158] on div "Back to Dashboard Change Sender ID Customers Technicians KD Krissy Do [DATE] 02…" at bounding box center [477, 275] width 623 height 504
click at [411, 239] on div "Back to Dashboard Change Sender ID Customers Technicians KD Krissy Do [DATE] 02…" at bounding box center [477, 275] width 623 height 504
click at [562, 180] on div "Back to Dashboard Change Sender ID Customers Technicians KD Krissy Do [DATE] 02…" at bounding box center [477, 275] width 623 height 504
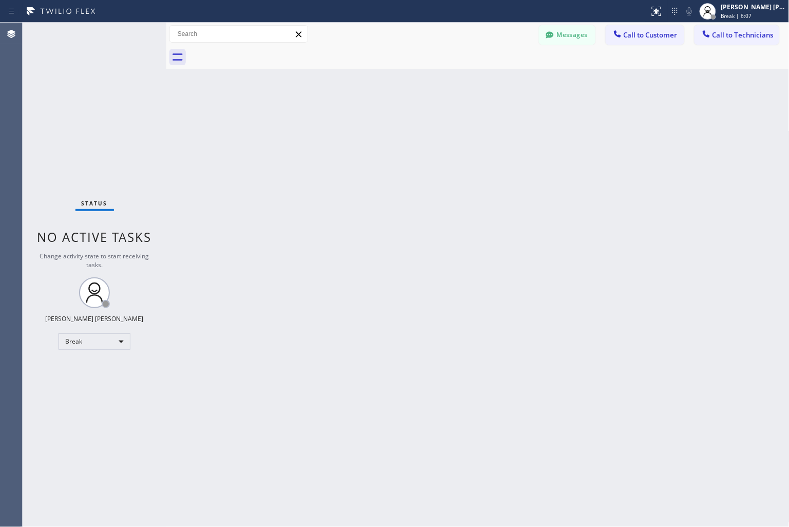
click at [562, 180] on div "Back to Dashboard Change Sender ID Customers Technicians KD Krissy Do [DATE] 02…" at bounding box center [477, 275] width 623 height 504
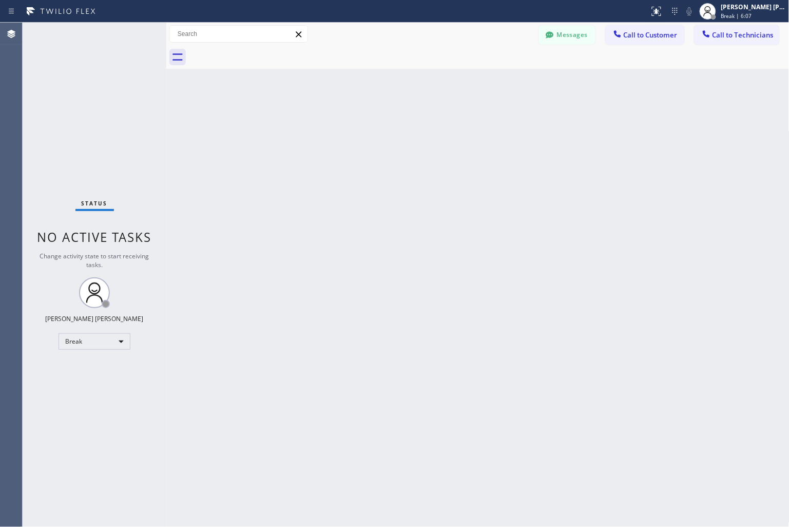
click at [562, 180] on div "Back to Dashboard Change Sender ID Customers Technicians KD Krissy Do [DATE] 02…" at bounding box center [477, 275] width 623 height 504
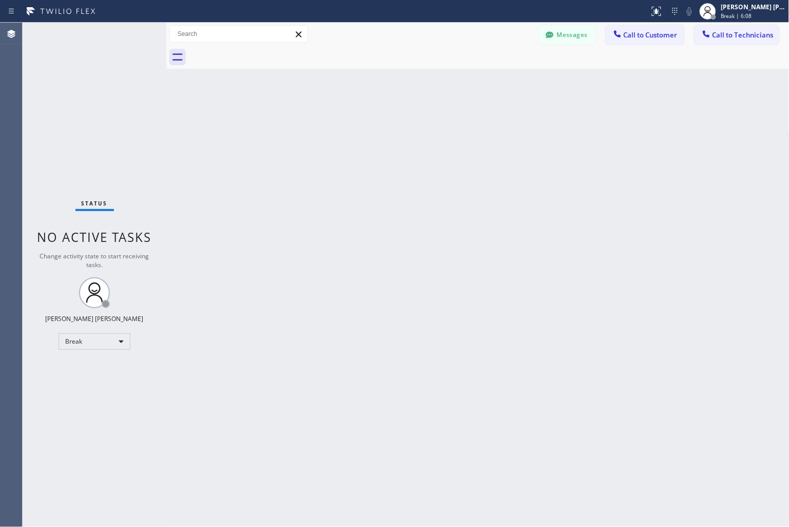
click at [562, 180] on div "Back to Dashboard Change Sender ID Customers Technicians KD Krissy Do [DATE] 02…" at bounding box center [477, 275] width 623 height 504
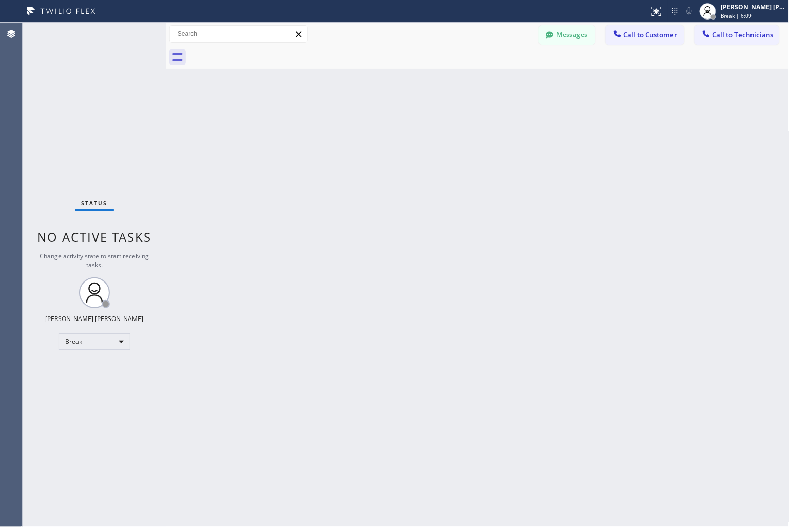
click at [562, 180] on div "Back to Dashboard Change Sender ID Customers Technicians KD Krissy Do [DATE] 02…" at bounding box center [477, 275] width 623 height 504
click
click at [724, 16] on span "Unavailable | 30:58" at bounding box center [745, 15] width 49 height 7
click at [586, 99] on div "Back to Dashboard Change Sender ID Customers Technicians KD Krissy Do [DATE] 02…" at bounding box center [477, 275] width 623 height 504
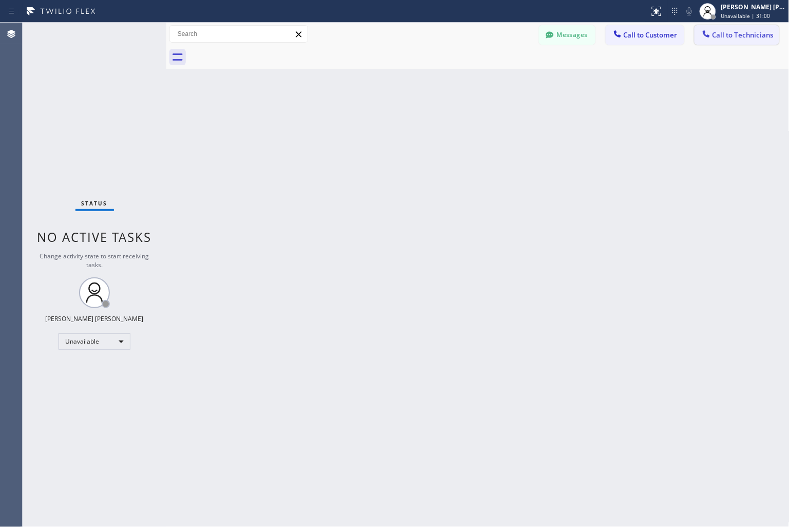
click at [722, 41] on button "Call to Technicians" at bounding box center [737, 35] width 85 height 20
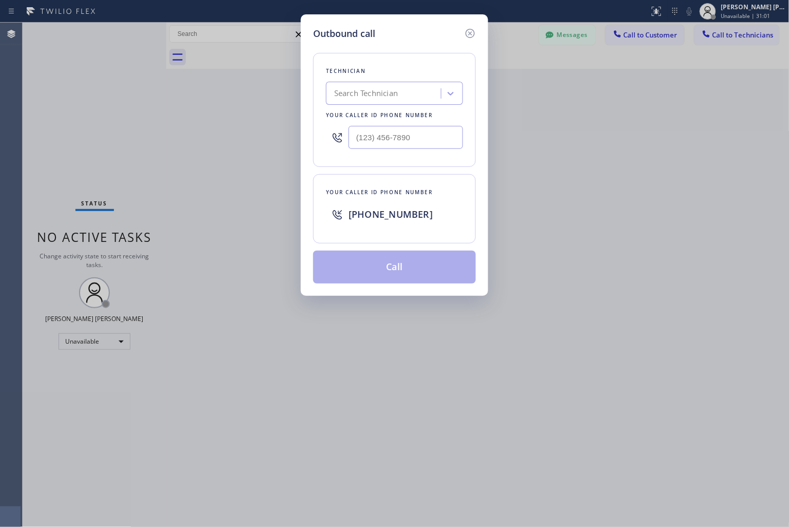
click at [402, 96] on div "Search Technician" at bounding box center [385, 94] width 112 height 18
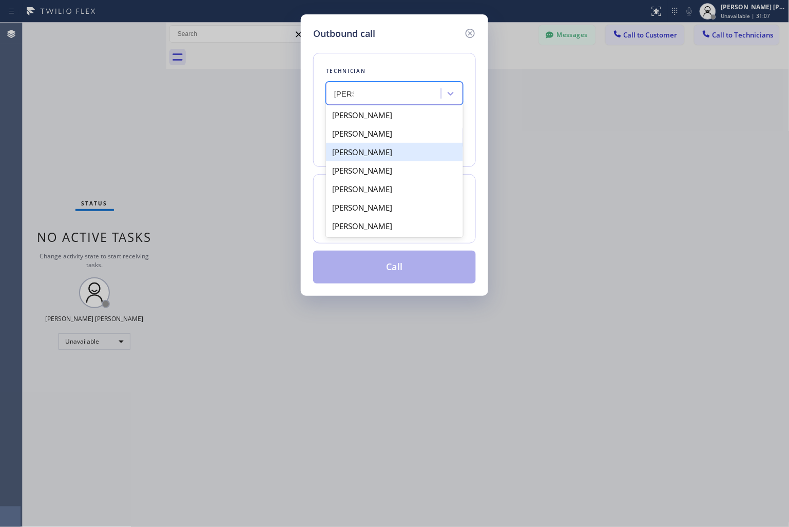
type input "[PERSON_NAME]"
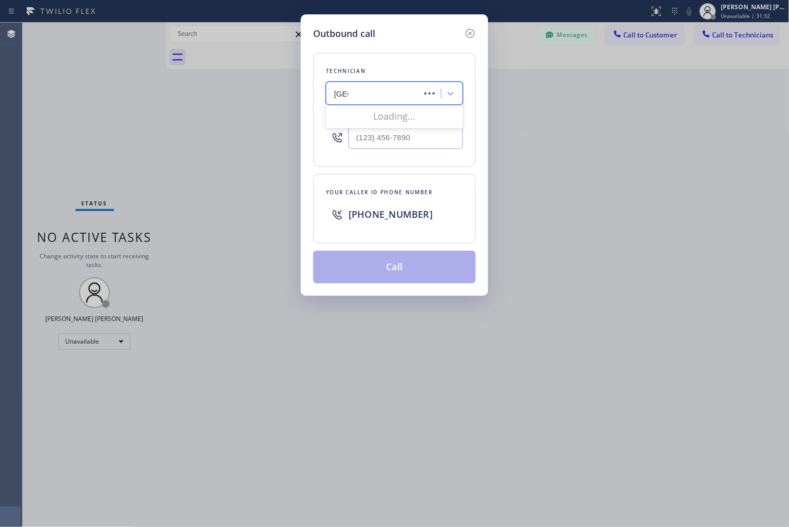
type input "[PERSON_NAME]"
click at [413, 134] on div "[PERSON_NAME]" at bounding box center [394, 133] width 137 height 18
type input "[PHONE_NUMBER]"
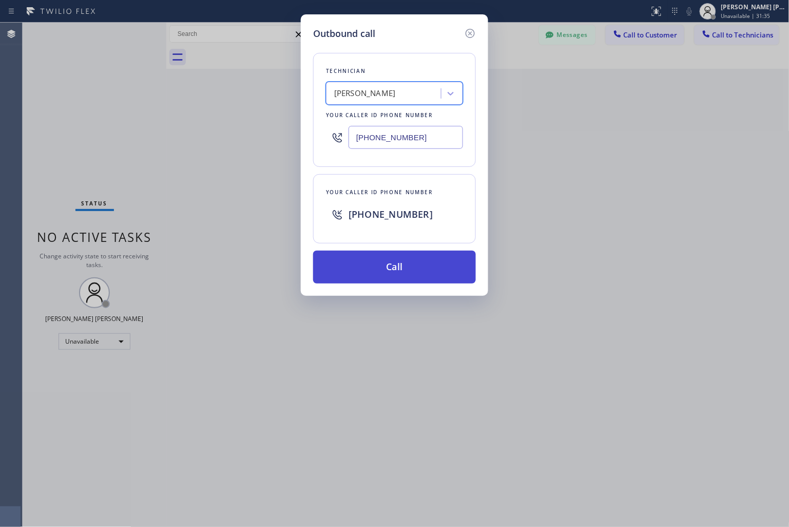
click at [423, 267] on button "Call" at bounding box center [394, 267] width 163 height 33
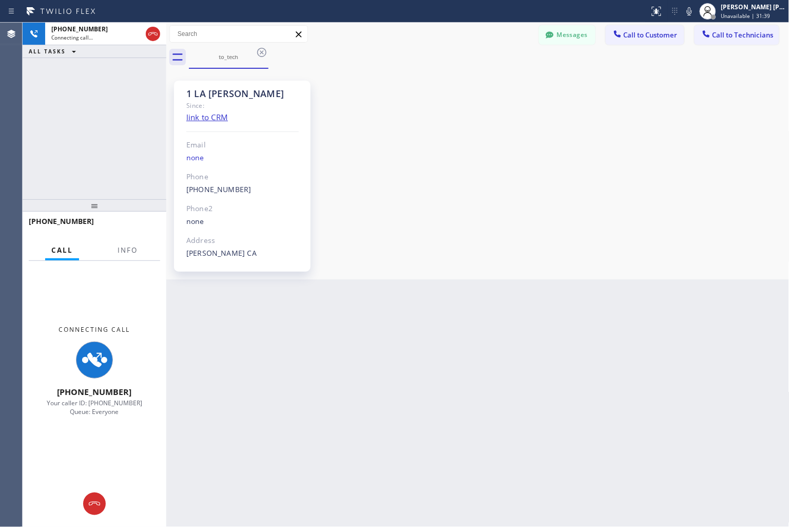
click at [659, 167] on div "1 LA [PERSON_NAME] Since: link to CRM Email none Phone [PHONE_NUMBER] Outbound …" at bounding box center [478, 173] width 618 height 205
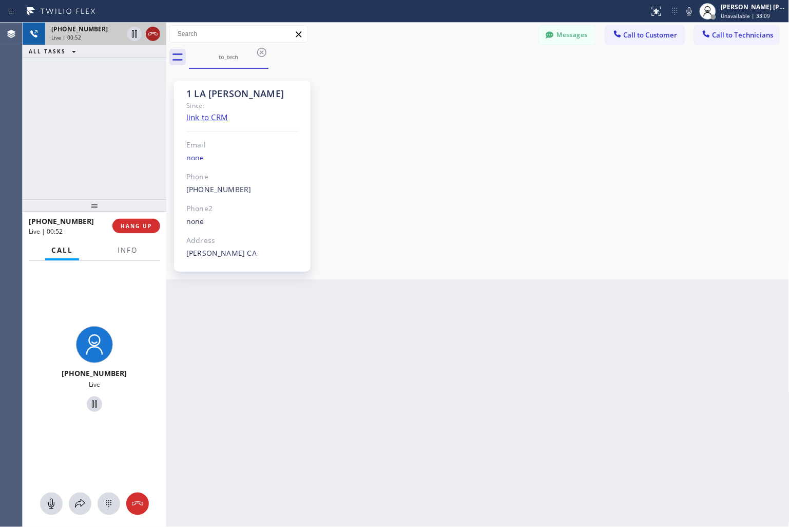
click at [151, 38] on icon at bounding box center [153, 34] width 12 height 12
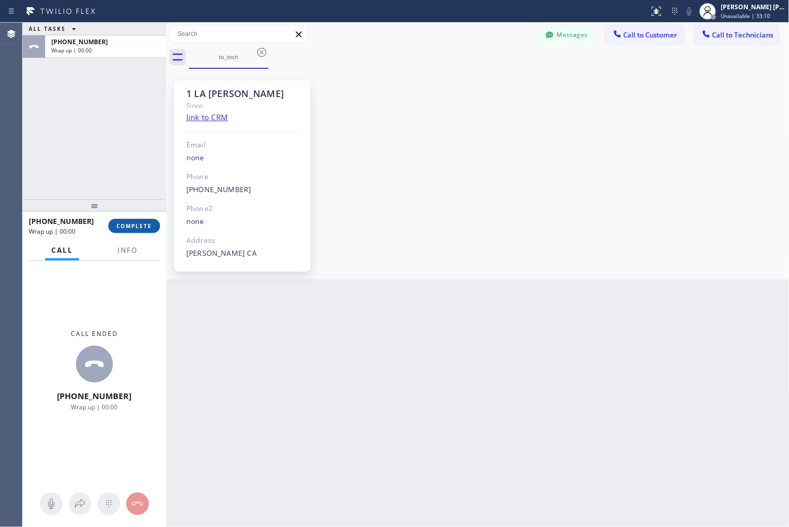
drag, startPoint x: 136, startPoint y: 224, endPoint x: 139, endPoint y: 220, distance: 5.5
click at [137, 223] on span "COMPLETE" at bounding box center [134, 225] width 35 height 7
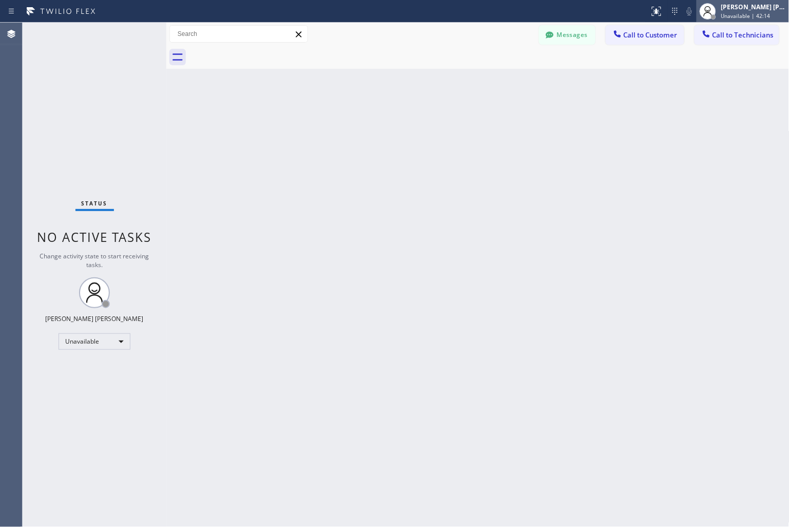
click at [755, 7] on div "[PERSON_NAME] [PERSON_NAME]" at bounding box center [753, 7] width 65 height 9
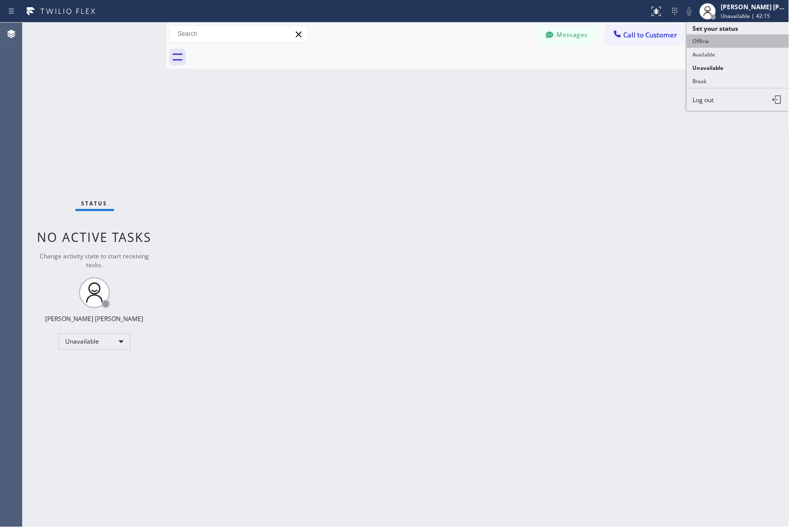
click at [745, 37] on button "Offline" at bounding box center [738, 40] width 103 height 13
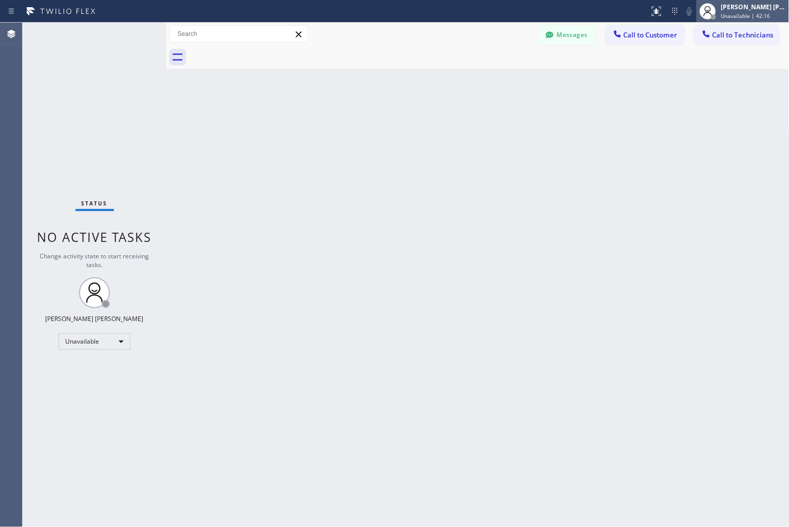
click at [766, 15] on span "Unavailable | 42:16" at bounding box center [745, 15] width 49 height 7
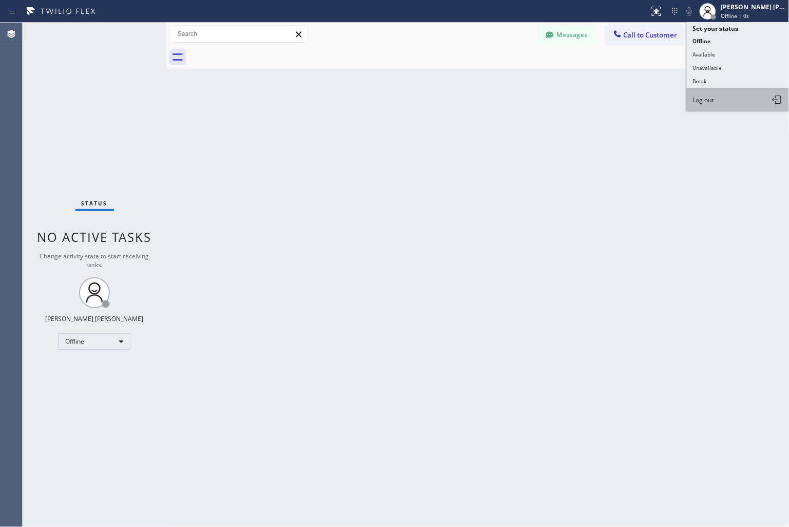
click at [740, 91] on button "Log out" at bounding box center [738, 99] width 103 height 23
